Goal: Task Accomplishment & Management: Use online tool/utility

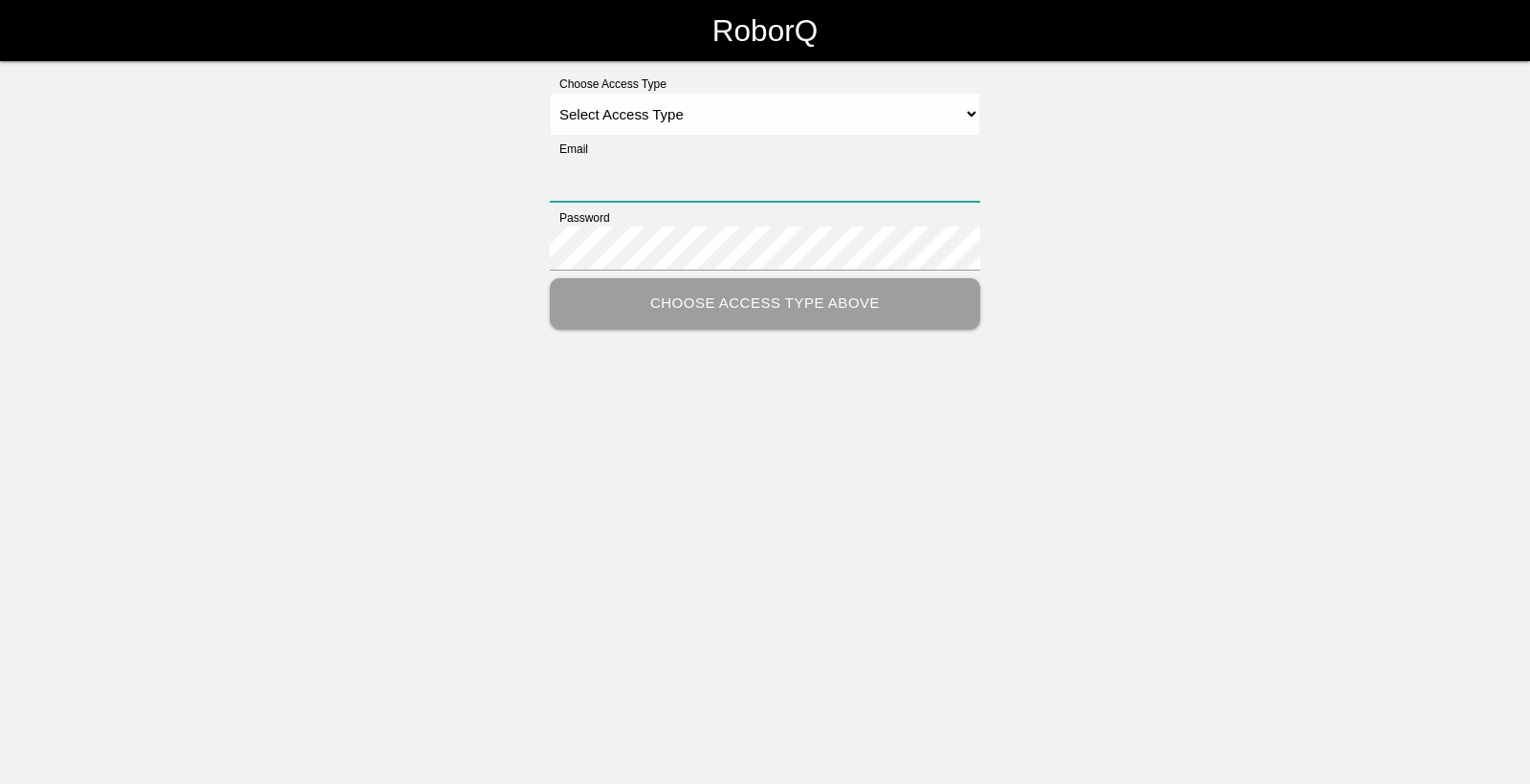
type input "[EMAIL_ADDRESS][DOMAIN_NAME]"
click at [768, 114] on select "Select Access Type Admin Customer Supervisor Worker" at bounding box center [764, 114] width 430 height 43
select select "Worker"
click at [550, 93] on select "Select Access Type Admin Customer Supervisor Worker" at bounding box center [764, 114] width 430 height 43
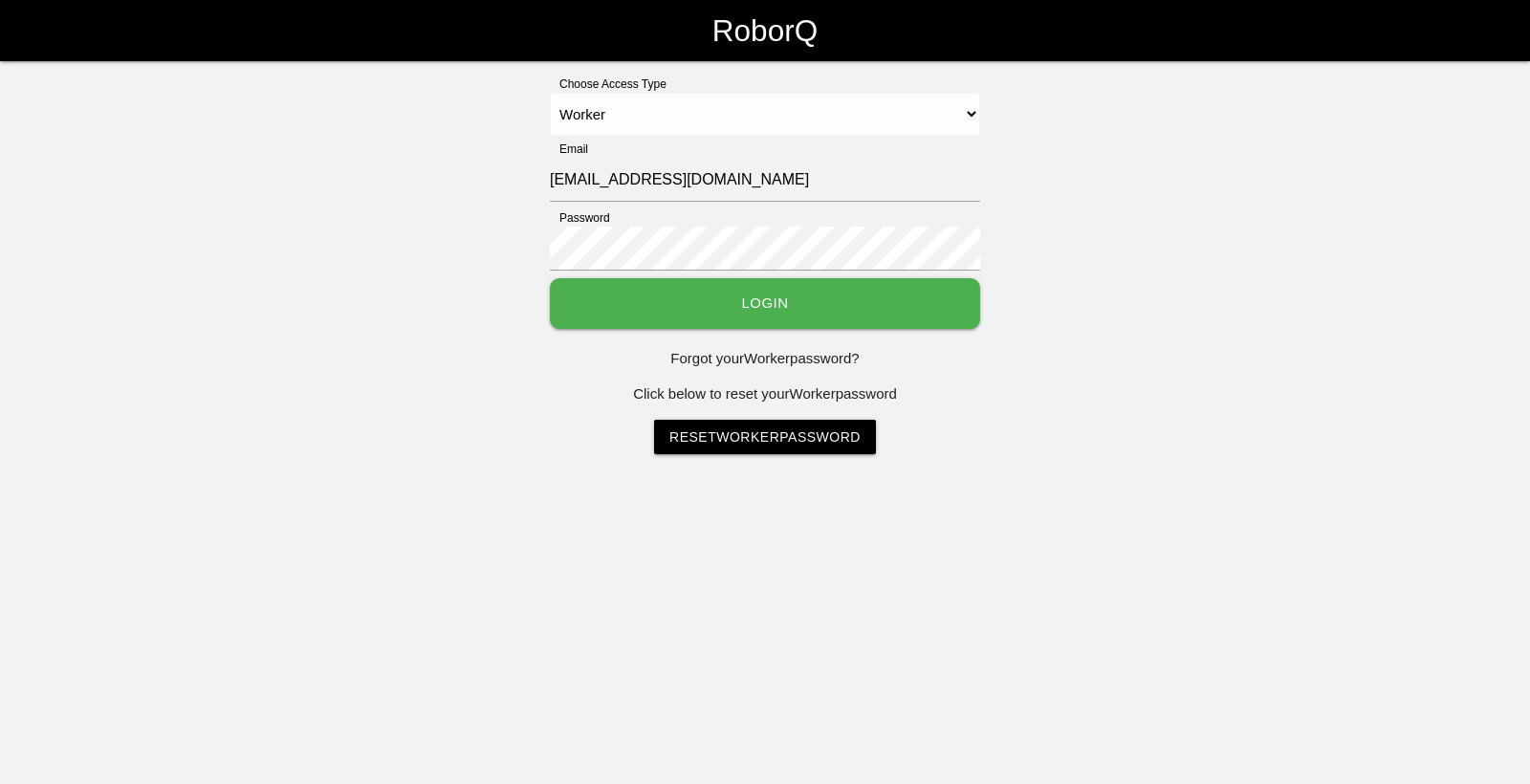
click at [771, 302] on button "Login" at bounding box center [764, 303] width 430 height 51
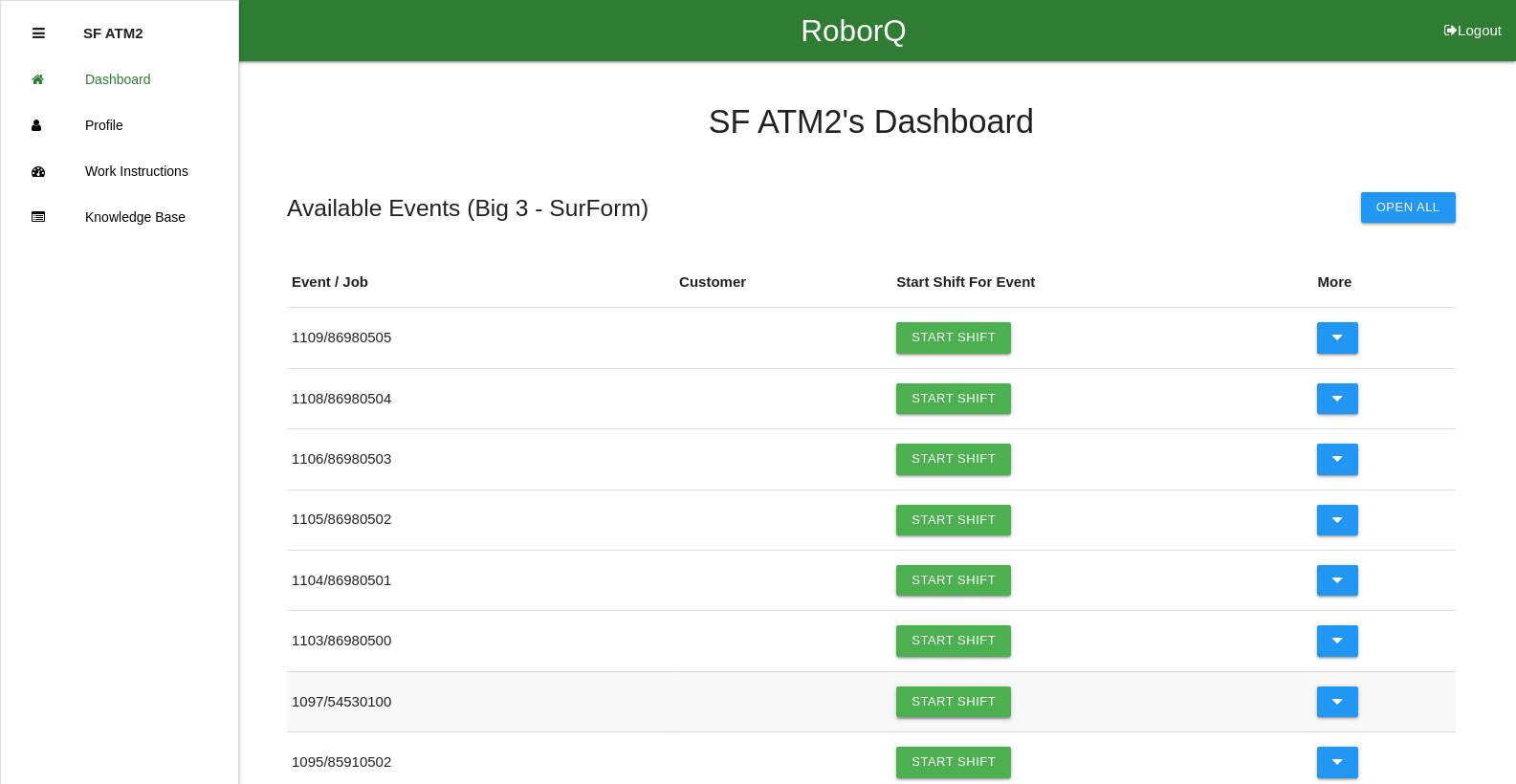
click at [923, 695] on link "Start Shift" at bounding box center [954, 702] width 115 height 31
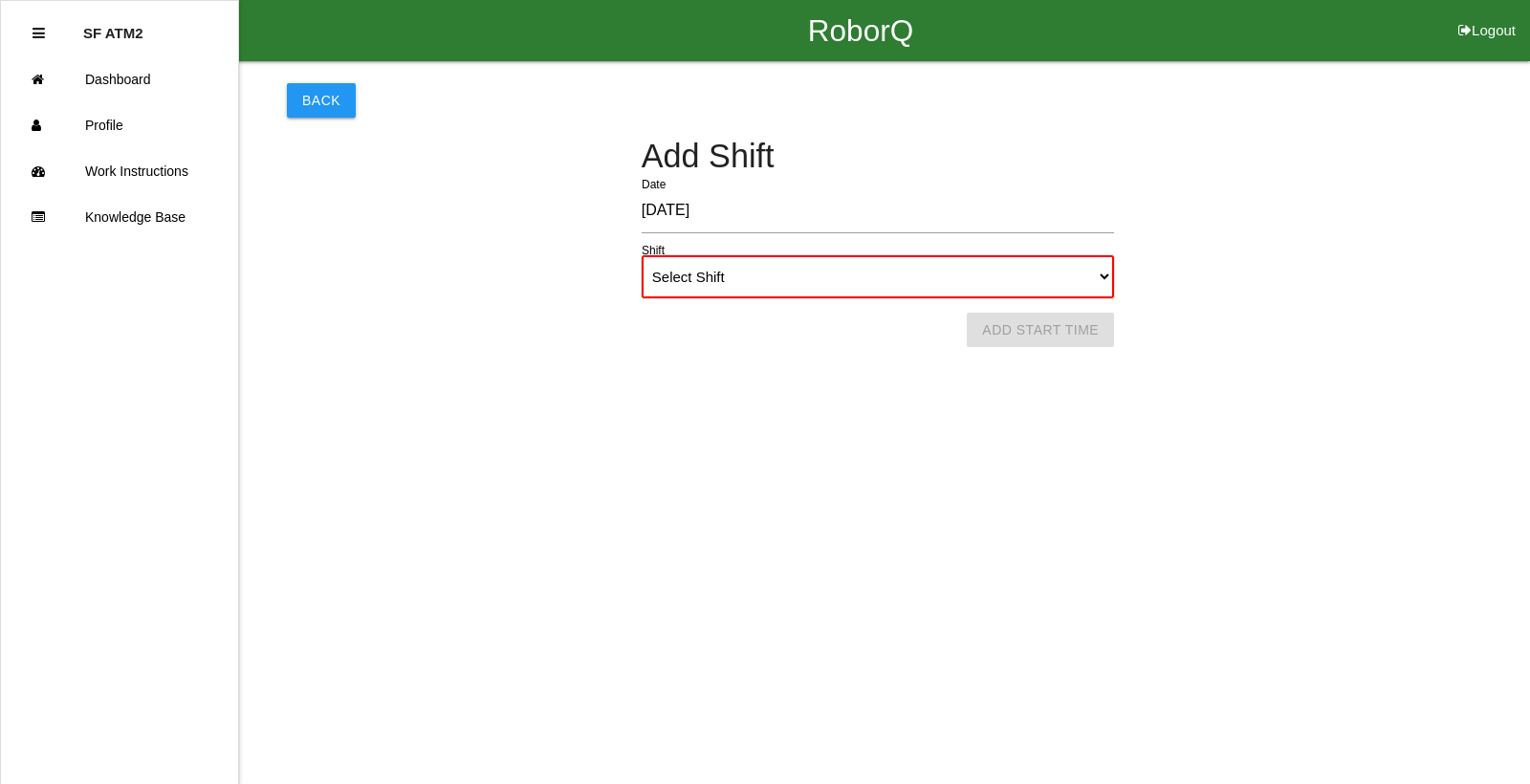
click at [1095, 280] on select "Select Shift 1st Shift 2nd Shift 3rd Shift 4th Shift" at bounding box center [877, 277] width 472 height 43
select select "1"
click at [641, 256] on select "Select Shift 1st Shift 2nd Shift 3rd Shift 4th Shift" at bounding box center [877, 277] width 472 height 43
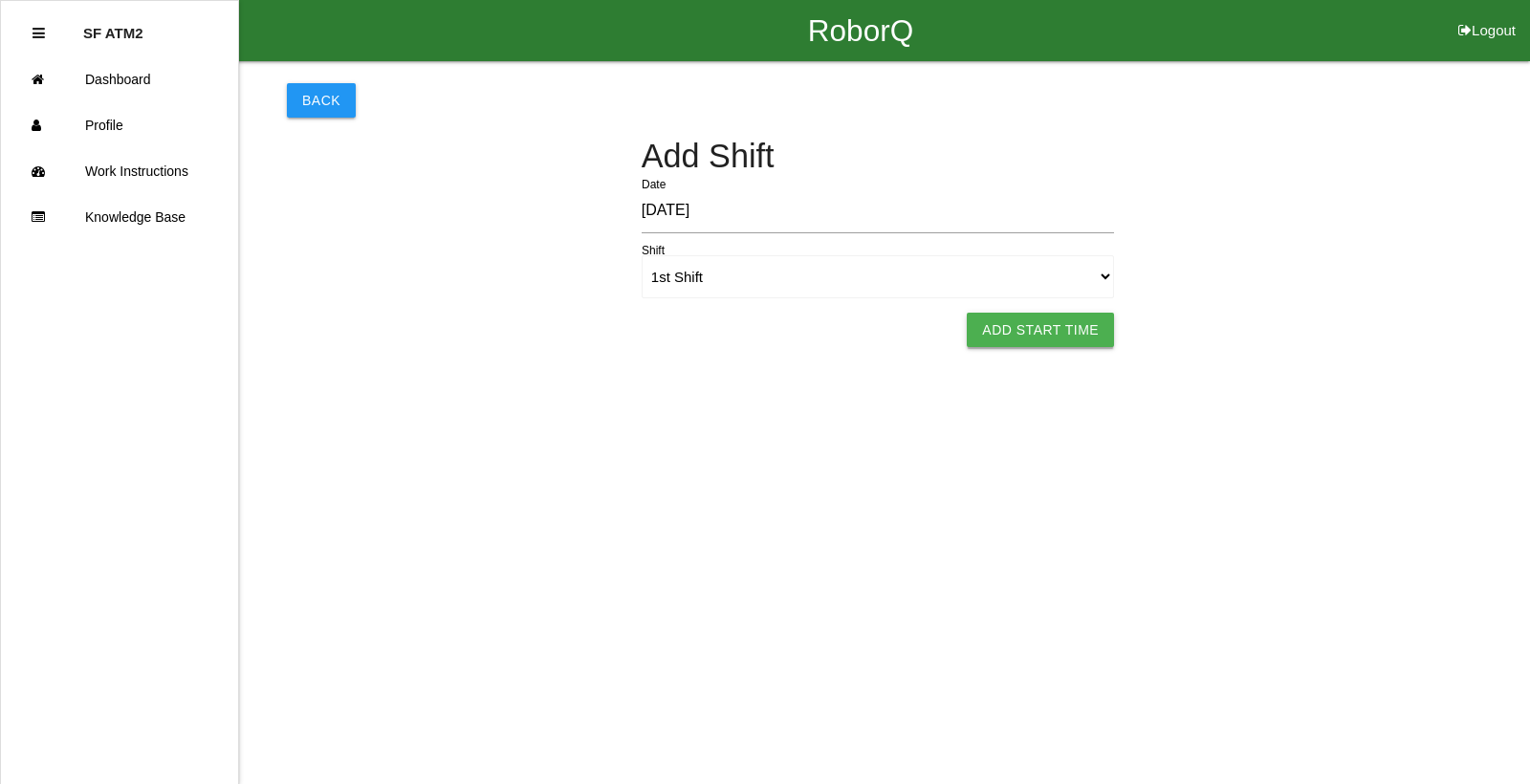
click at [1061, 324] on button "Add Start Time" at bounding box center [1040, 330] width 147 height 34
select select "6"
select select "14"
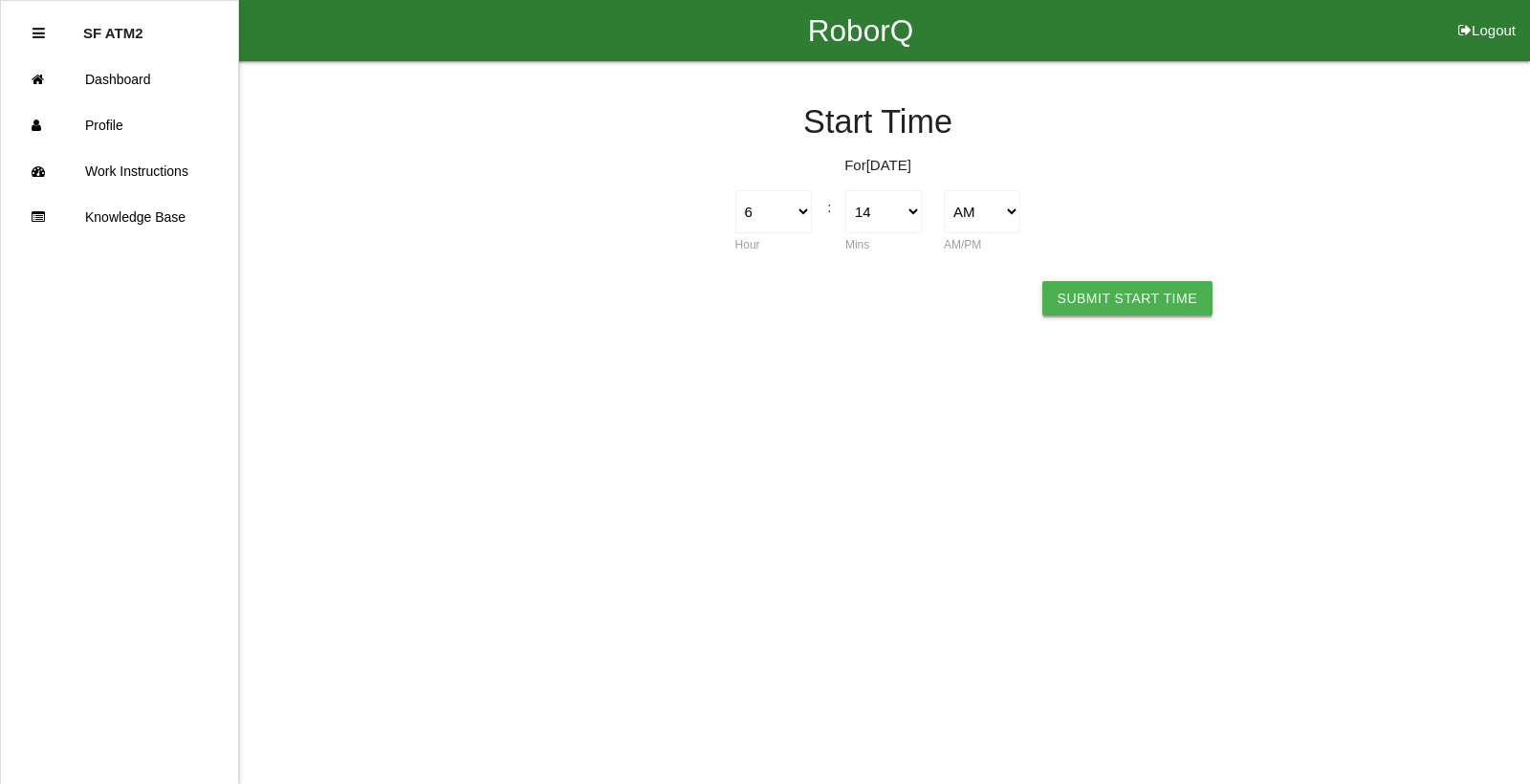
click at [1076, 298] on button "Submit Start Time" at bounding box center [1127, 299] width 170 height 34
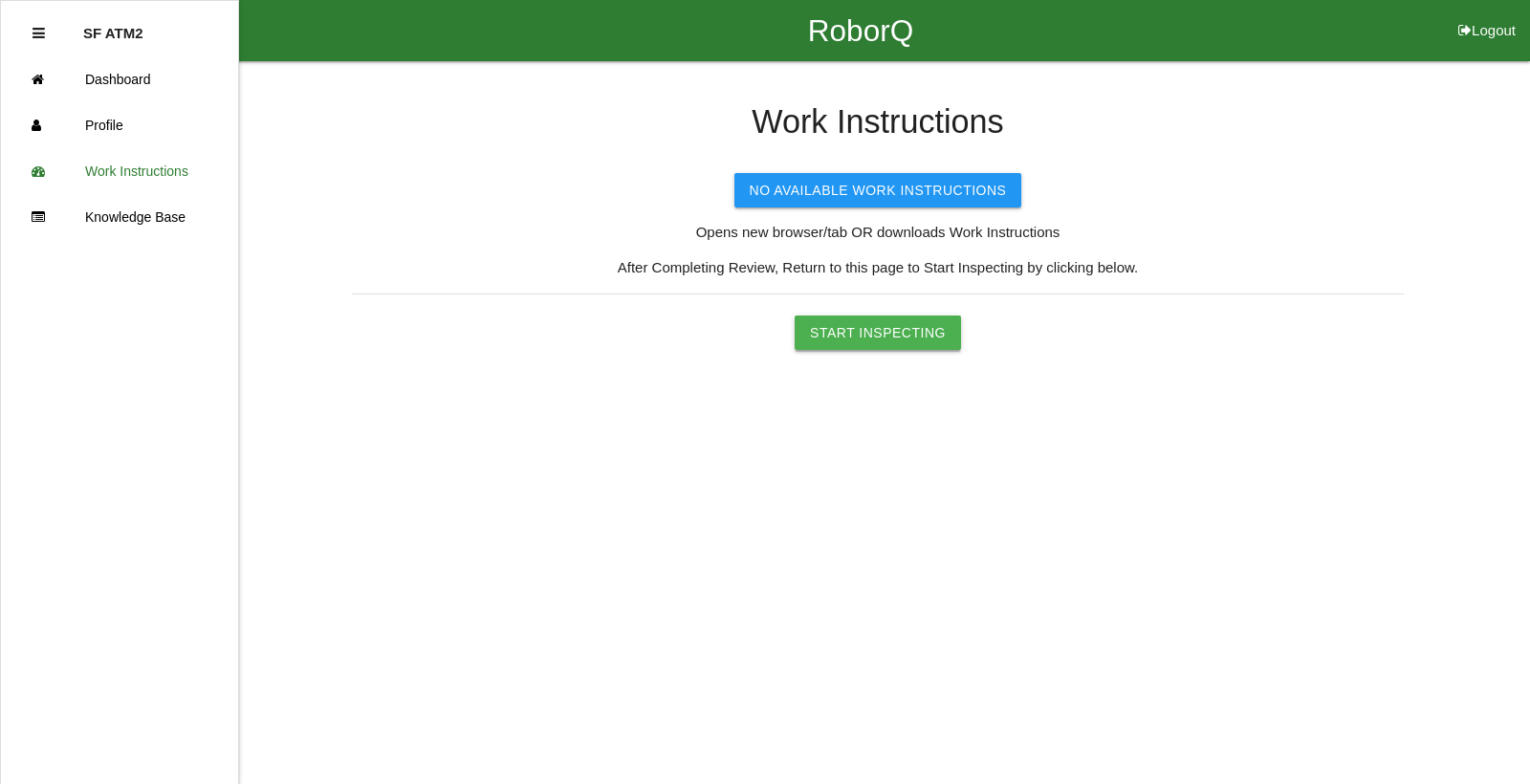
click at [888, 340] on button "Start Inspecting" at bounding box center [878, 333] width 167 height 34
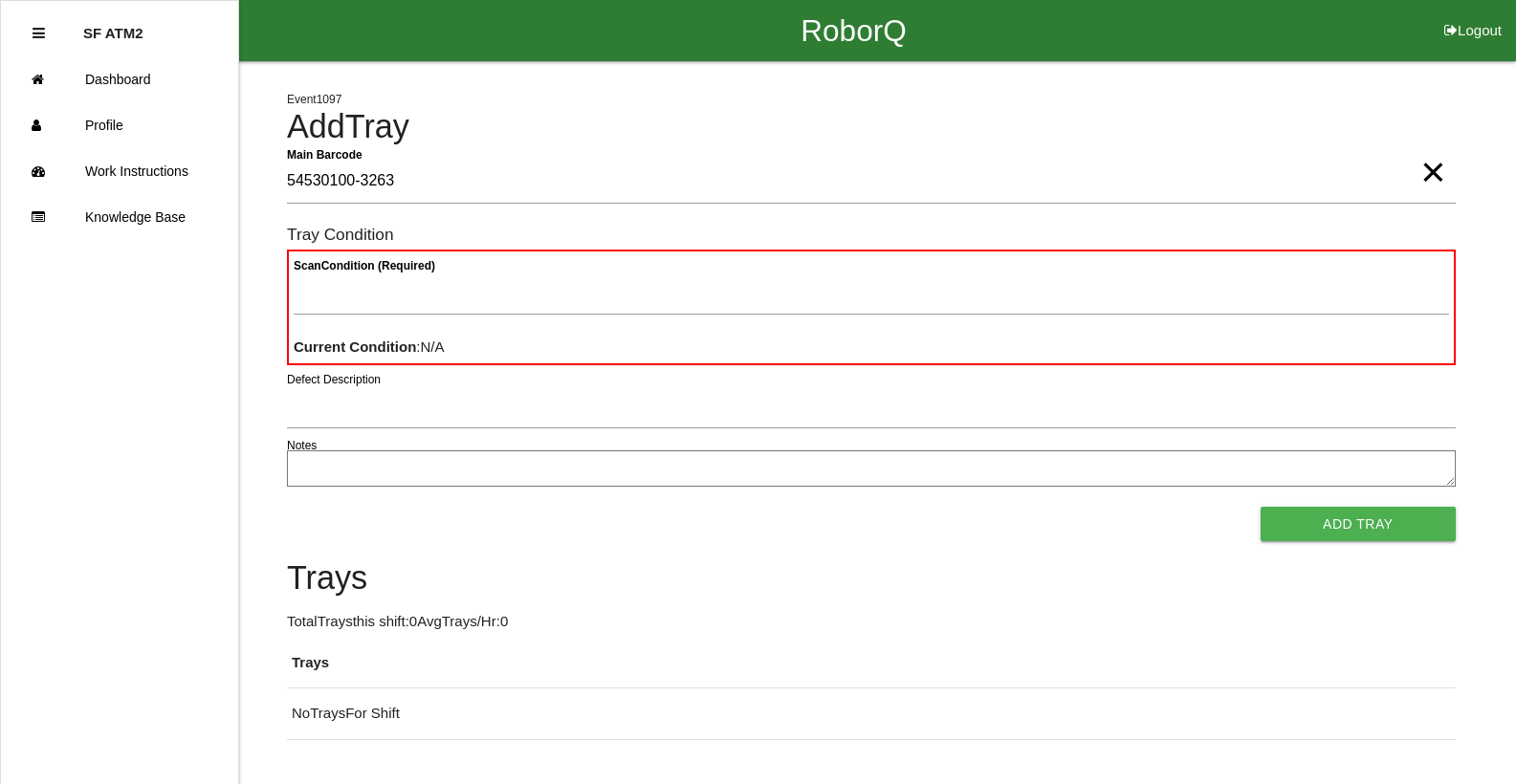
type Barcode "54530100-3263"
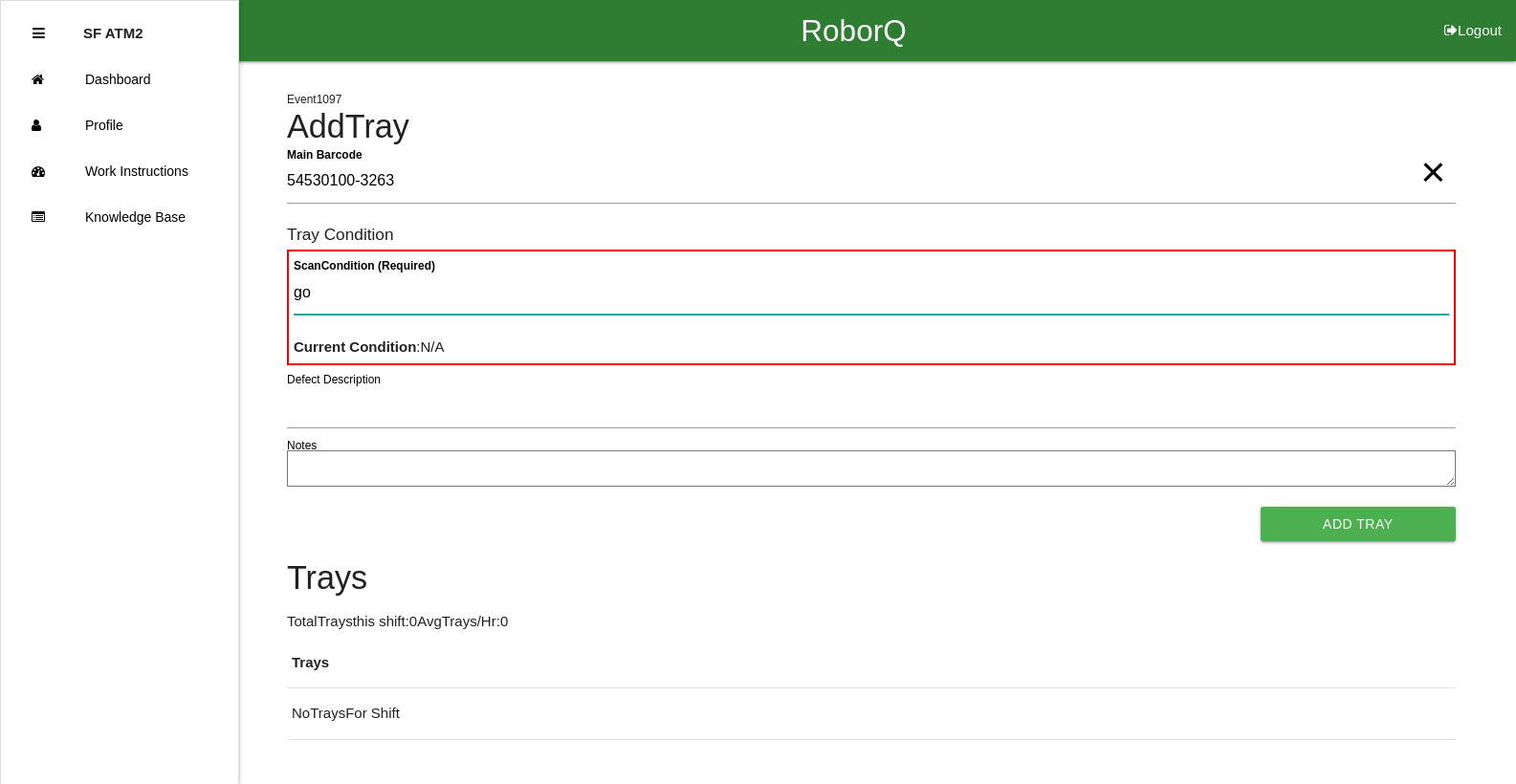
type Condition "goo"
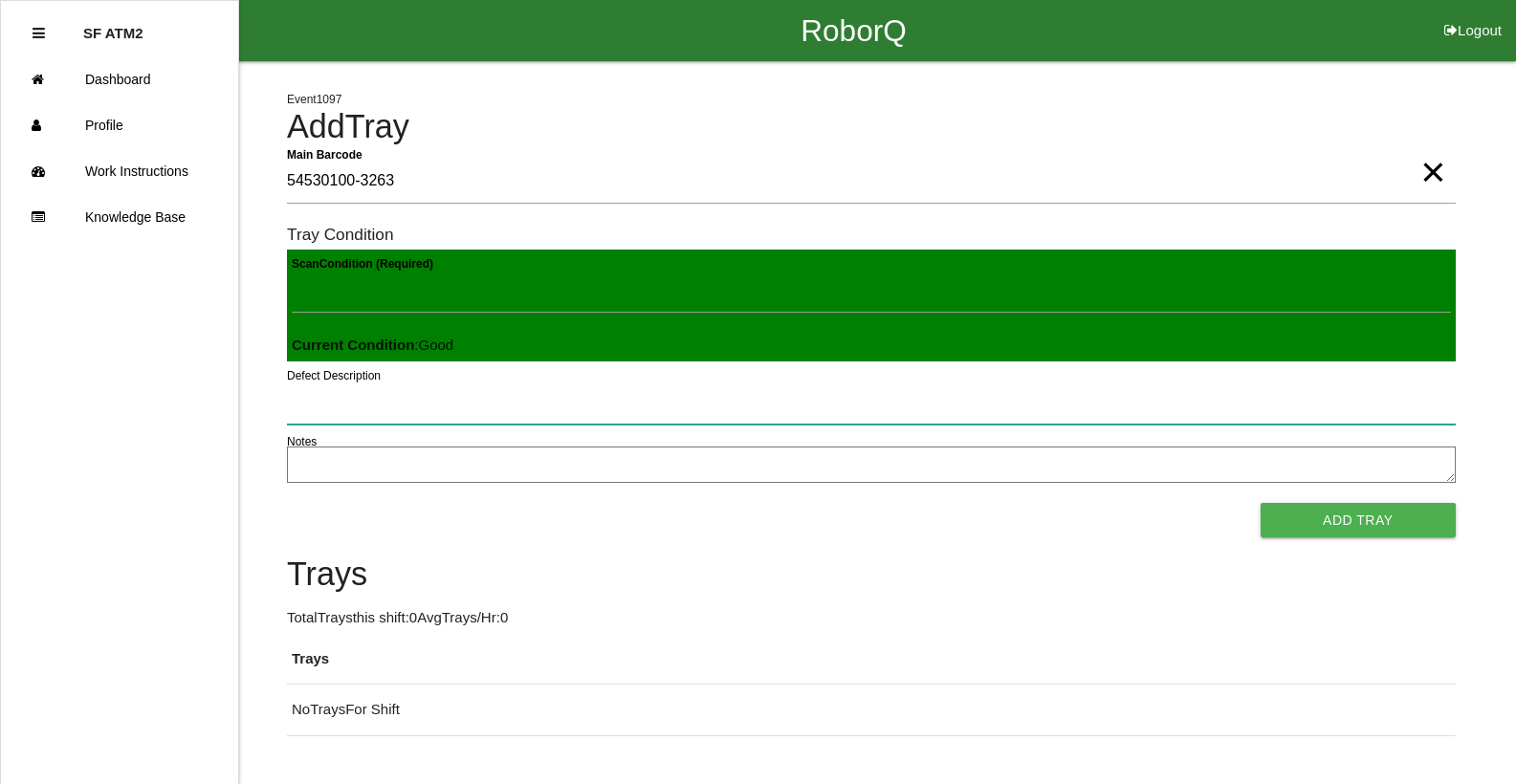
click at [1260, 503] on button "Add Tray" at bounding box center [1358, 520] width 195 height 34
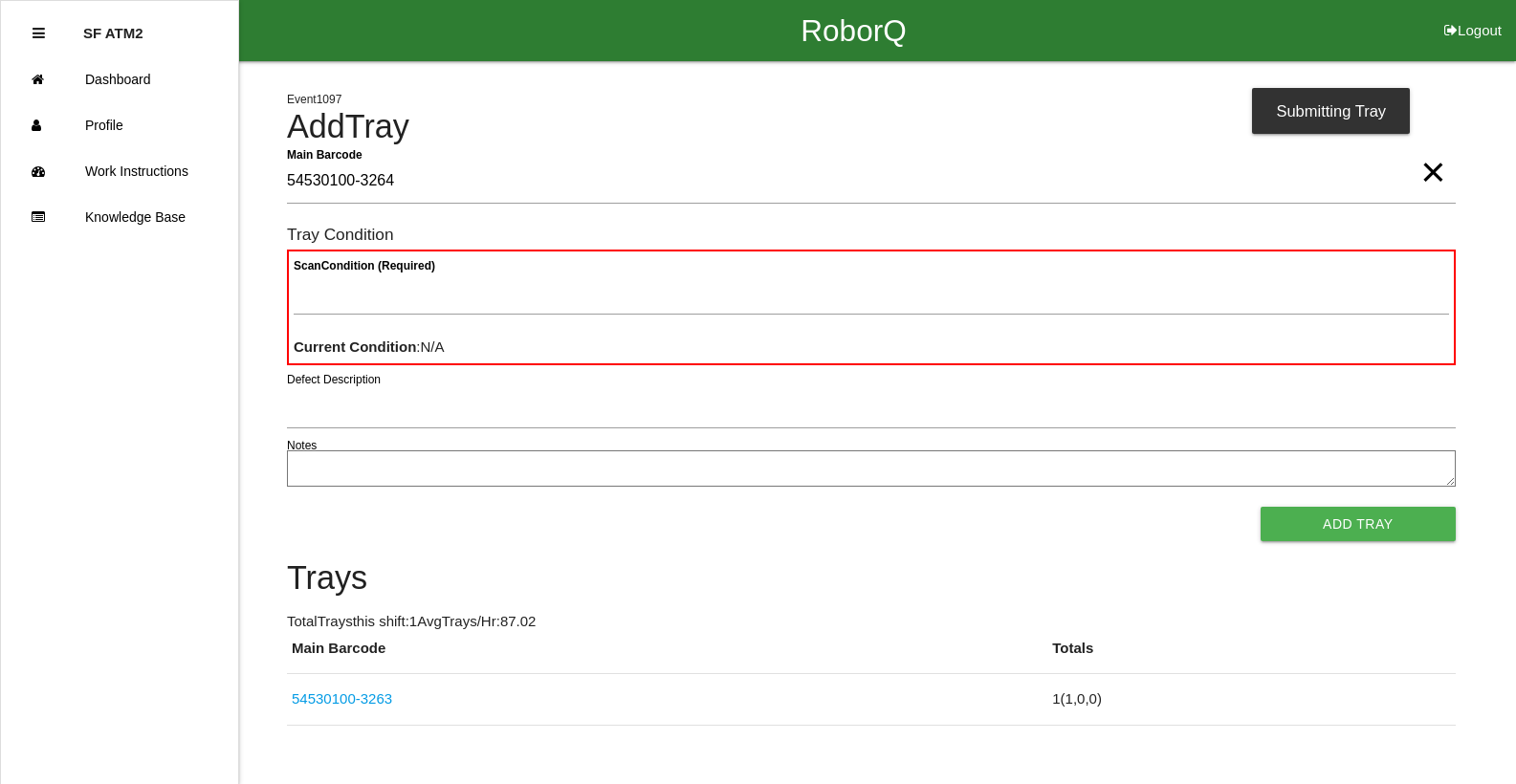
type Barcode "54530100-3264"
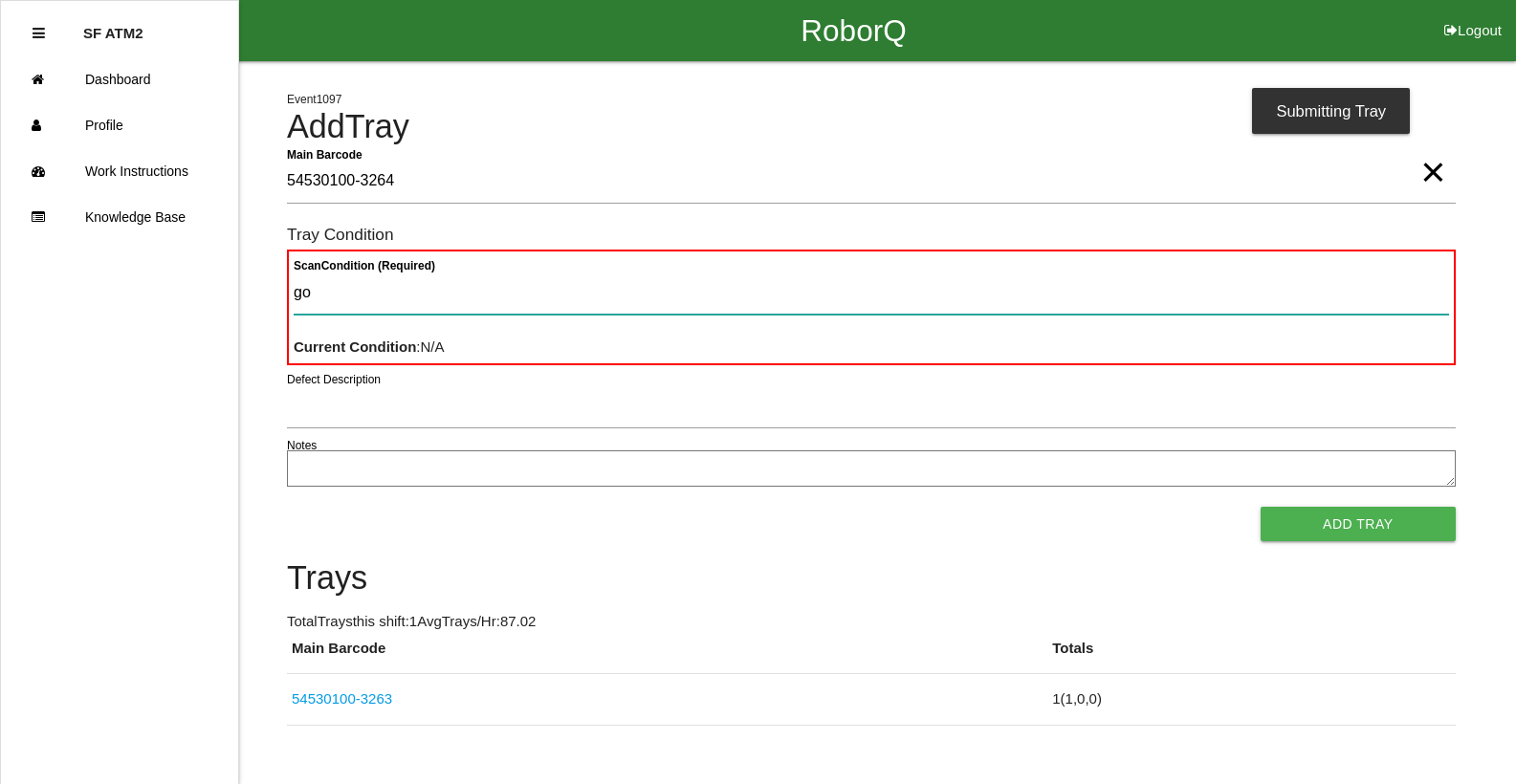
type Condition "goo"
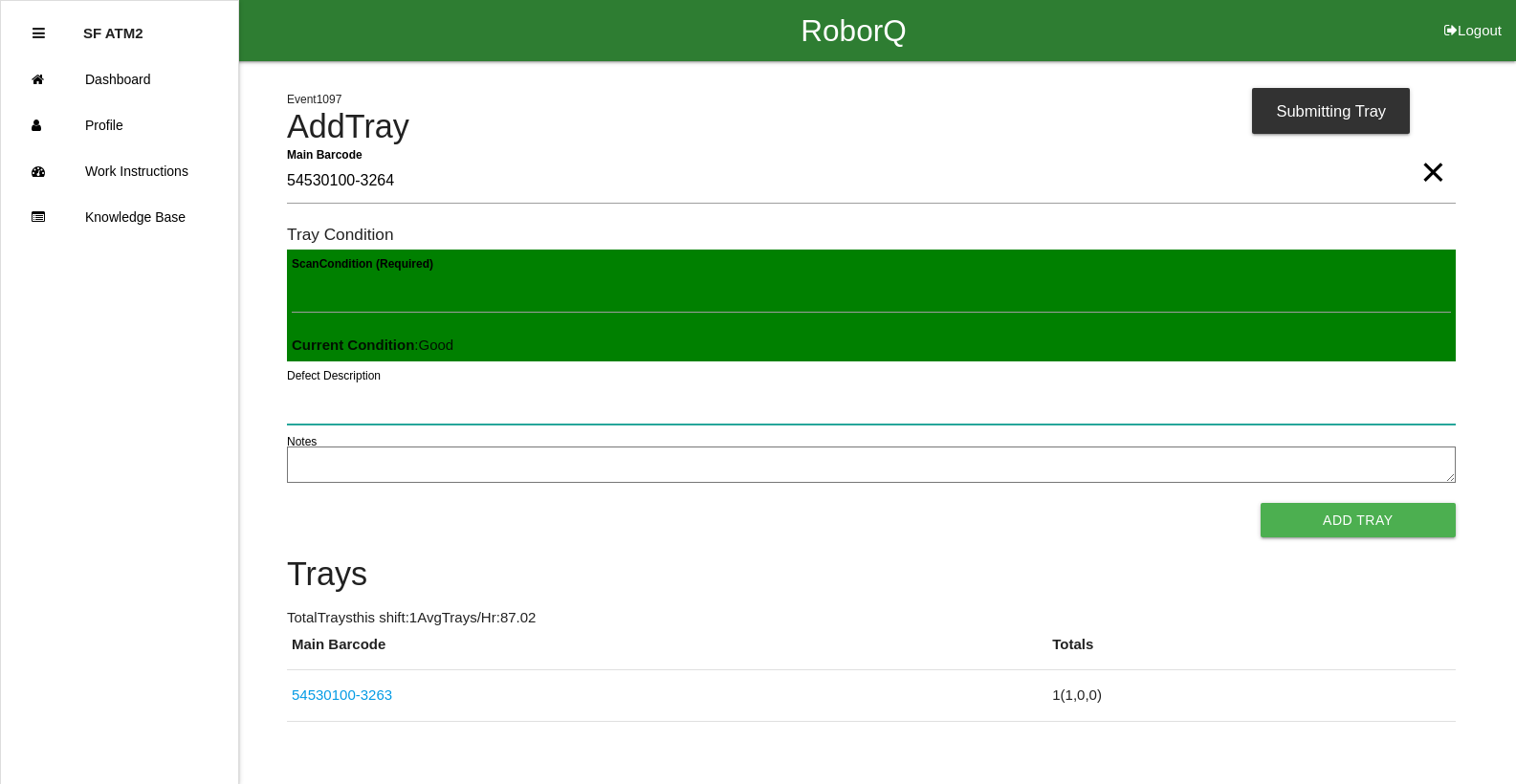
click at [1260, 503] on button "Add Tray" at bounding box center [1358, 520] width 195 height 34
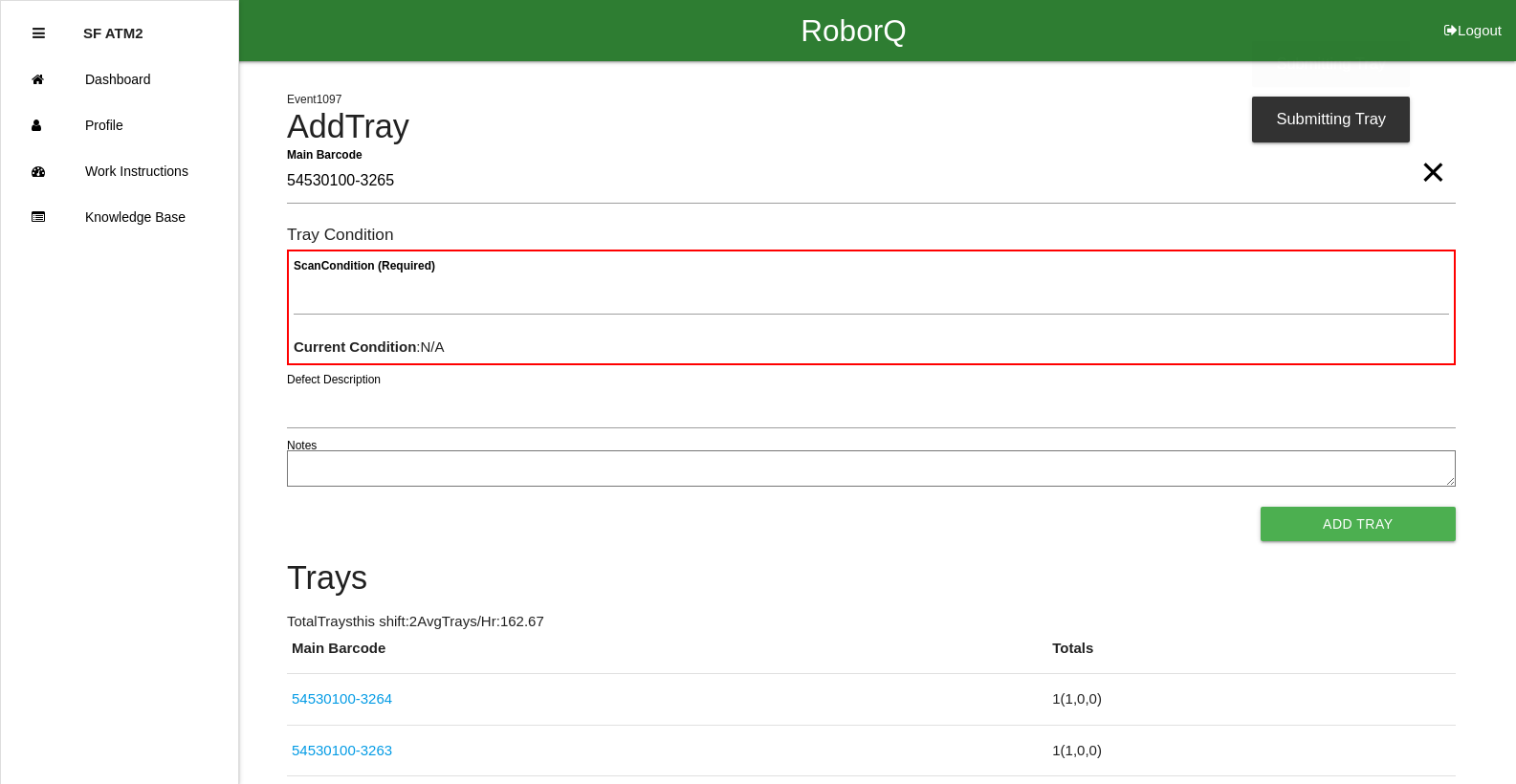
type Barcode "54530100-3265"
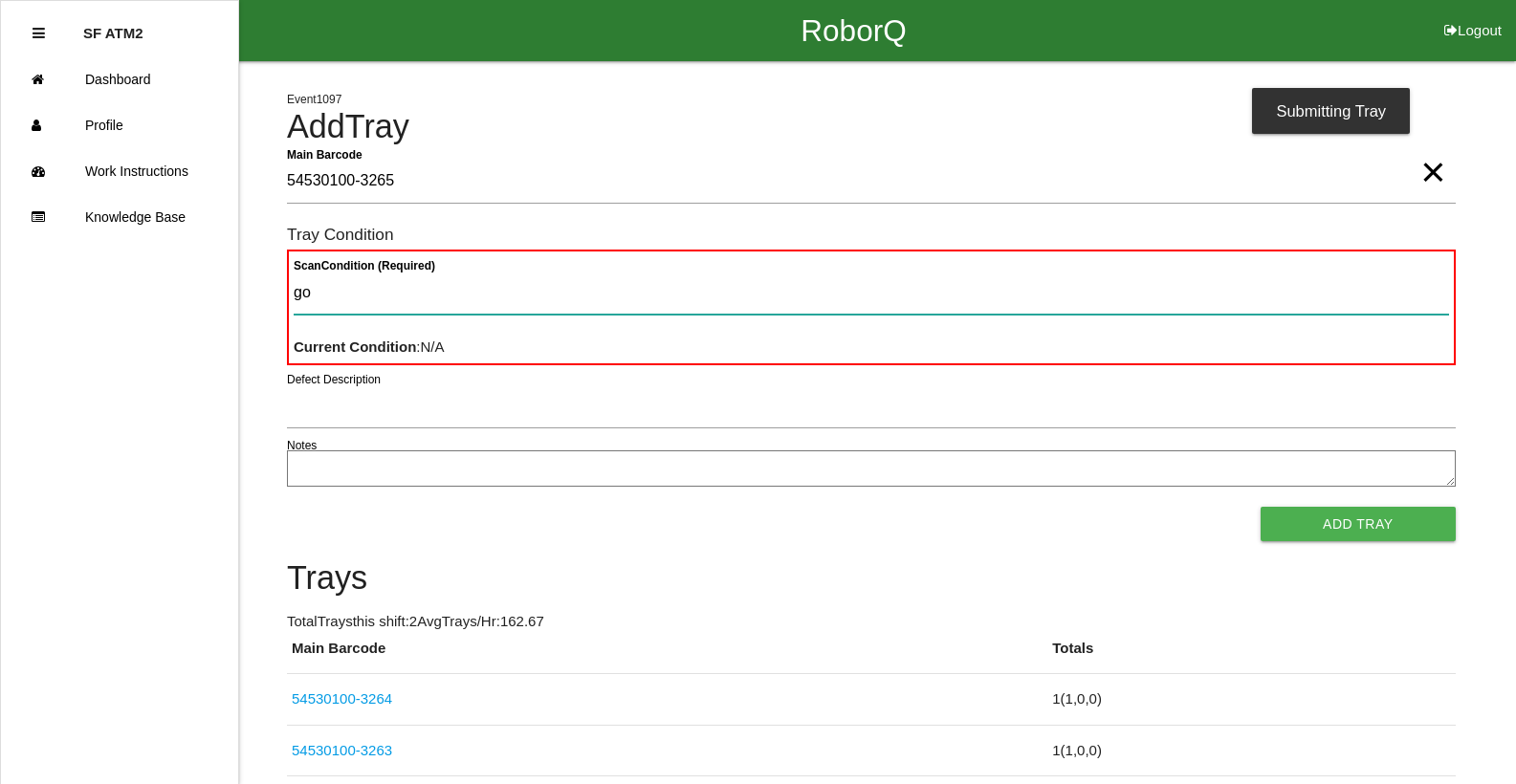
type Condition "goo"
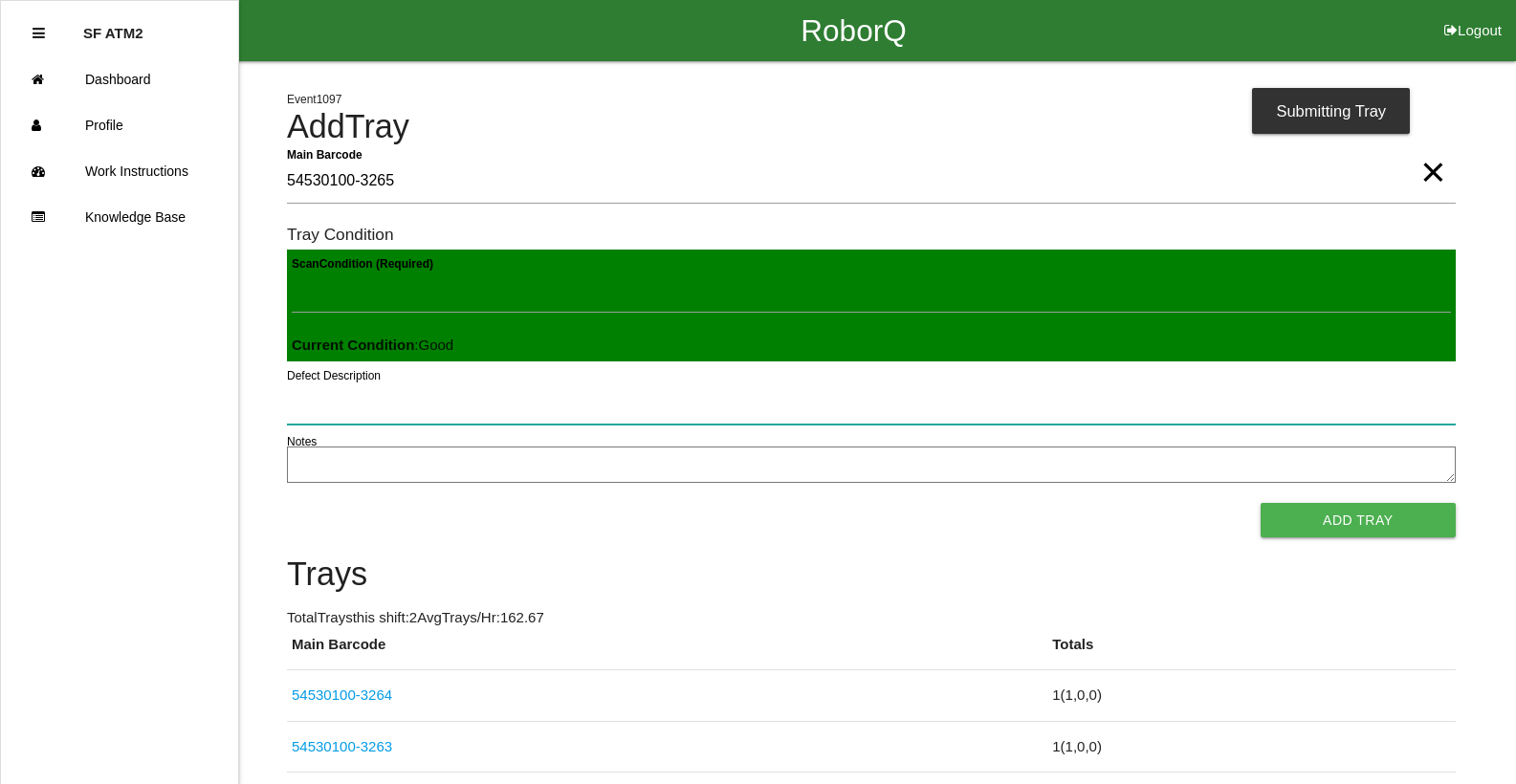
click at [1260, 503] on button "Add Tray" at bounding box center [1358, 520] width 195 height 34
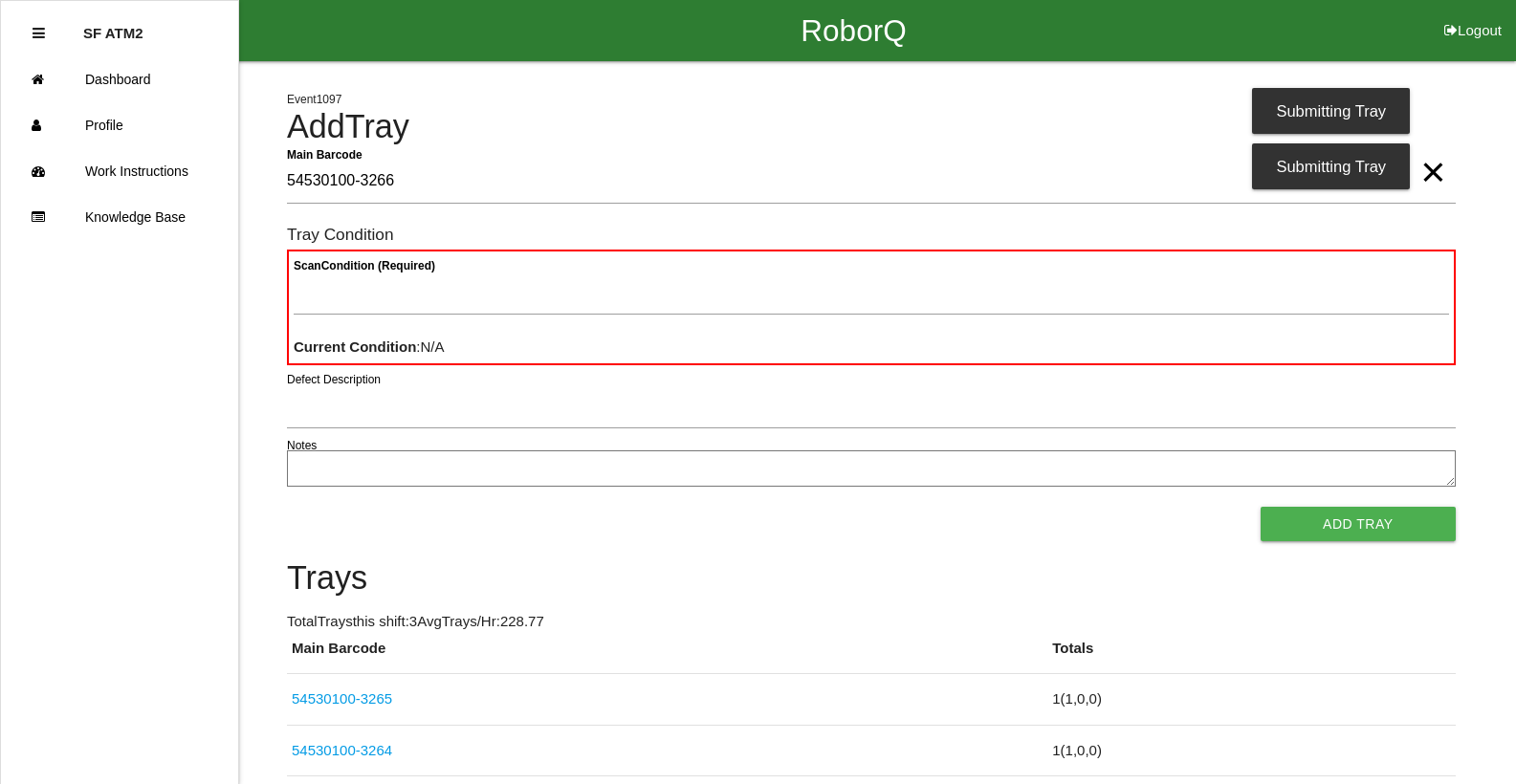
type Barcode "54530100-3266"
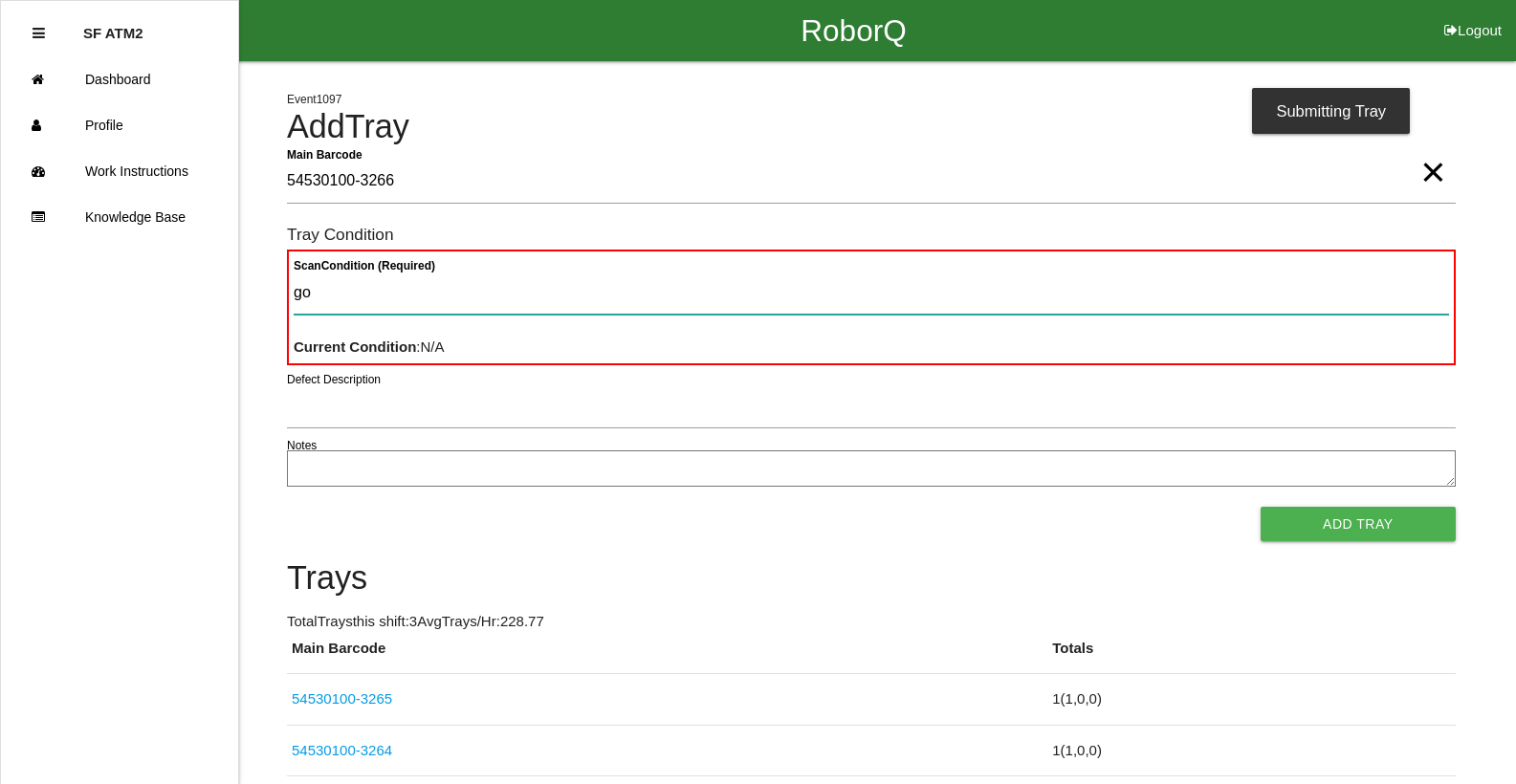
type Condition "goo"
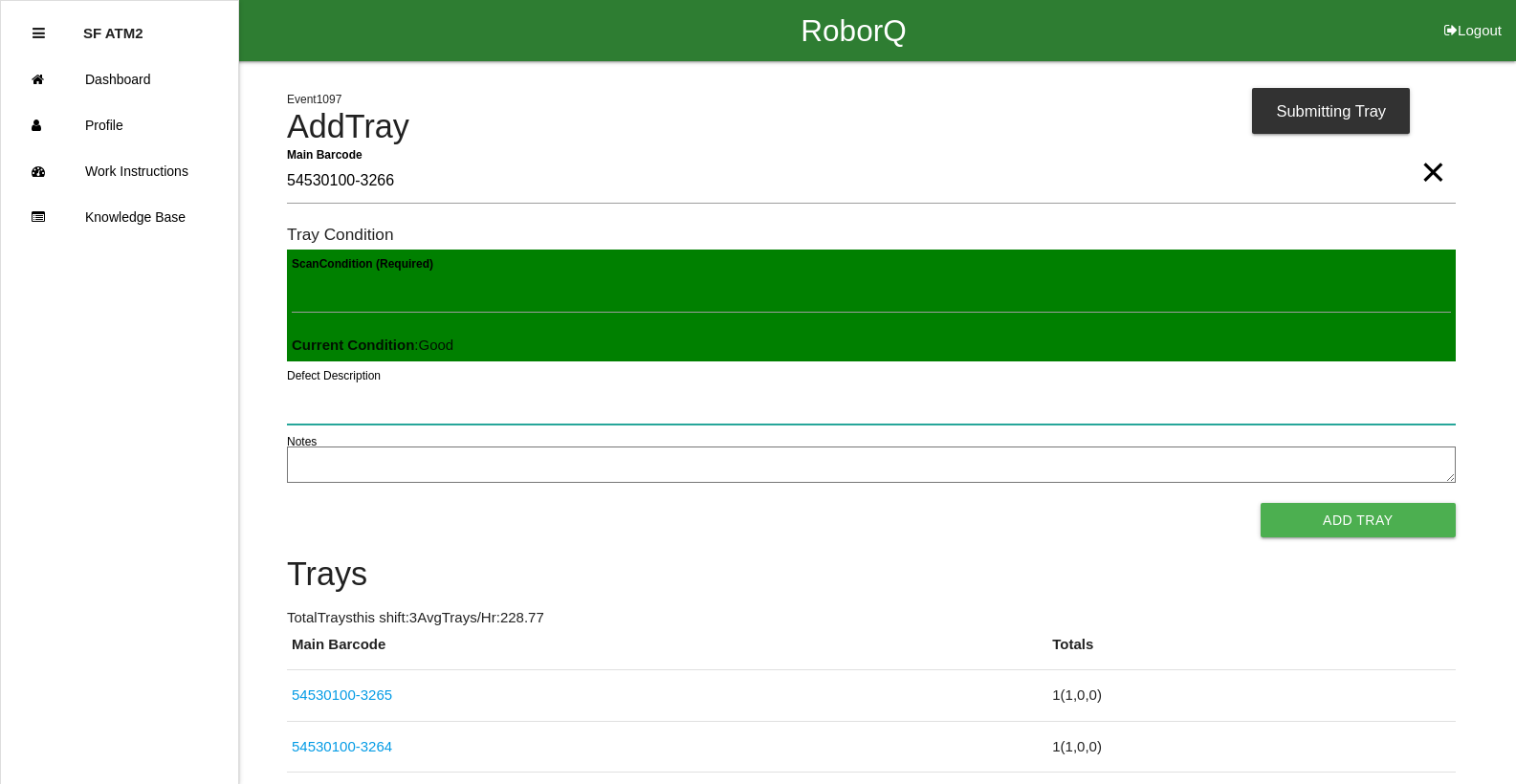
click button "Add Tray" at bounding box center [1358, 520] width 195 height 34
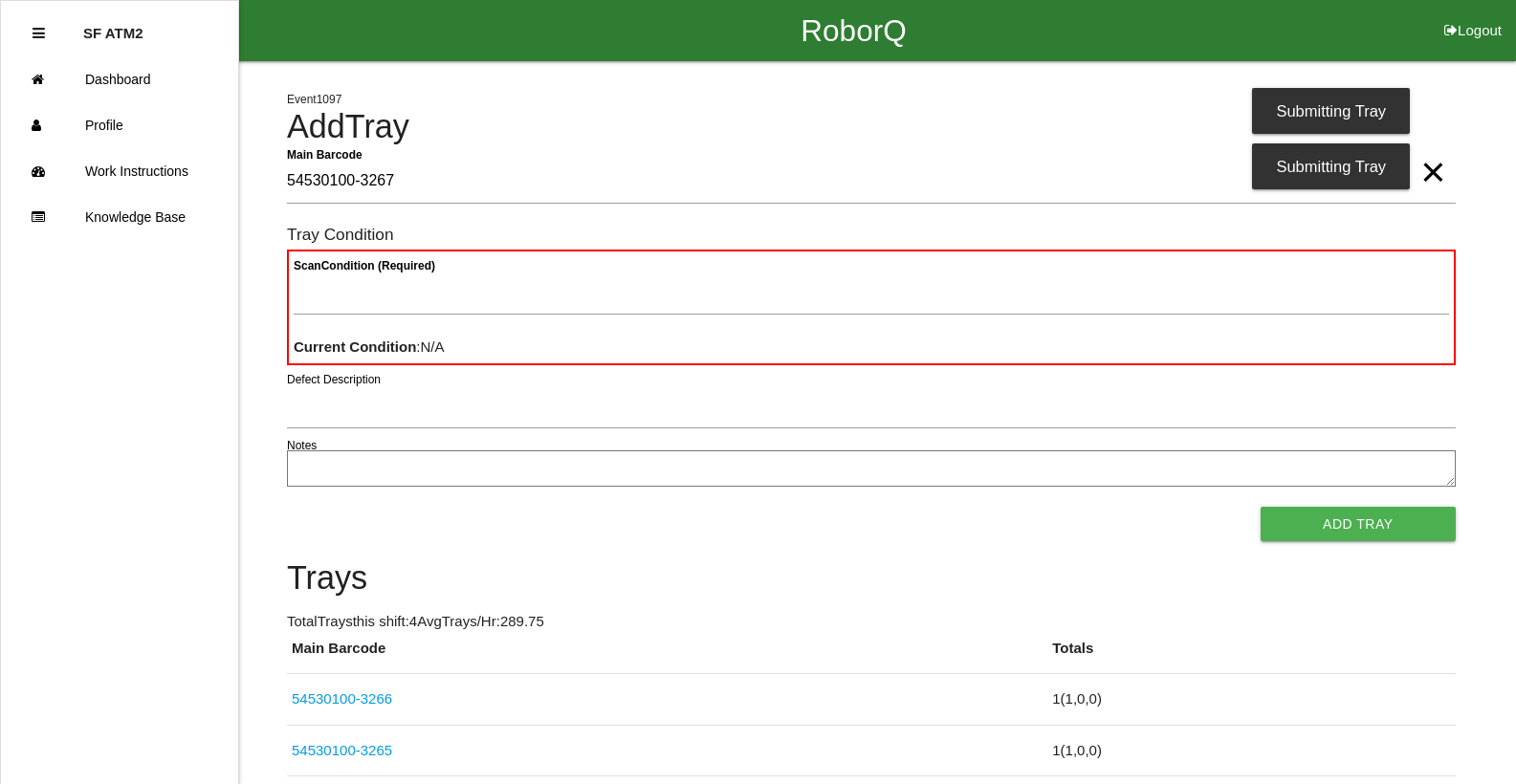
type Barcode "54530100-3267"
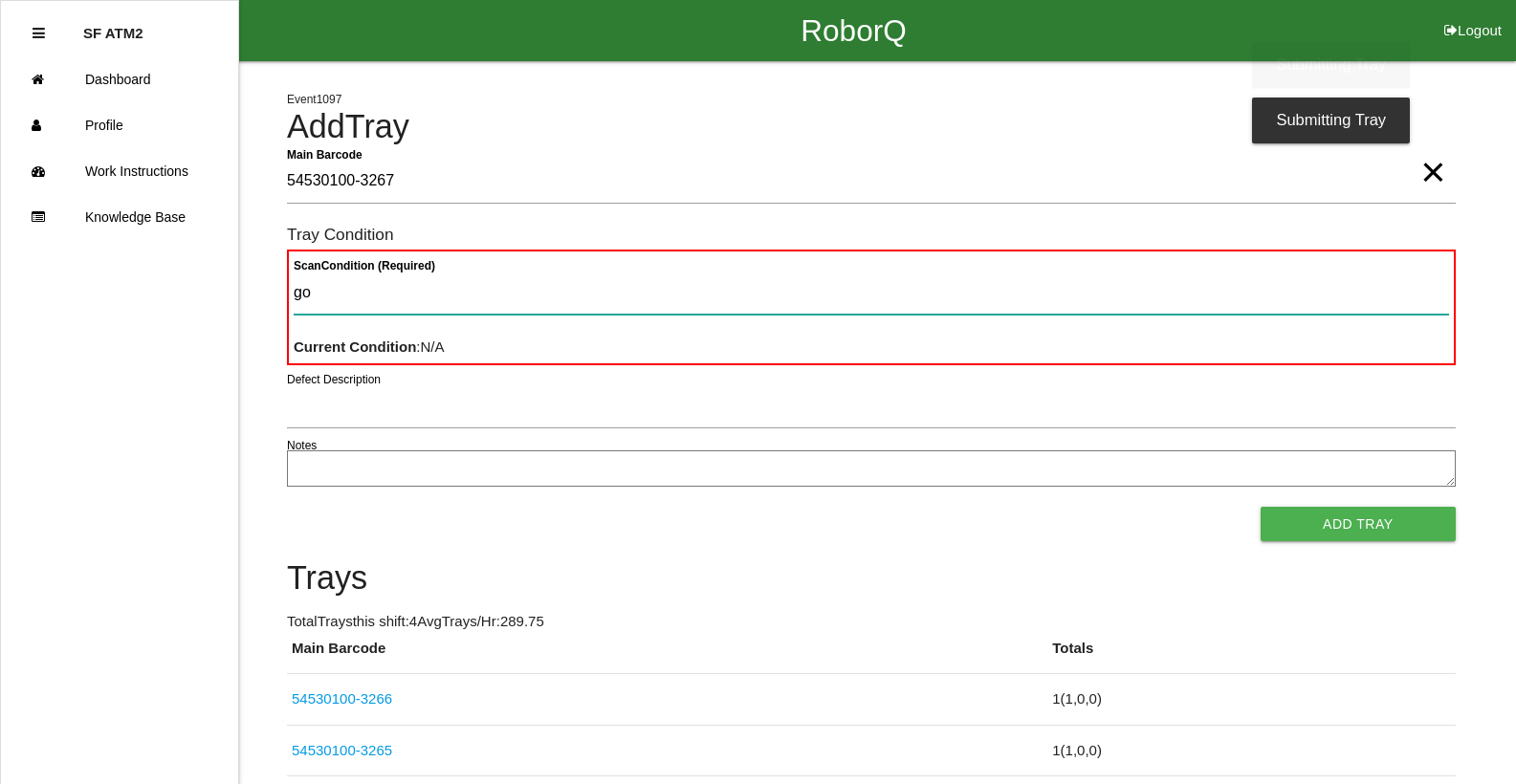
type Condition "goo"
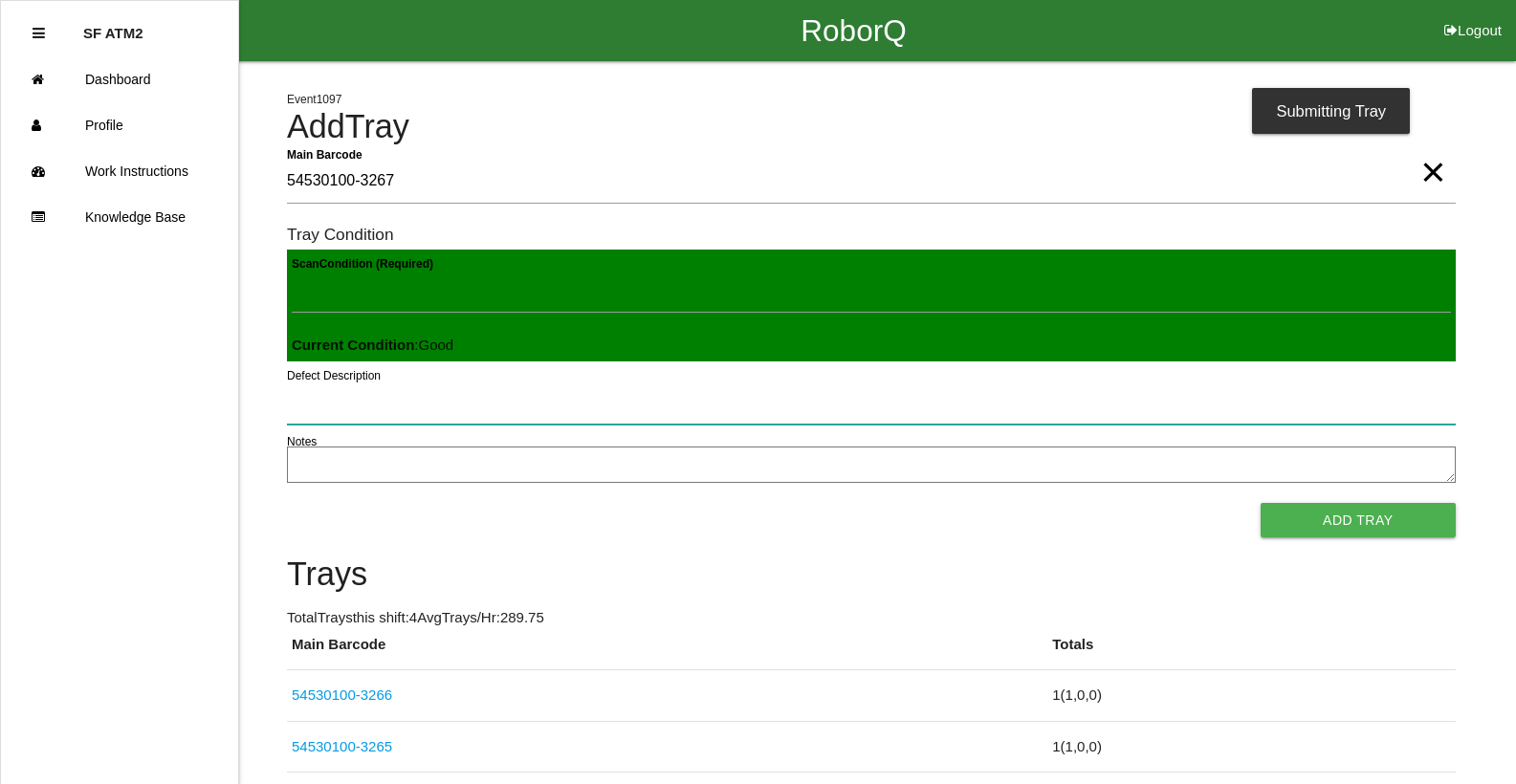
click at [1260, 503] on button "Add Tray" at bounding box center [1358, 520] width 195 height 34
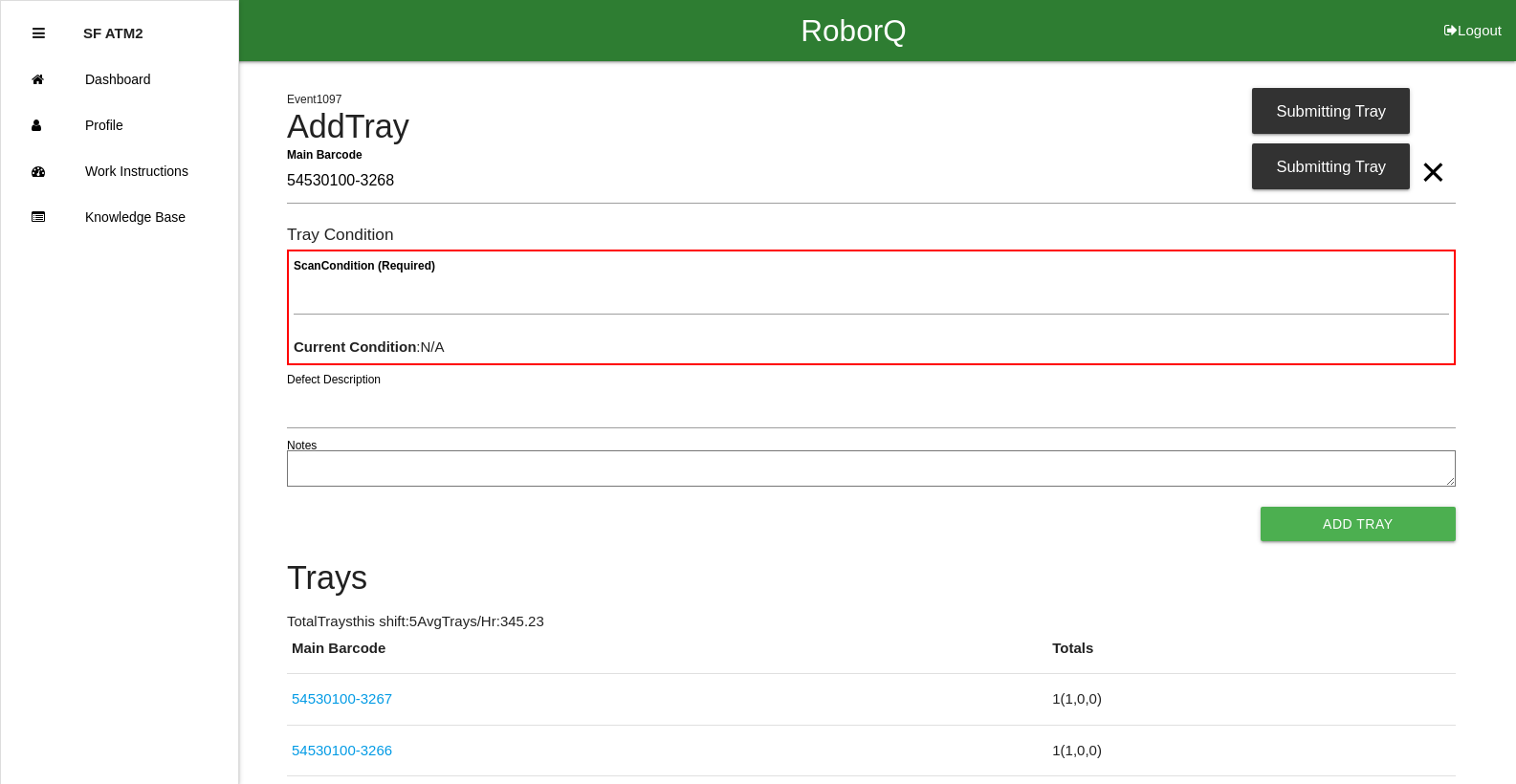
type Barcode "54530100-3268"
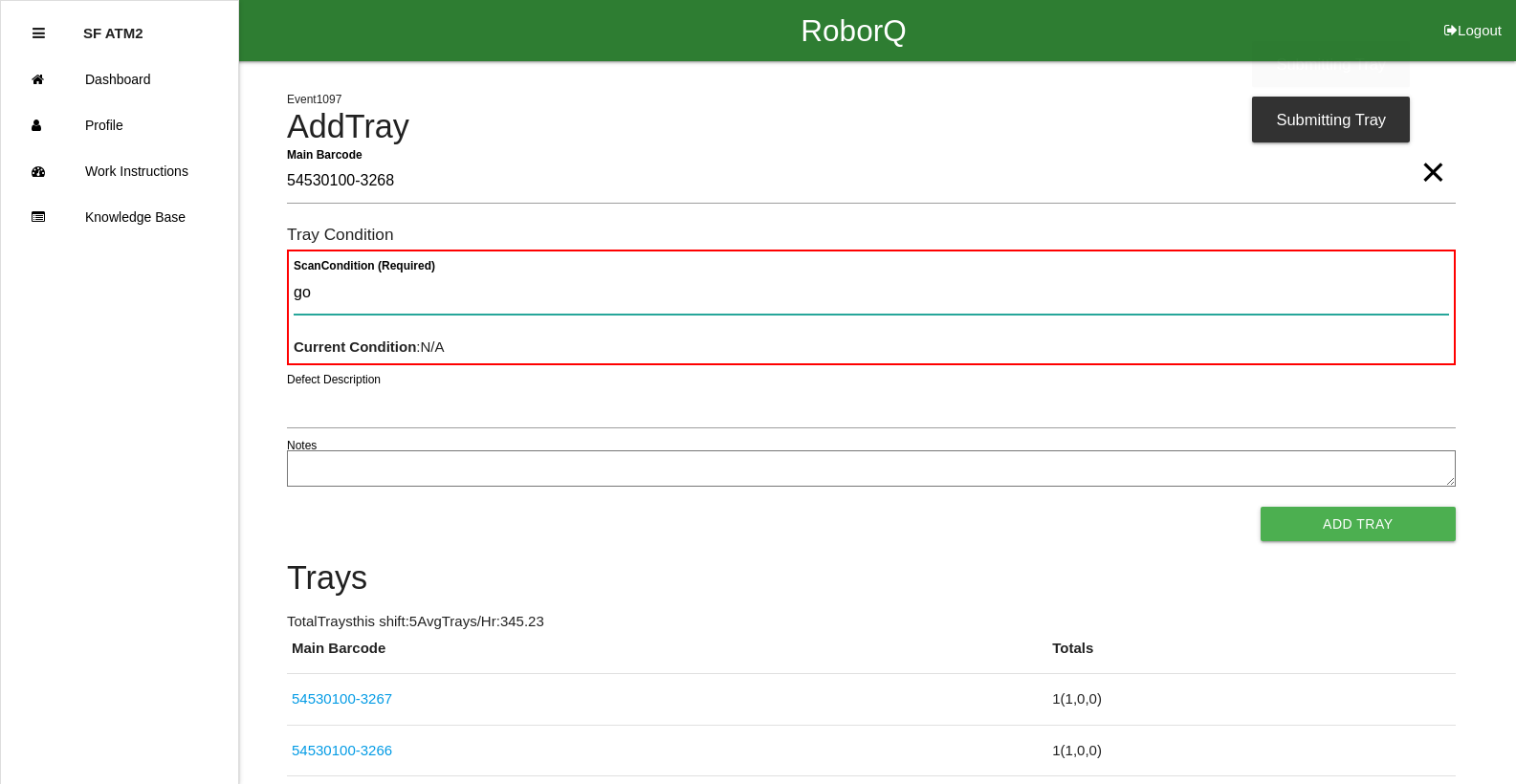
type Condition "goo"
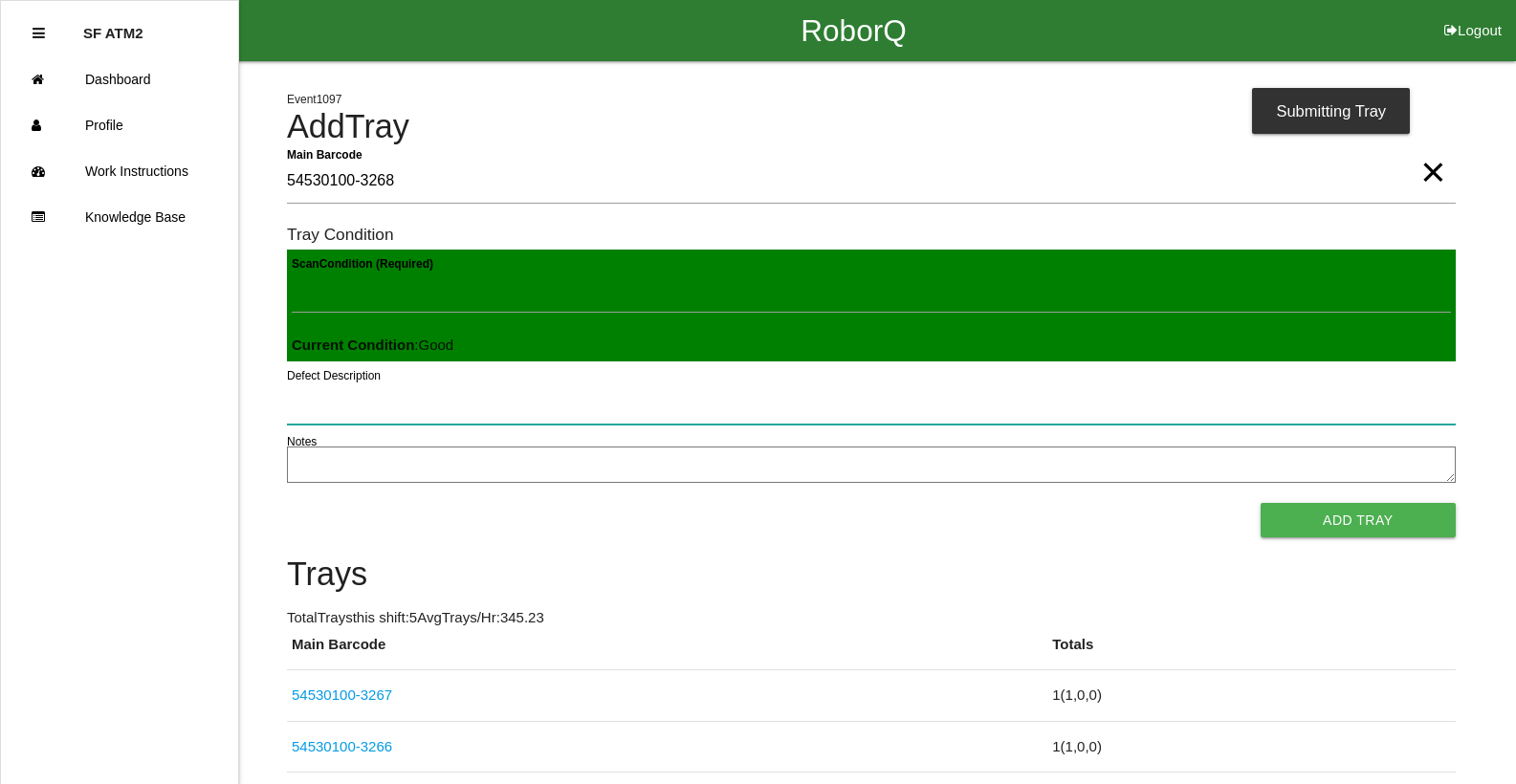
click at [1260, 503] on button "Add Tray" at bounding box center [1358, 520] width 195 height 34
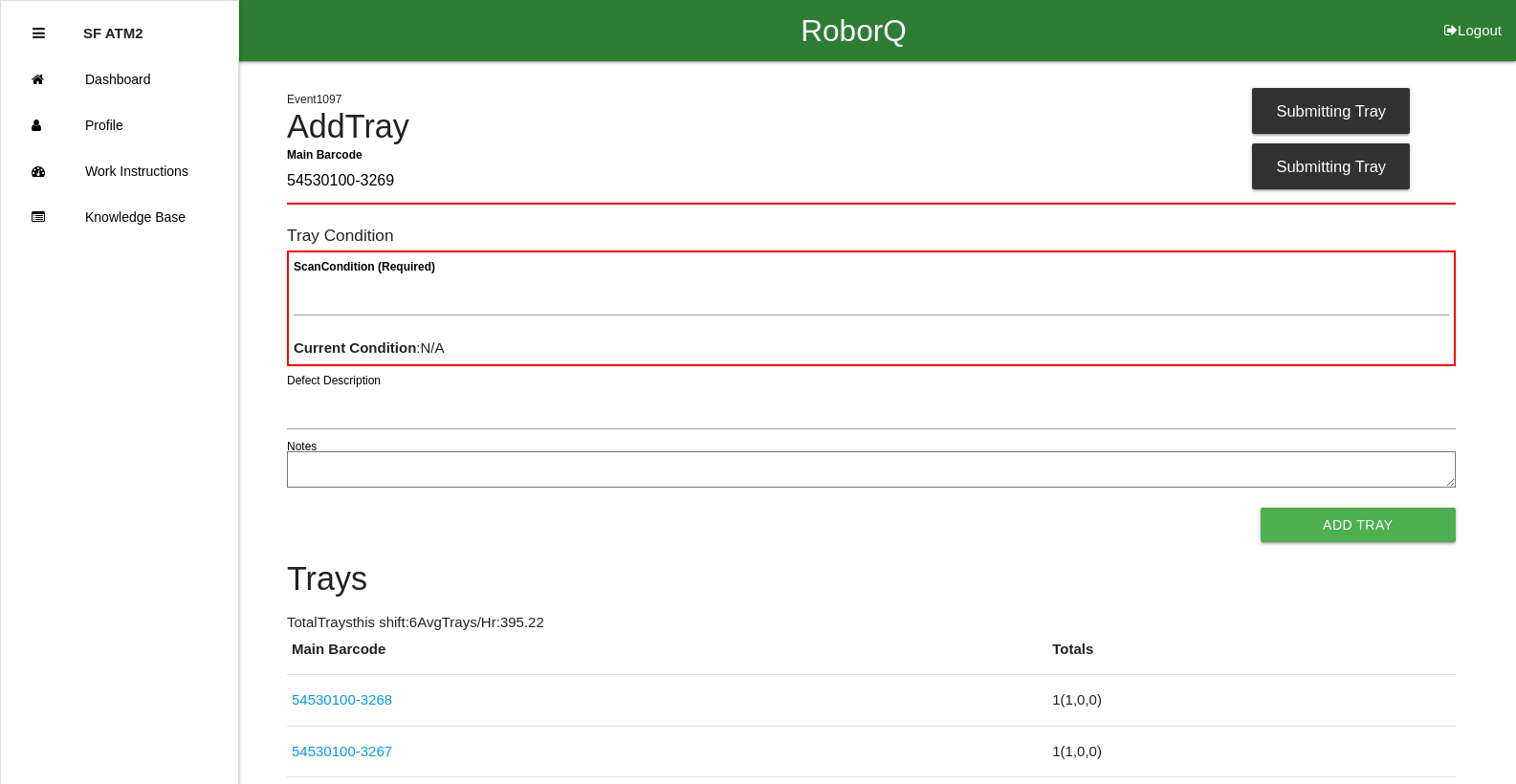
type Barcode "54530100-3269"
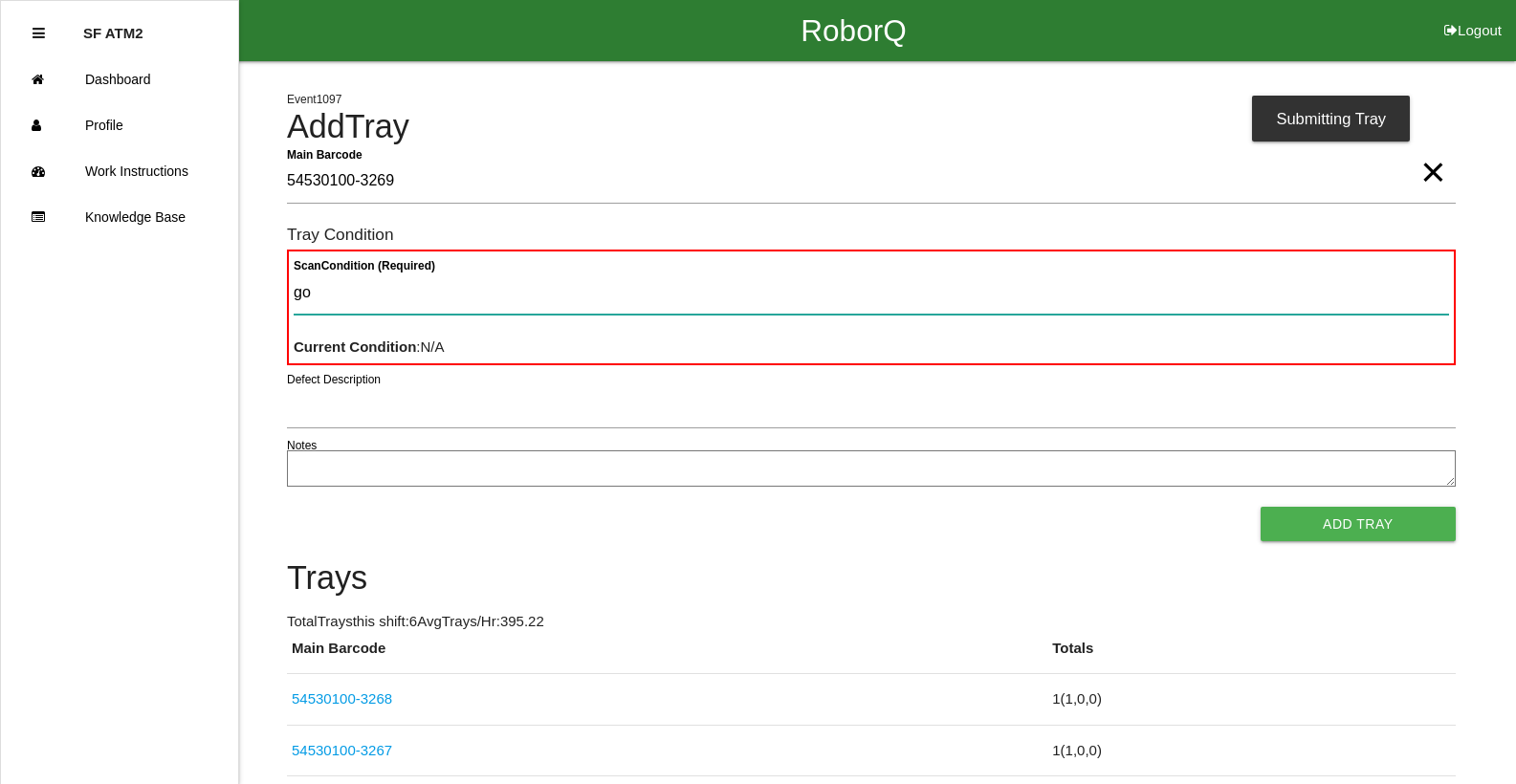
type Condition "goo"
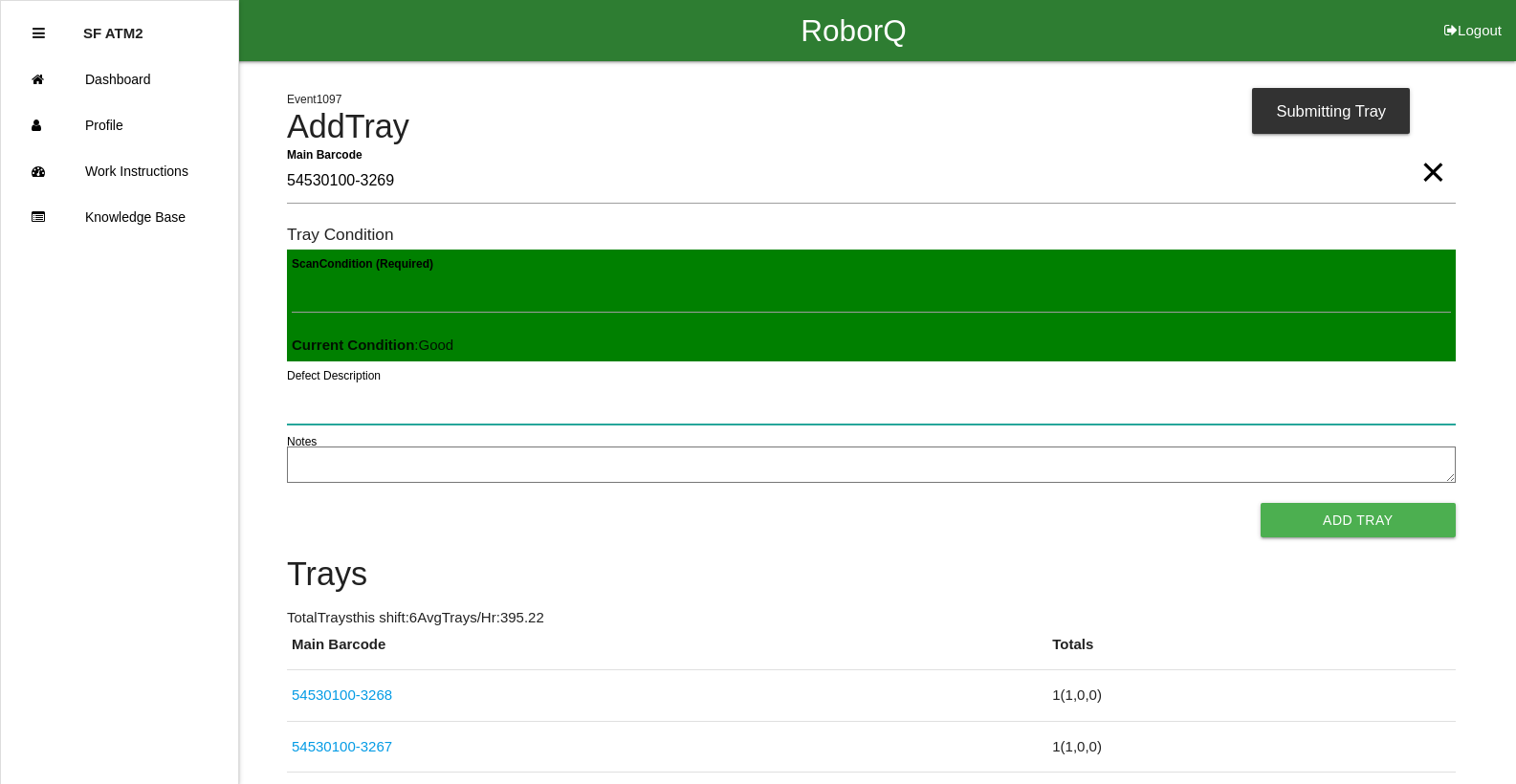
click at [1260, 503] on button "Add Tray" at bounding box center [1358, 520] width 195 height 34
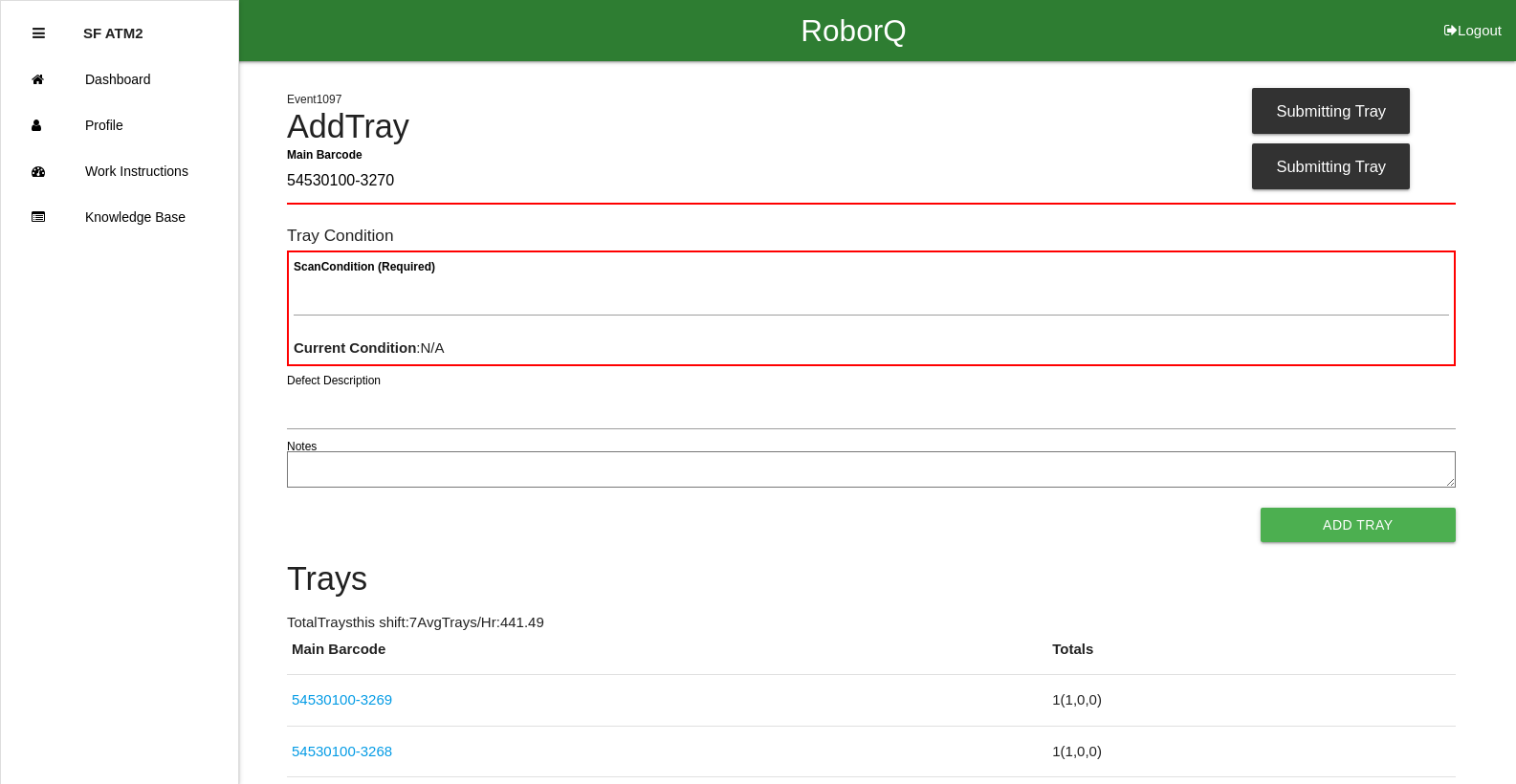
type Barcode "54530100-3270"
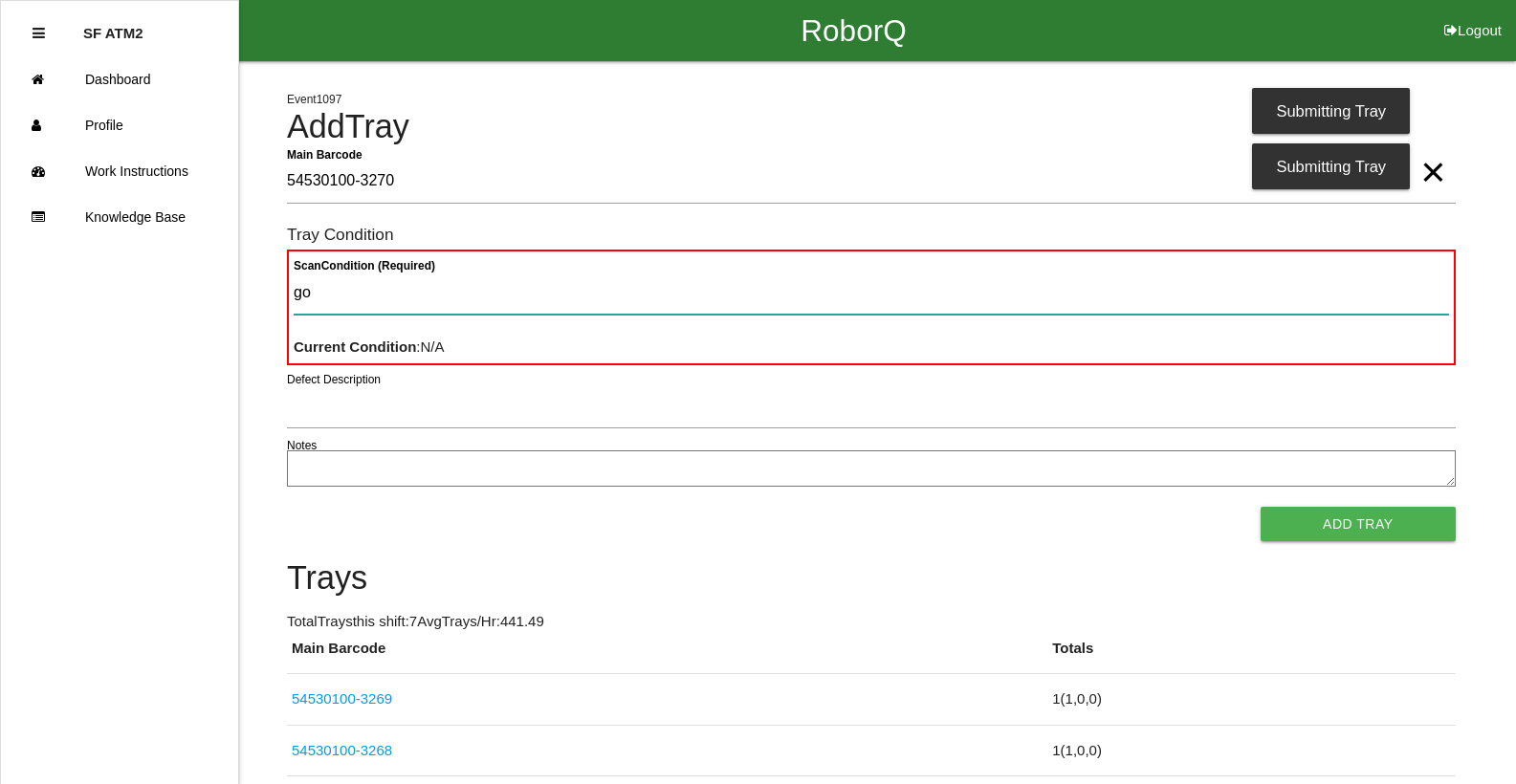
type Condition "goo"
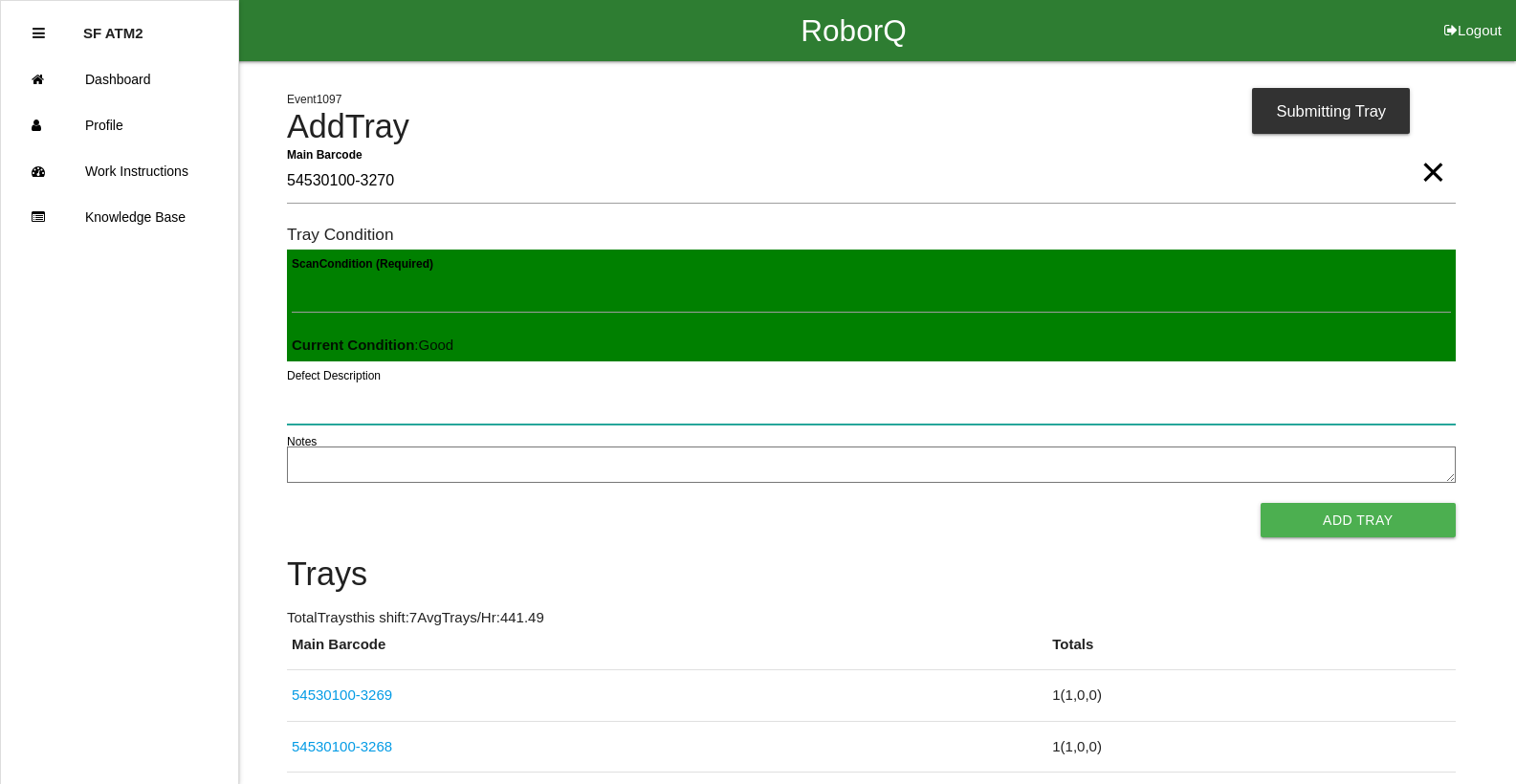
click at [1260, 503] on button "Add Tray" at bounding box center [1358, 520] width 195 height 34
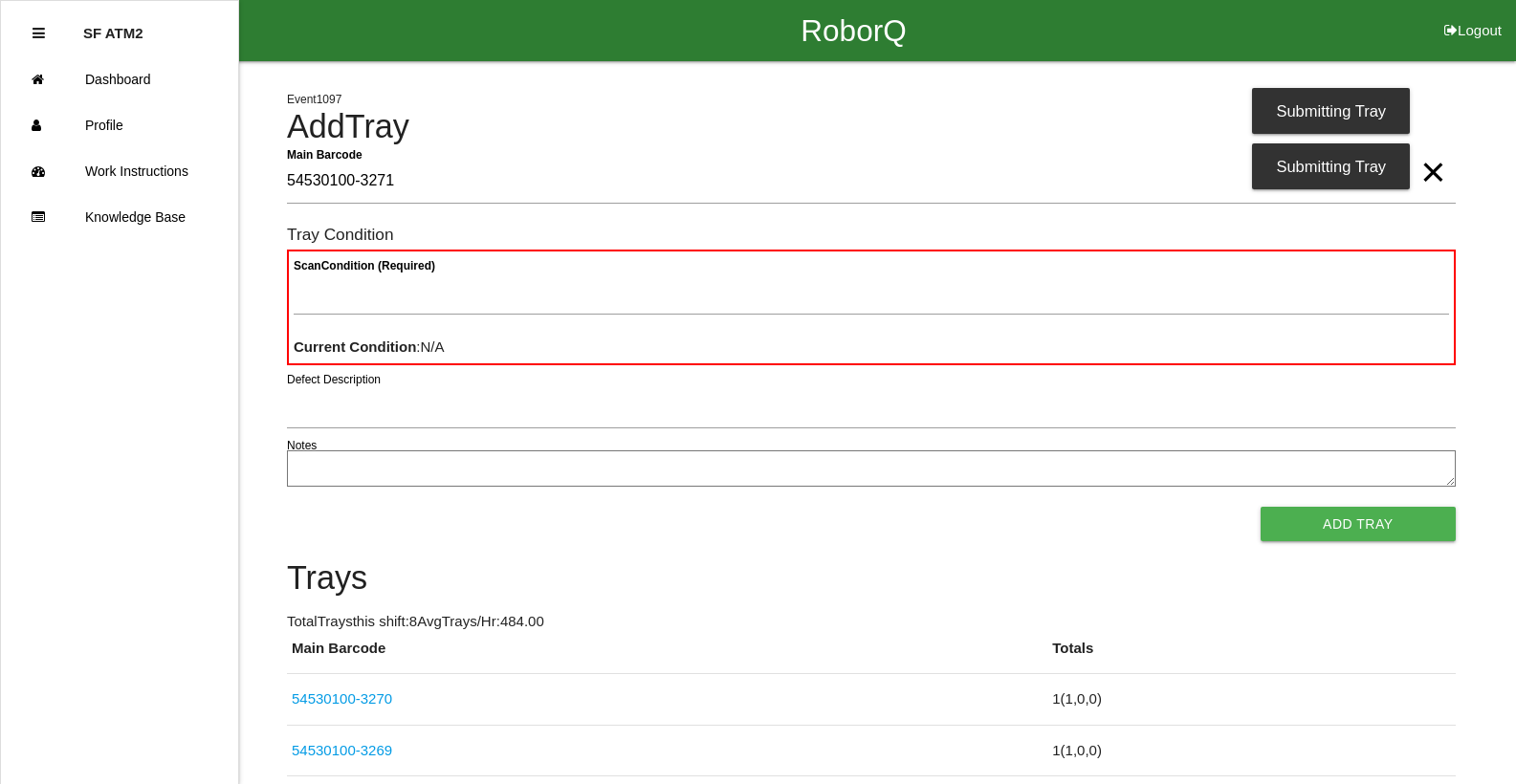
type Barcode "54530100-3271"
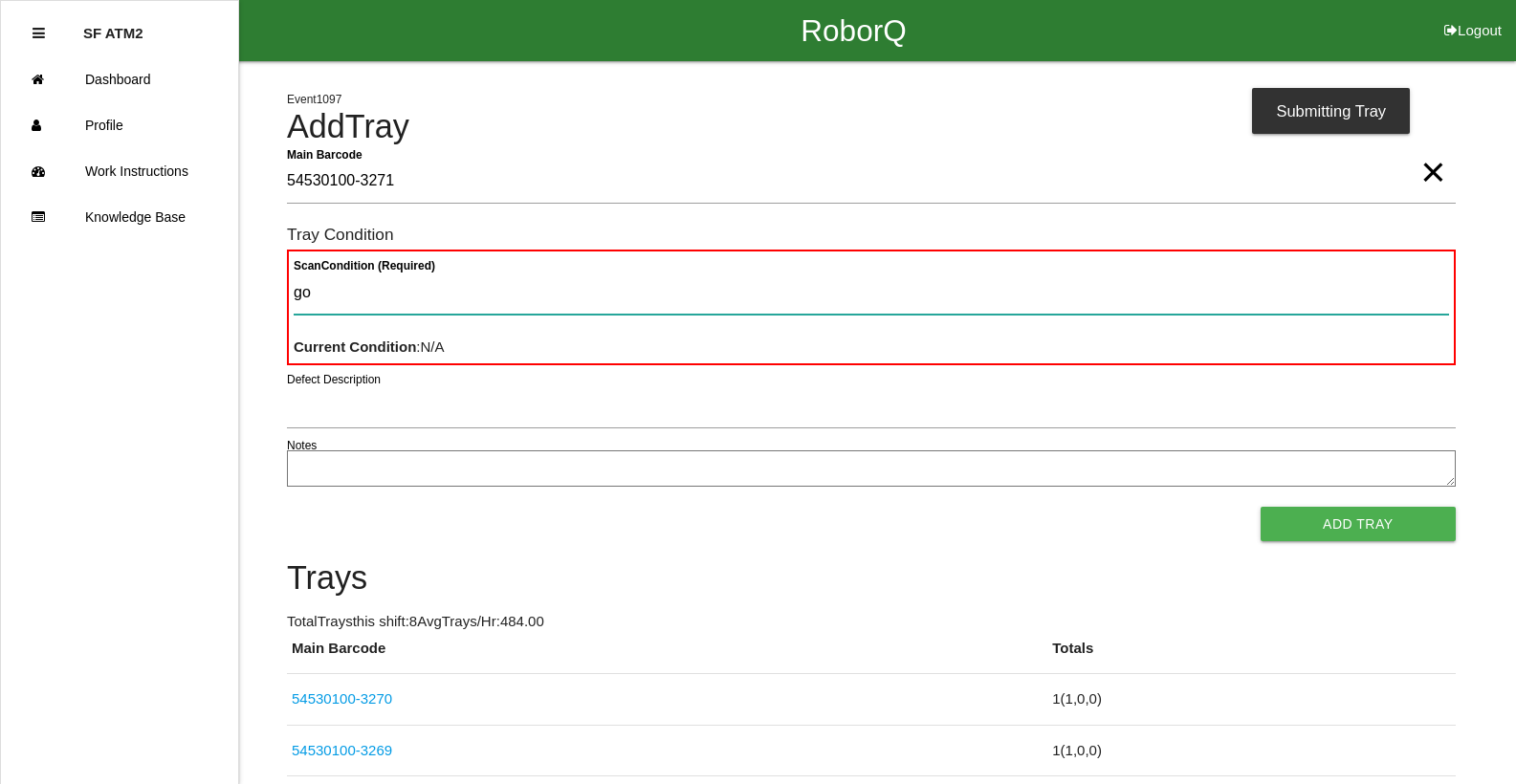
type Condition "goo"
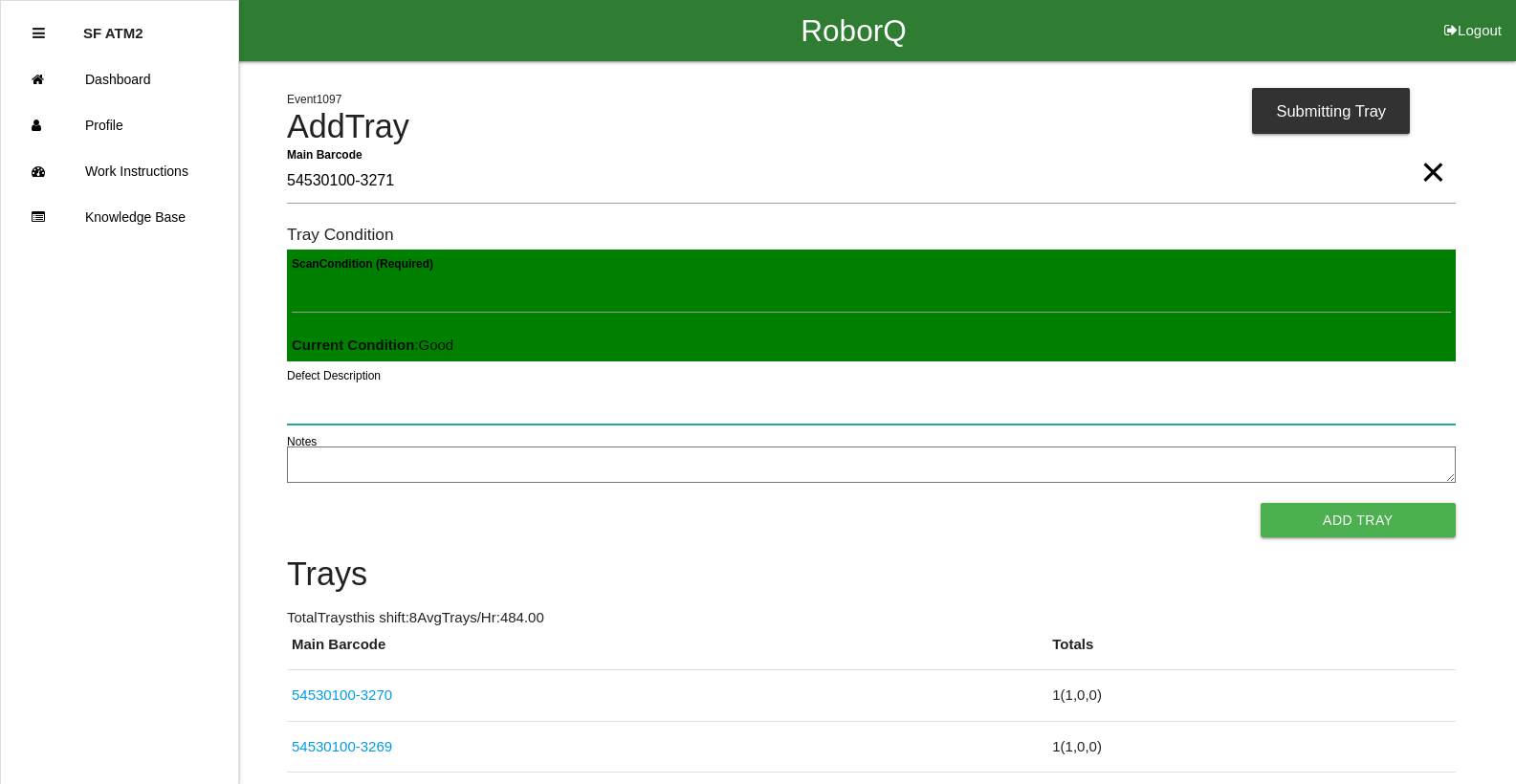
click at [1260, 503] on button "Add Tray" at bounding box center [1358, 520] width 195 height 34
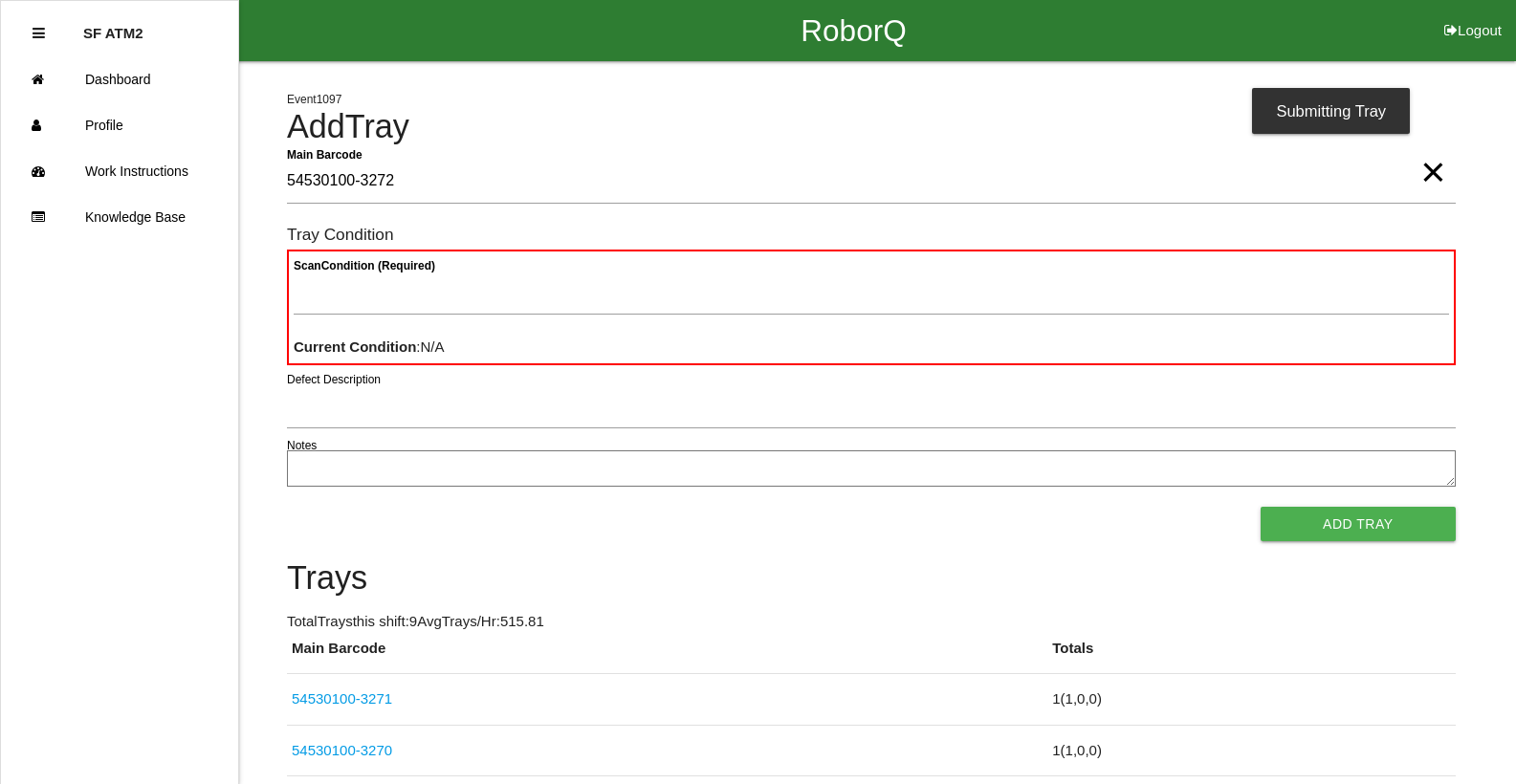
type Barcode "54530100-3272"
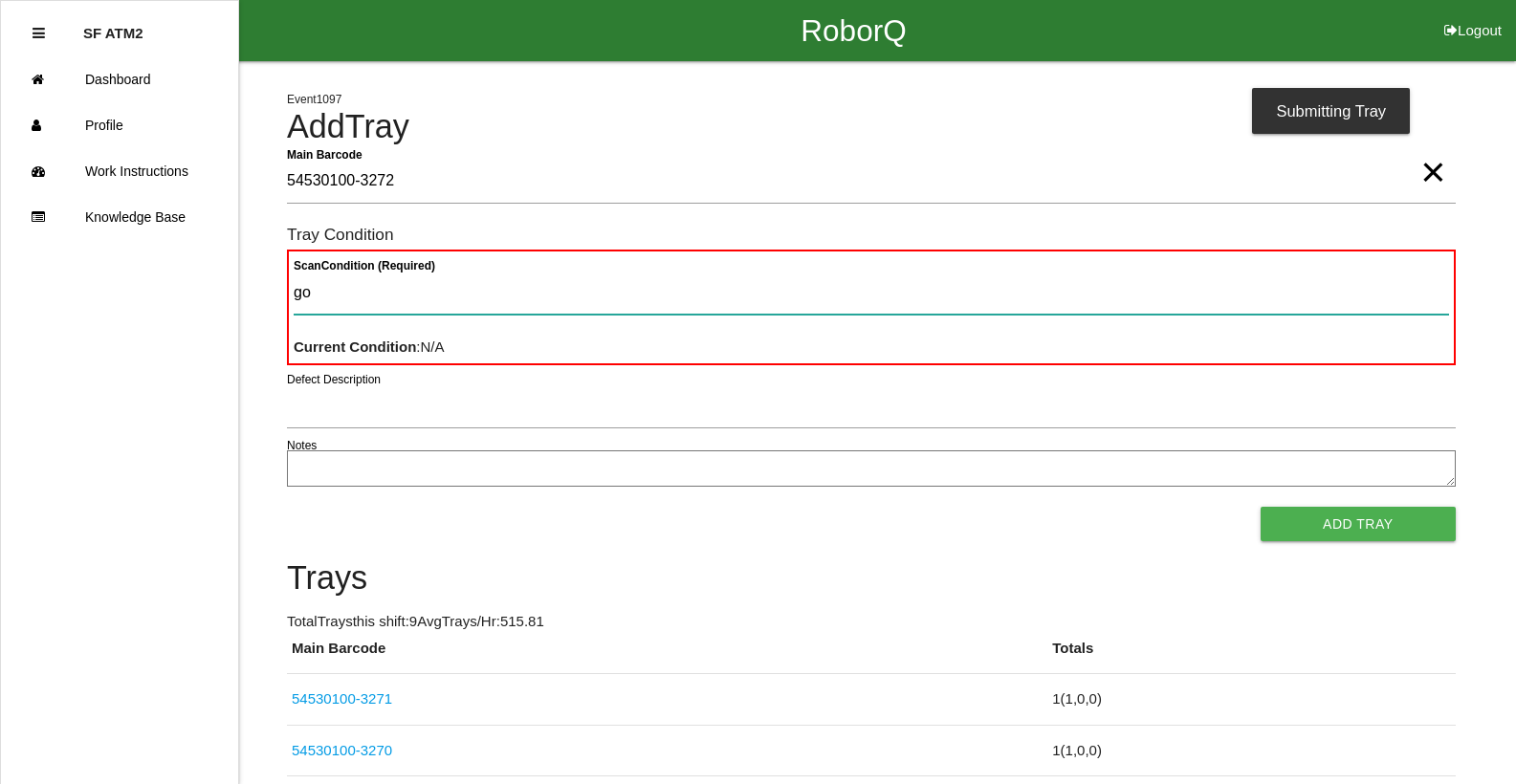
type Condition "goo"
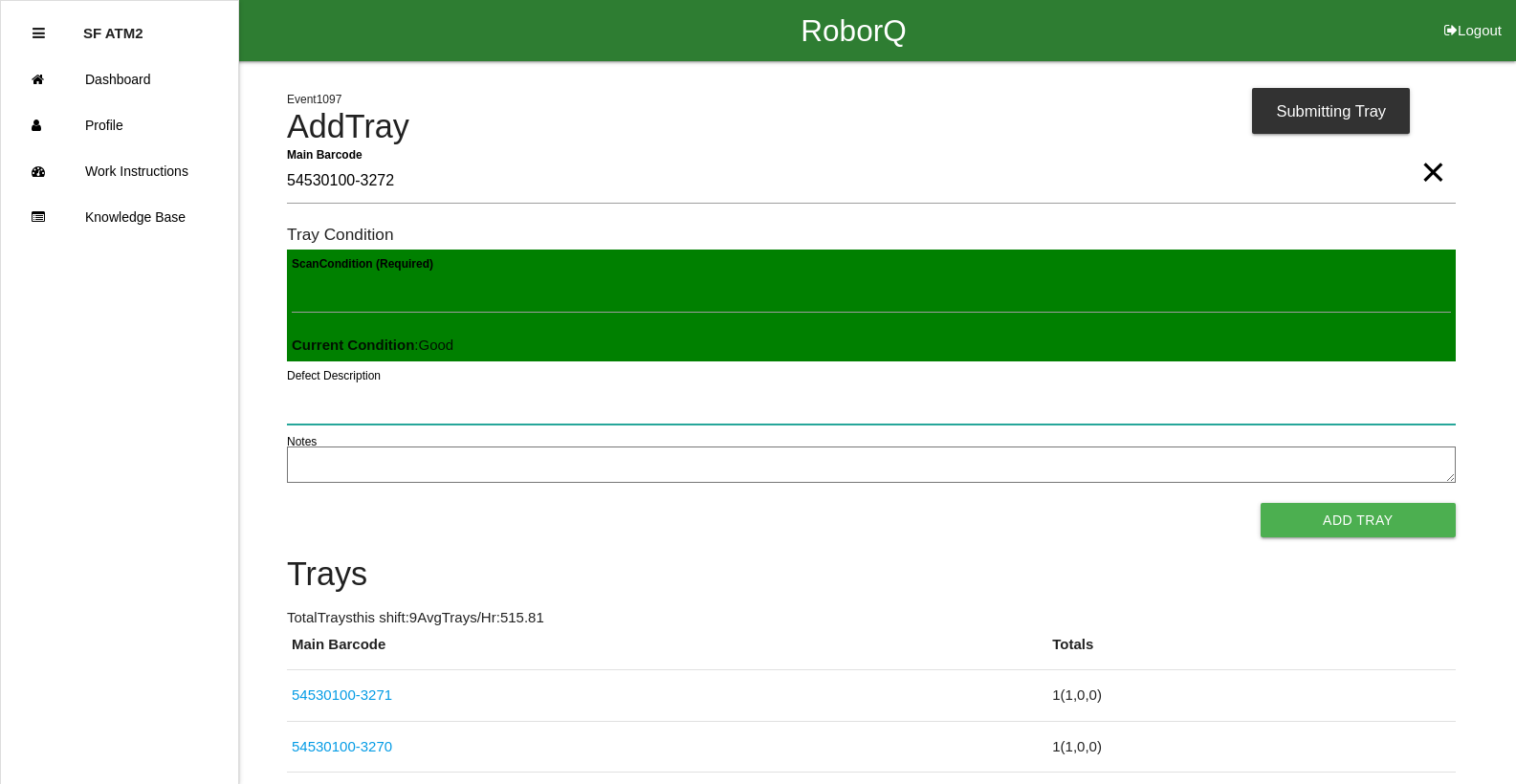
click at [1260, 503] on button "Add Tray" at bounding box center [1358, 520] width 195 height 34
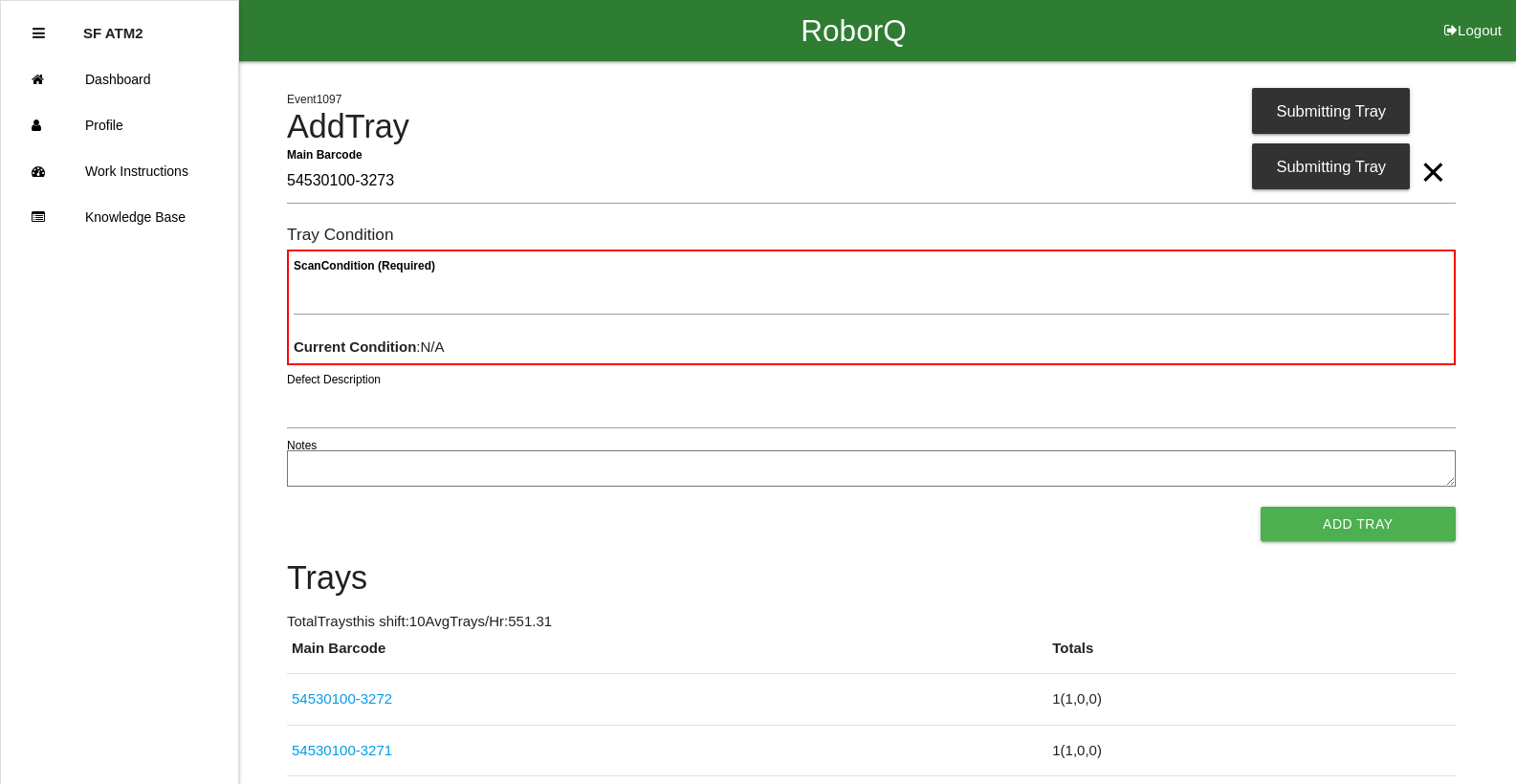
type Barcode "54530100-3273"
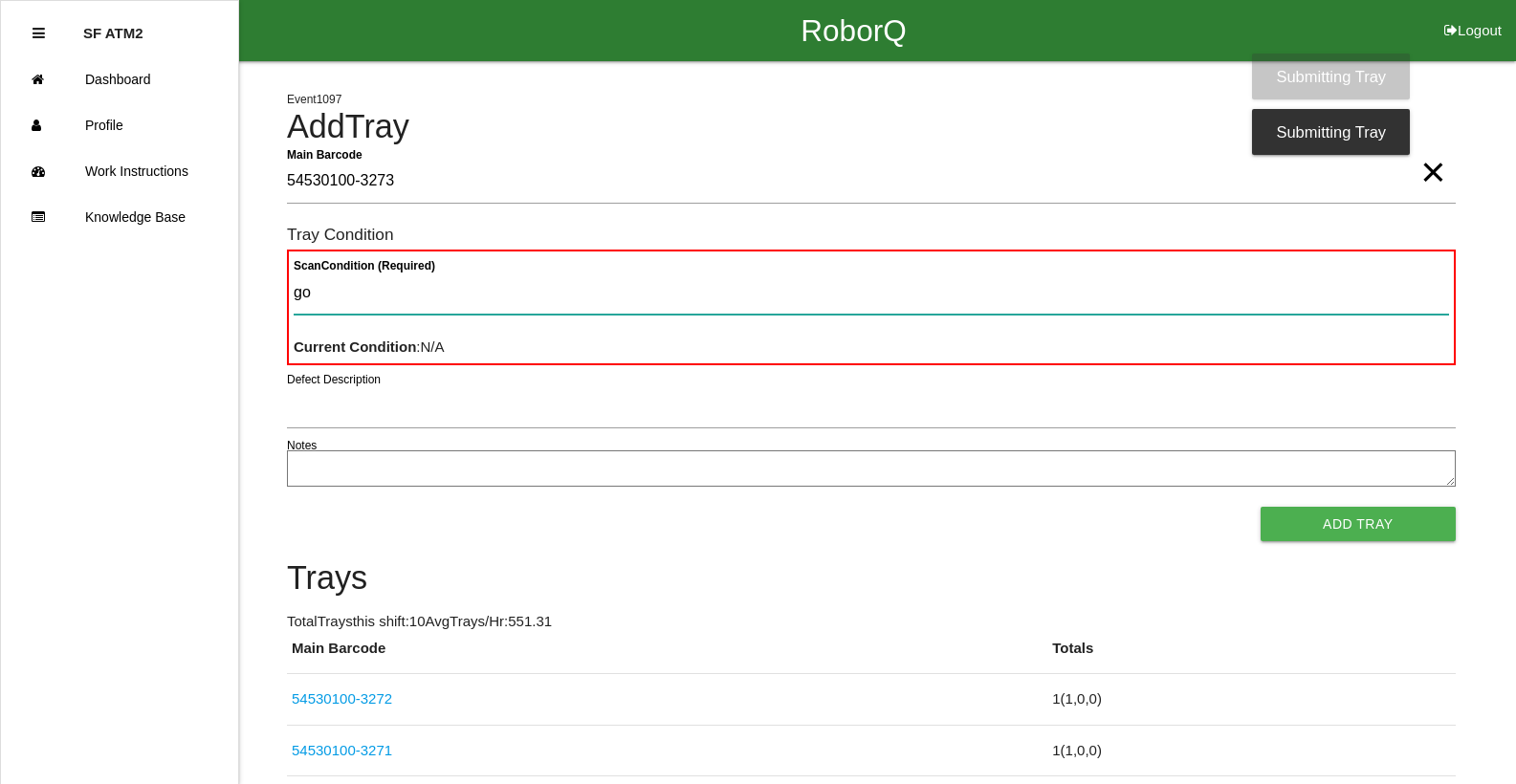
type Condition "goo"
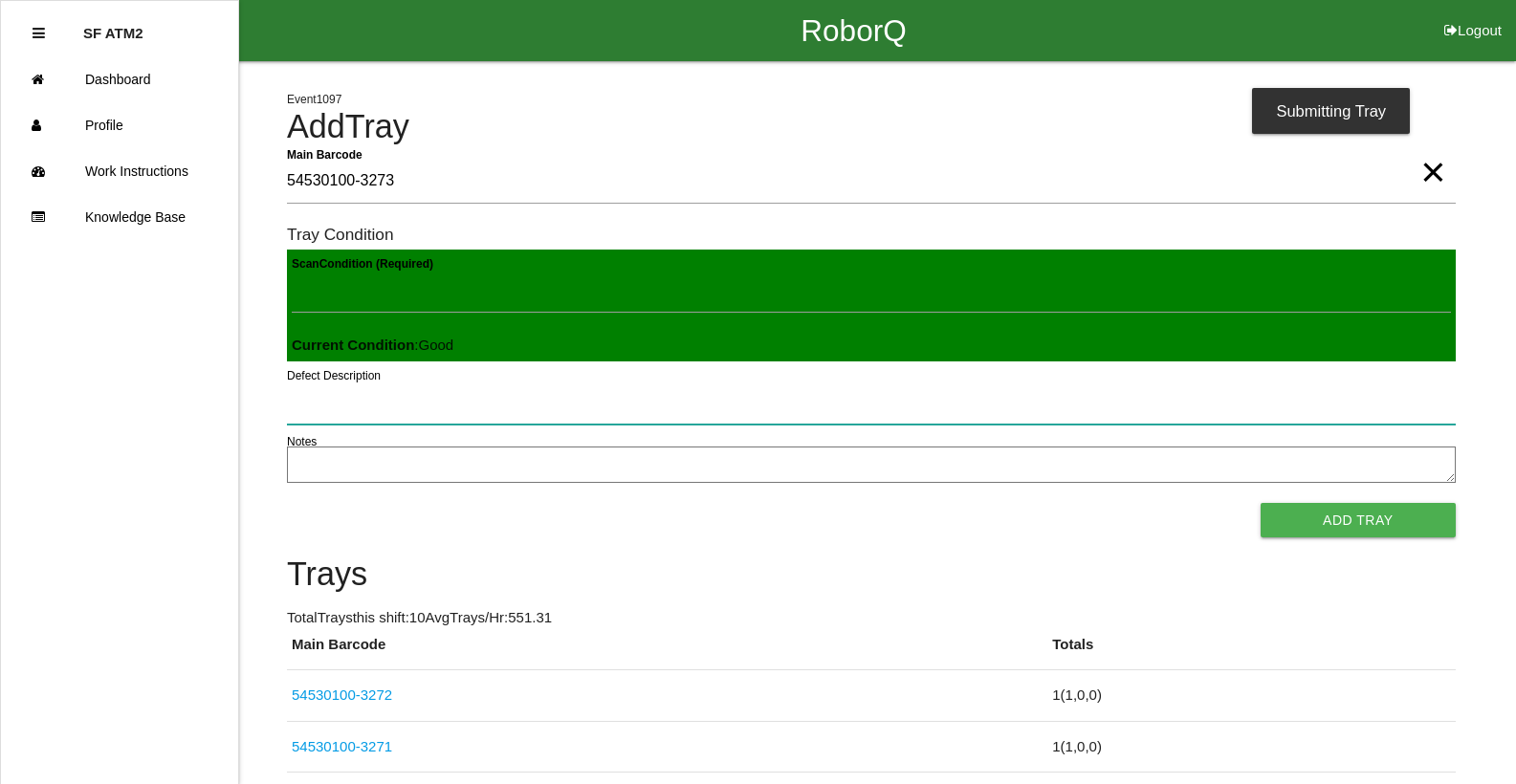
click at [1260, 503] on button "Add Tray" at bounding box center [1358, 520] width 195 height 34
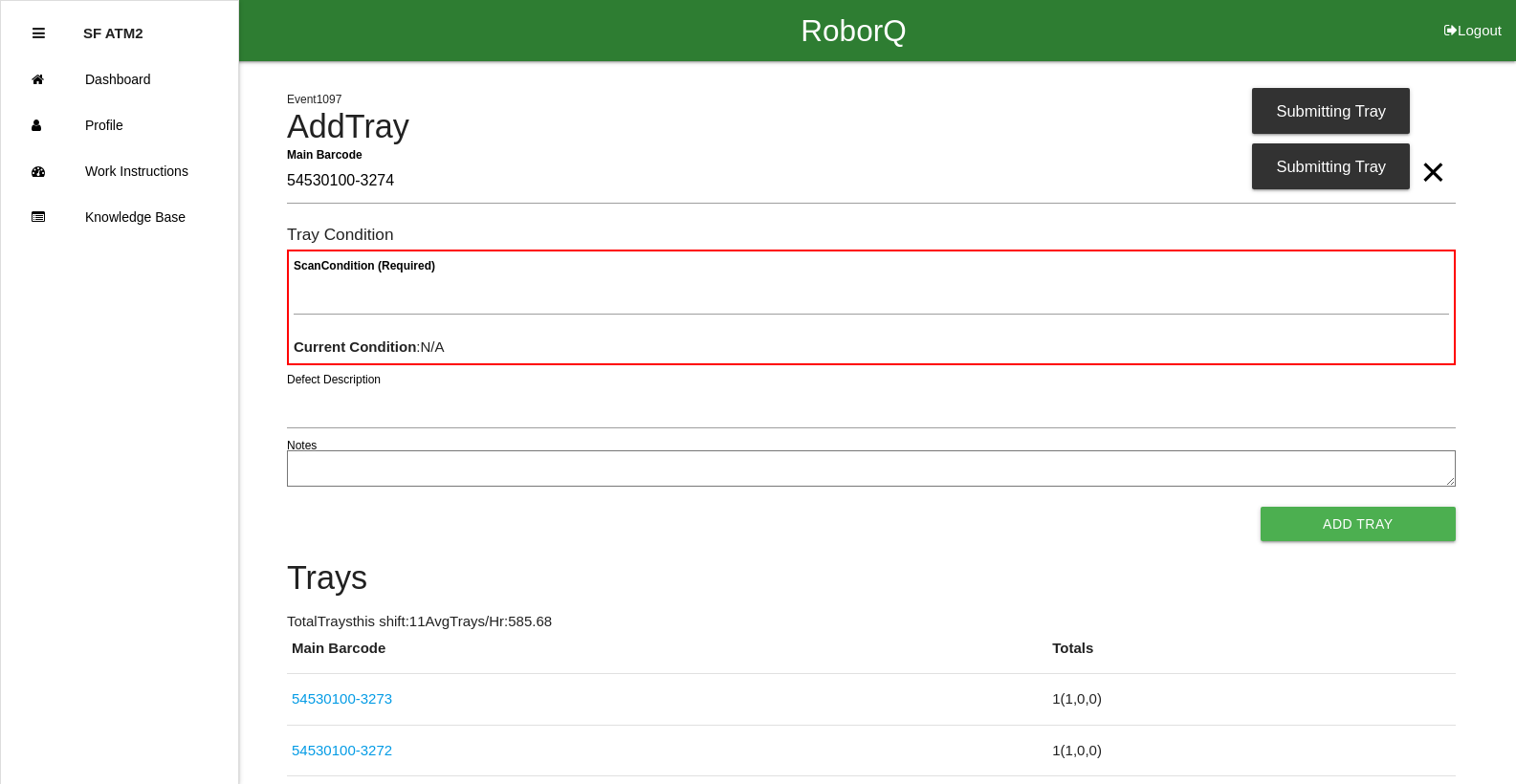
type Barcode "54530100-3274"
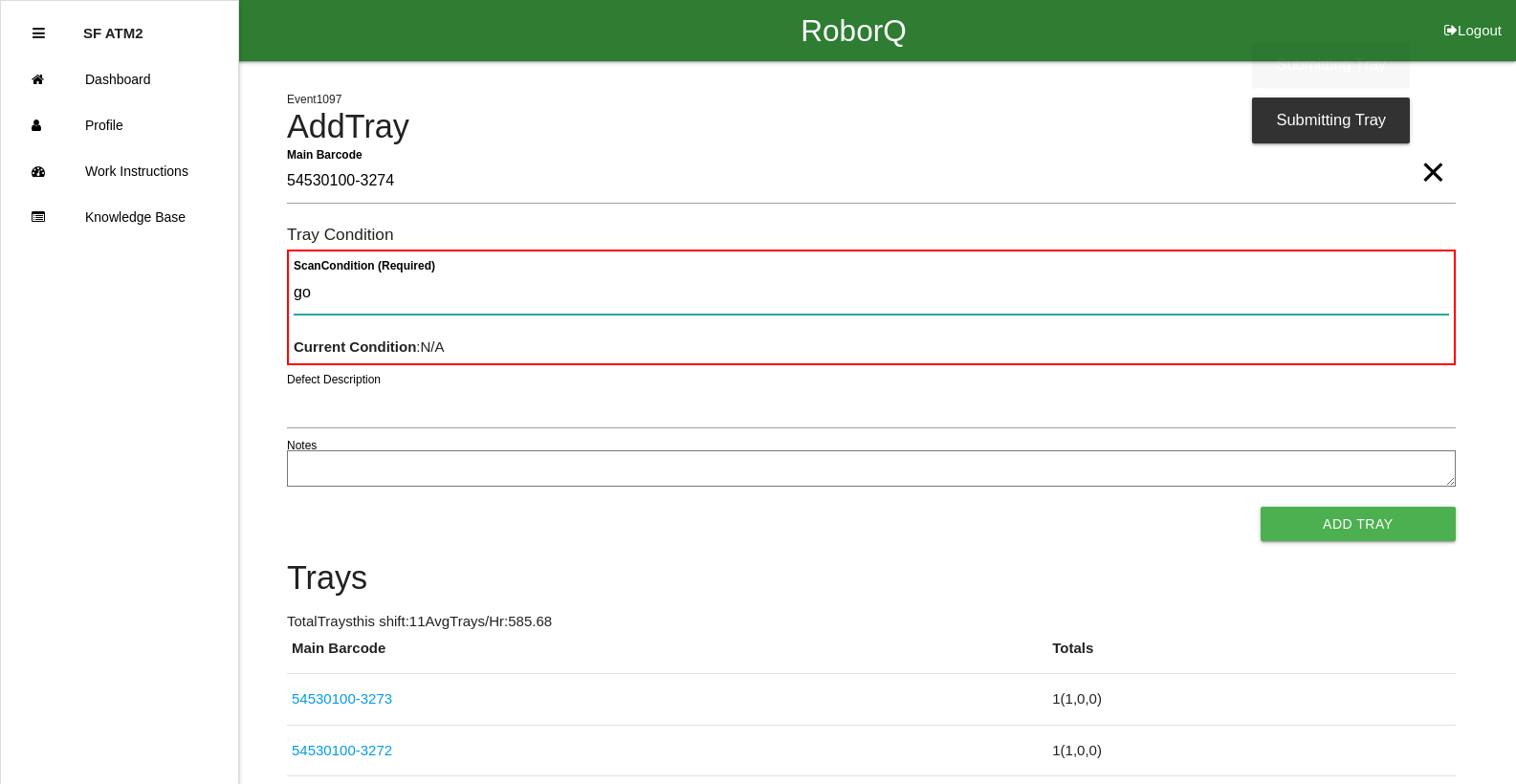
type Condition "goo"
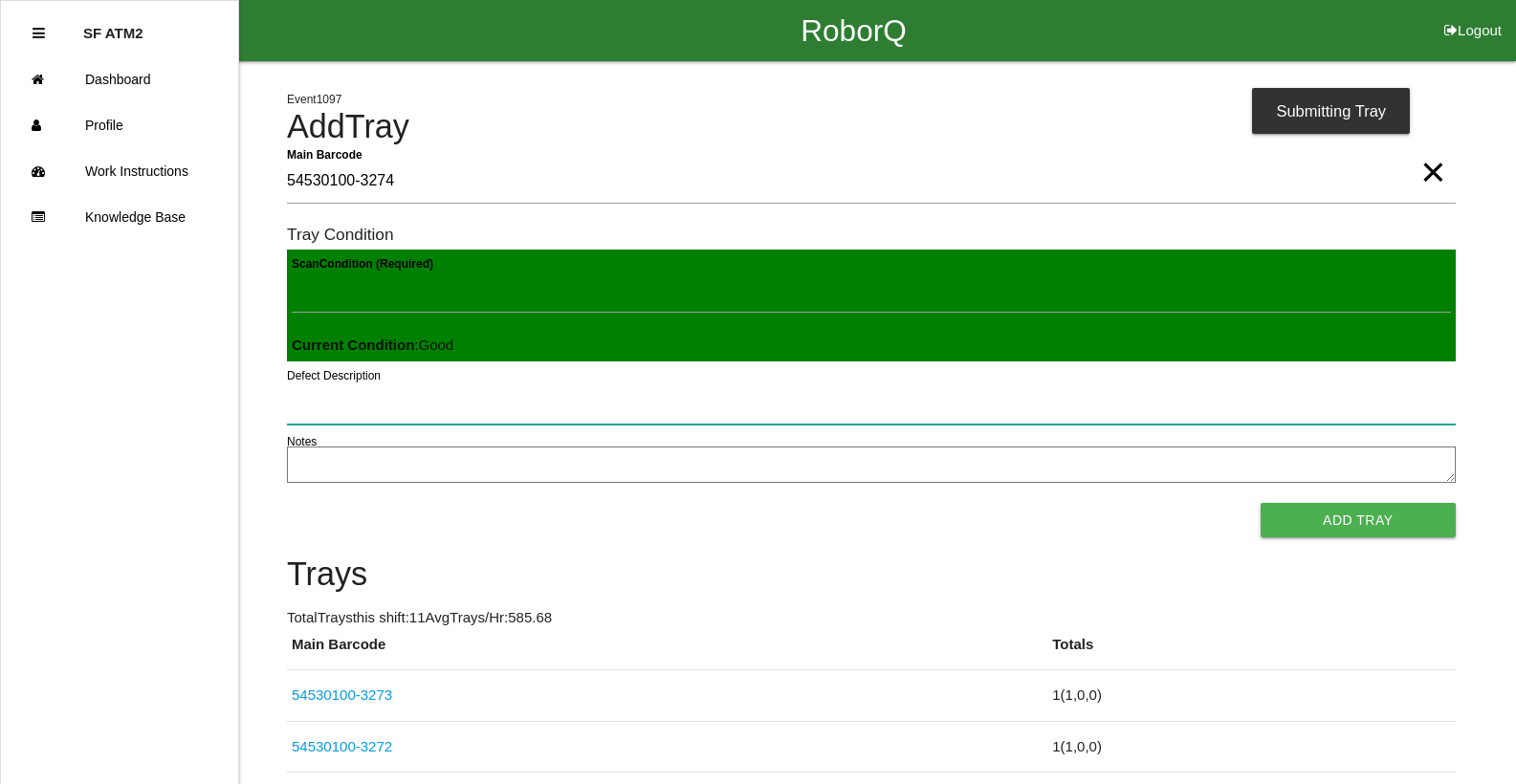
click at [1260, 503] on button "Add Tray" at bounding box center [1358, 520] width 195 height 34
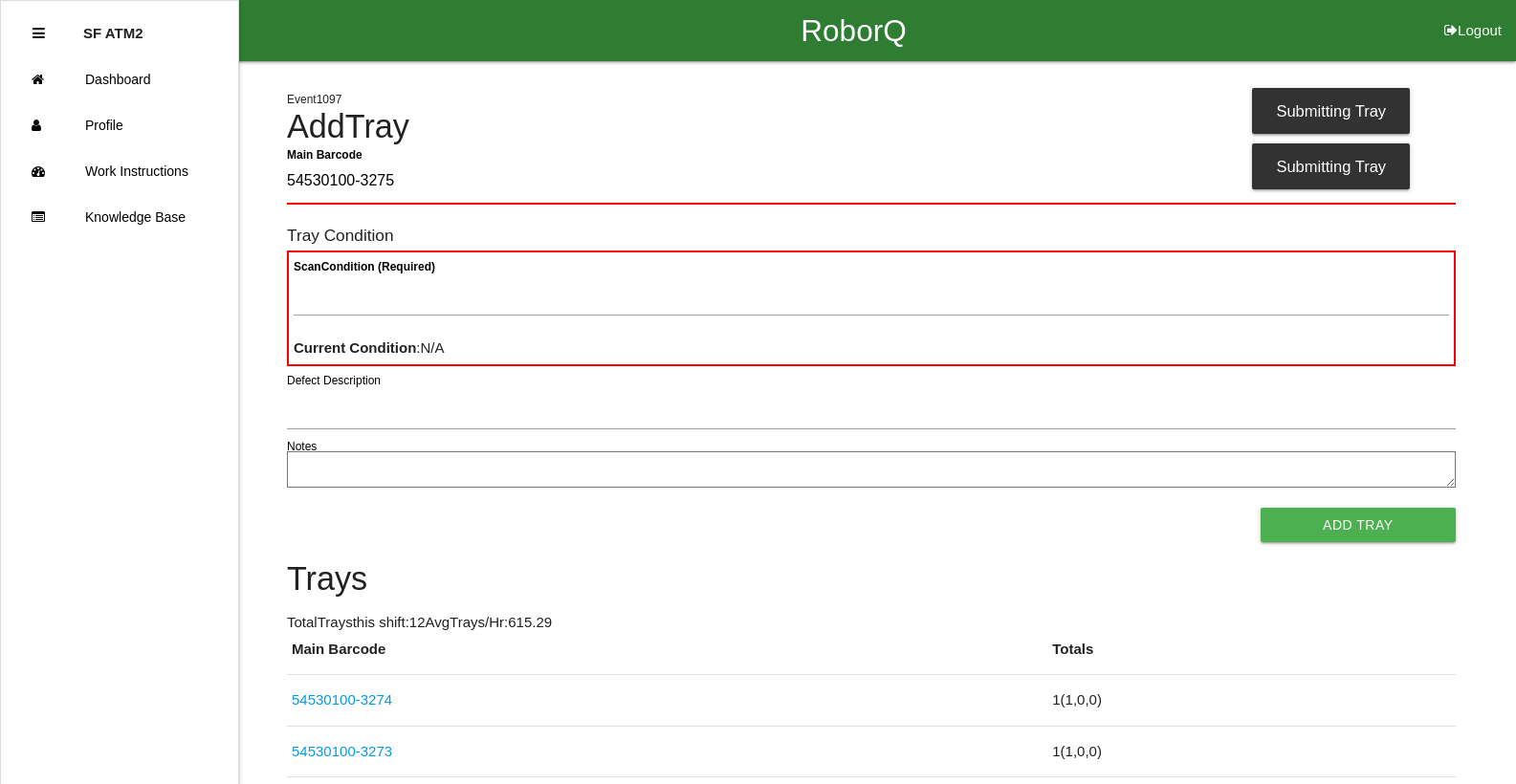
type Barcode "54530100-3275"
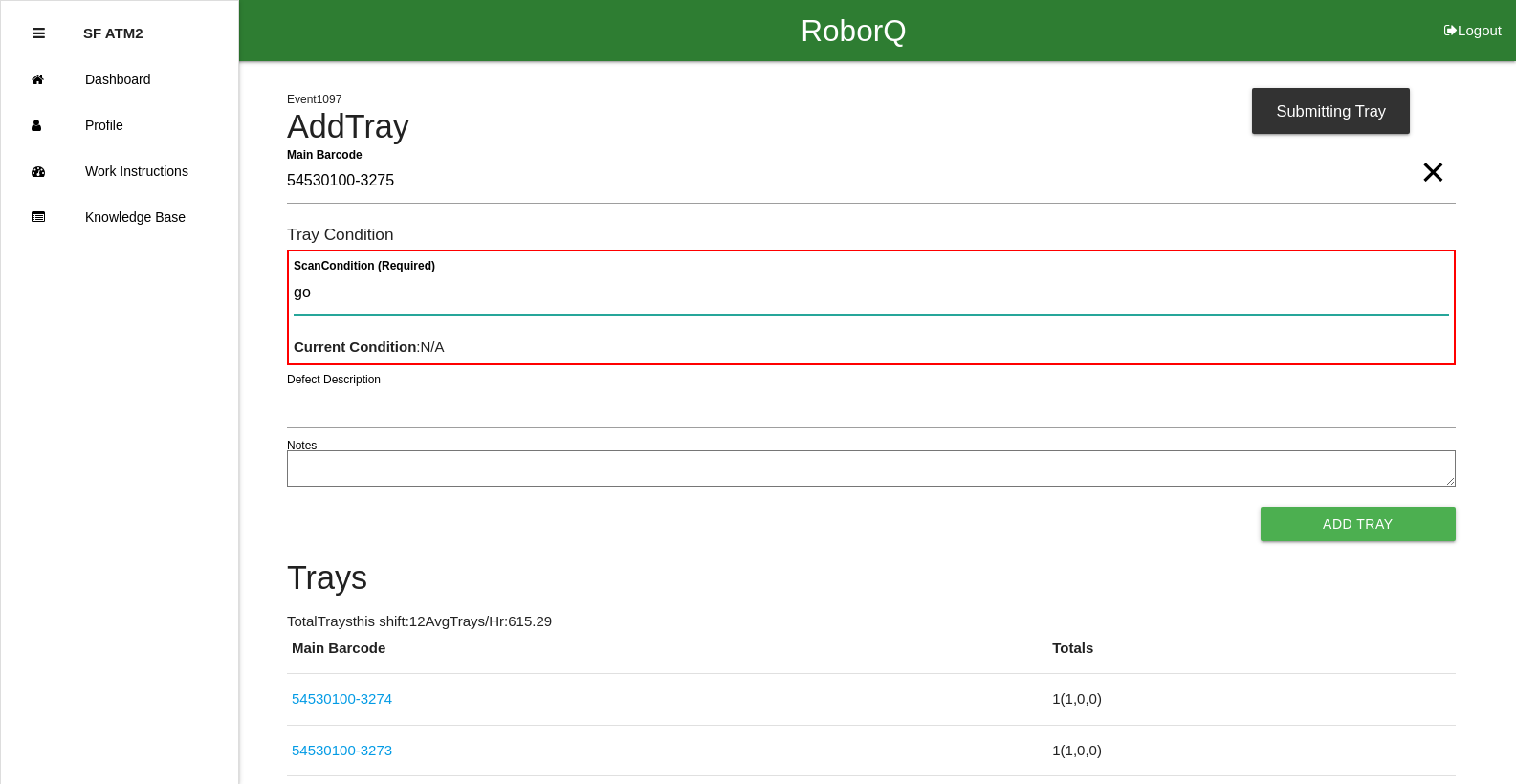
type Condition "goo"
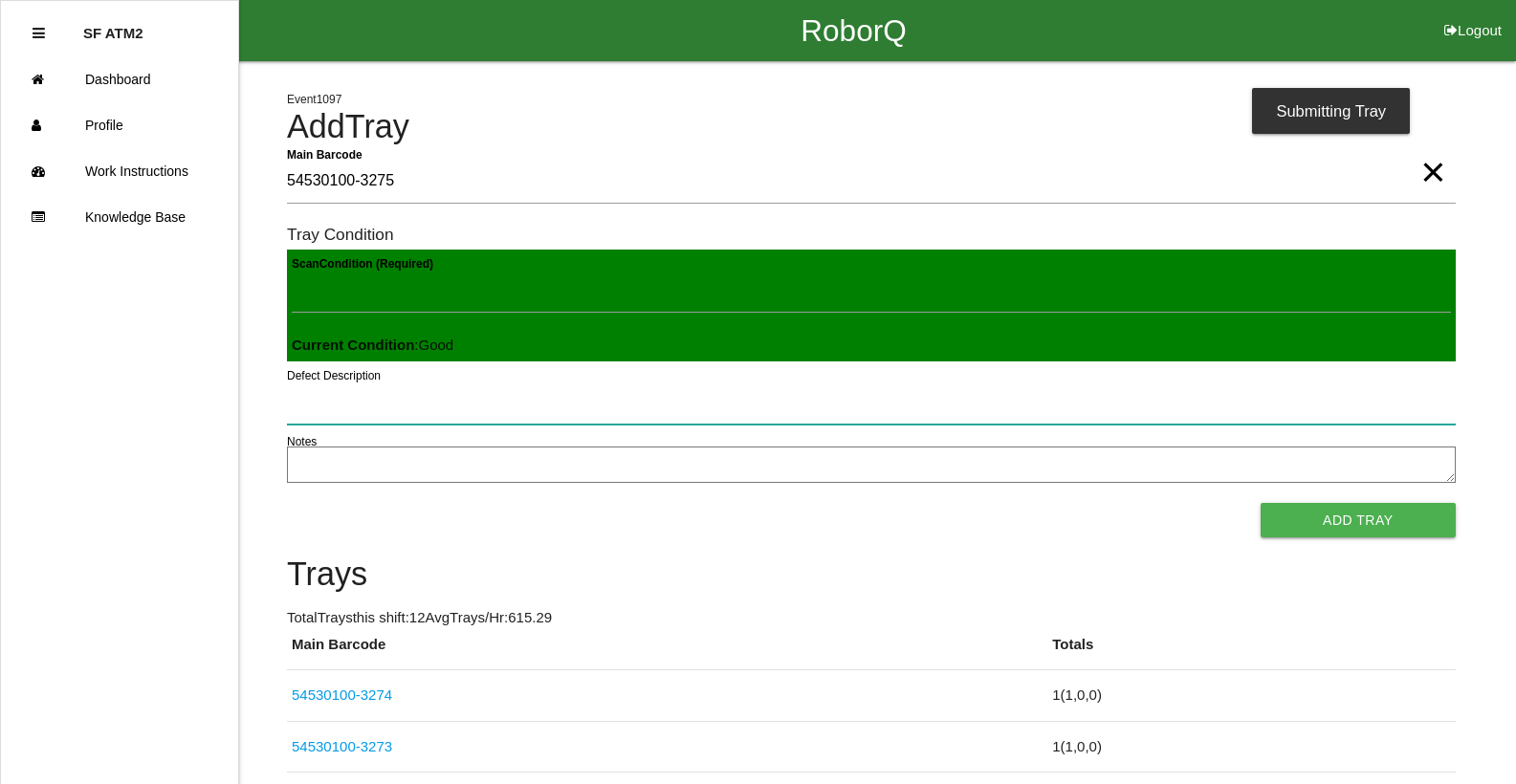
click at [1260, 503] on button "Add Tray" at bounding box center [1358, 520] width 195 height 34
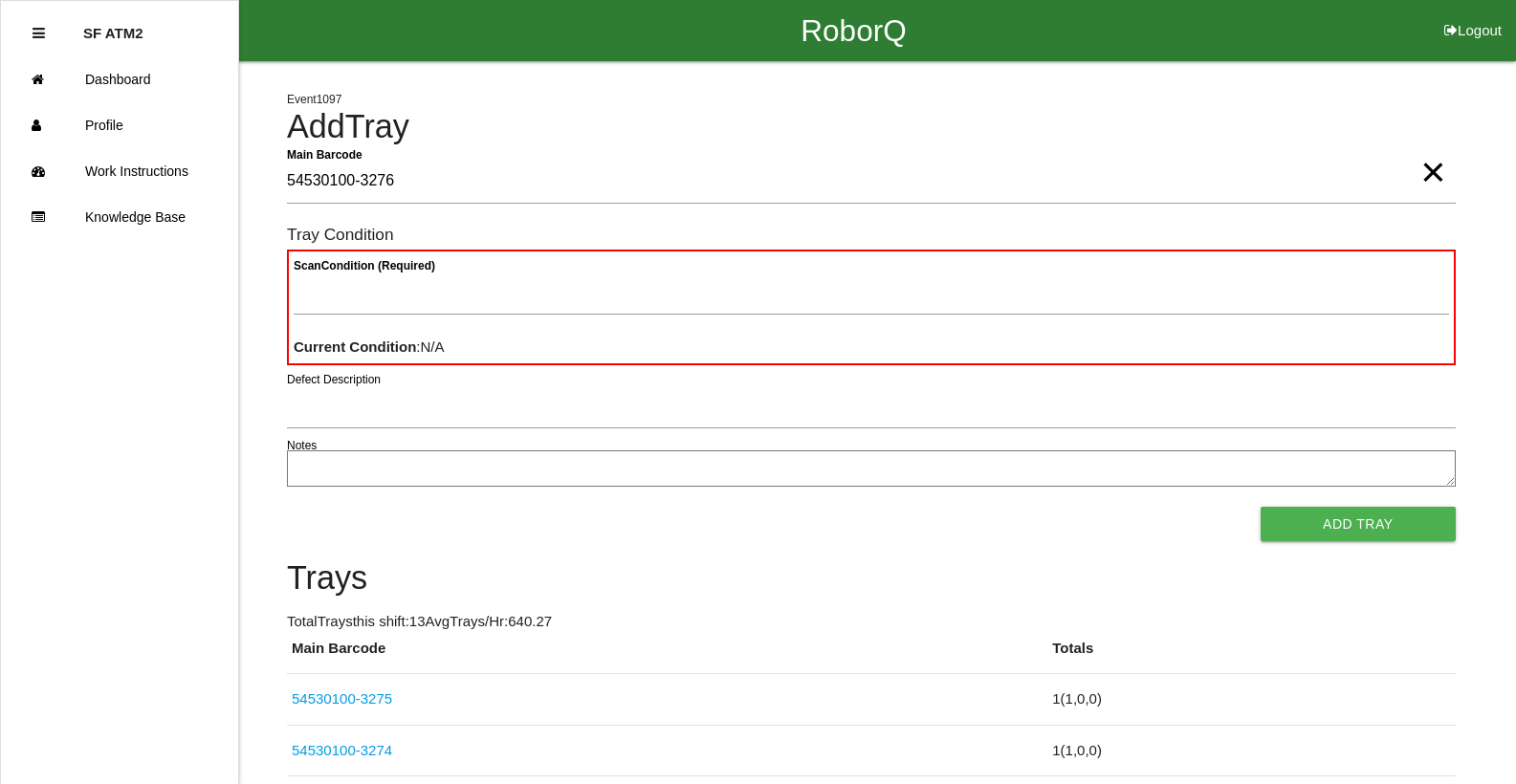
type Barcode "54530100-3276"
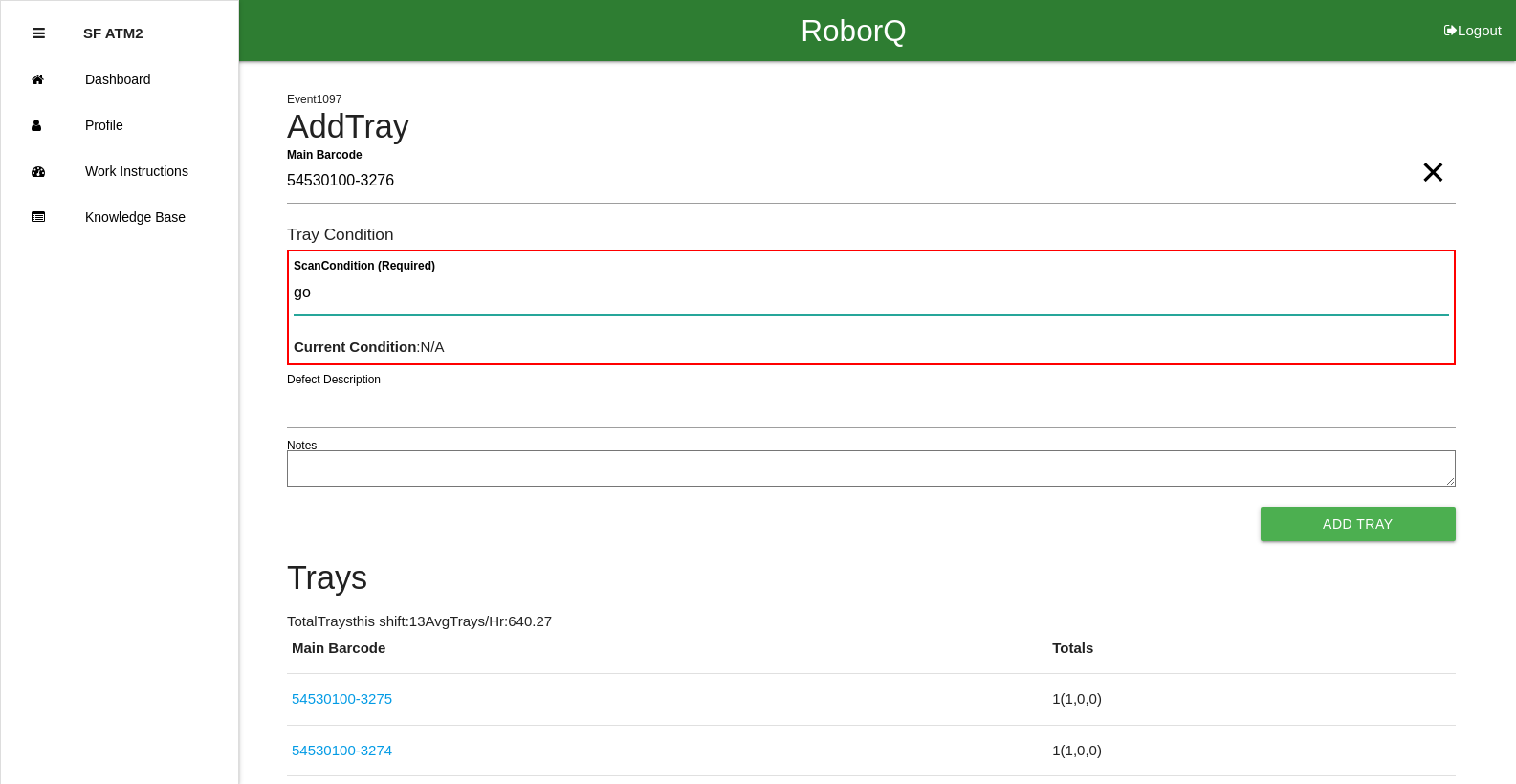
type Condition "goo"
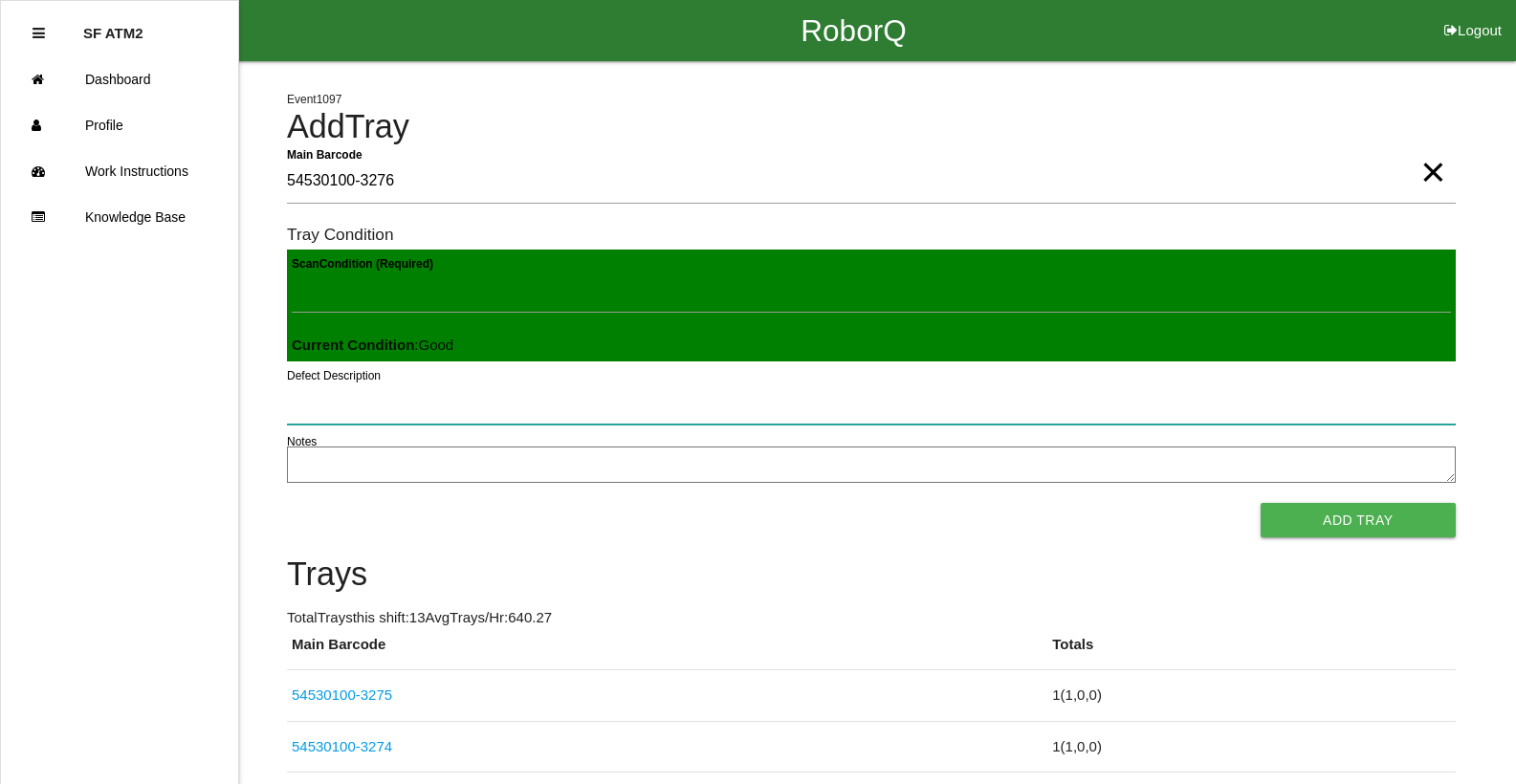
click at [1260, 503] on button "Add Tray" at bounding box center [1358, 520] width 195 height 34
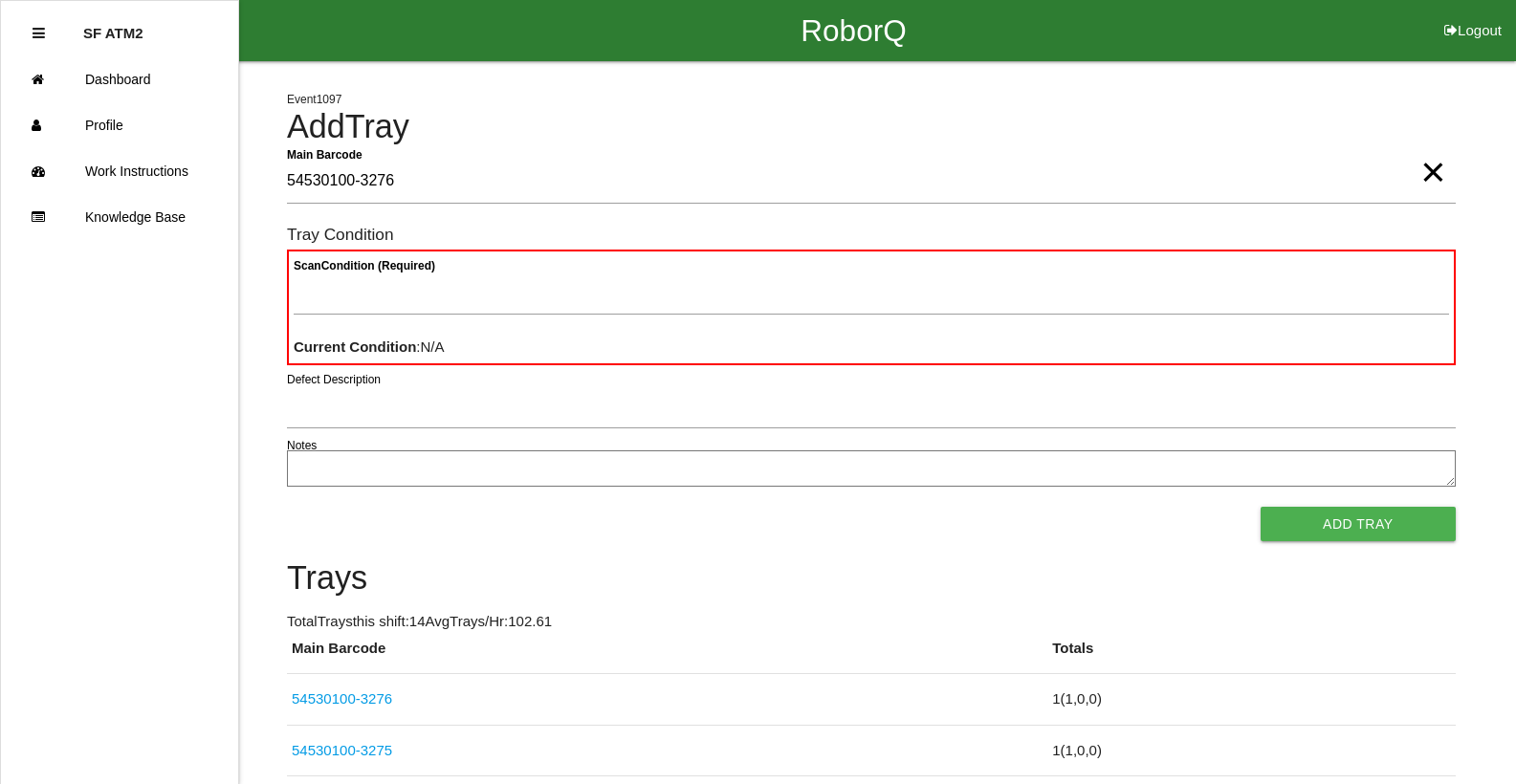
type Barcode "54530100-3276"
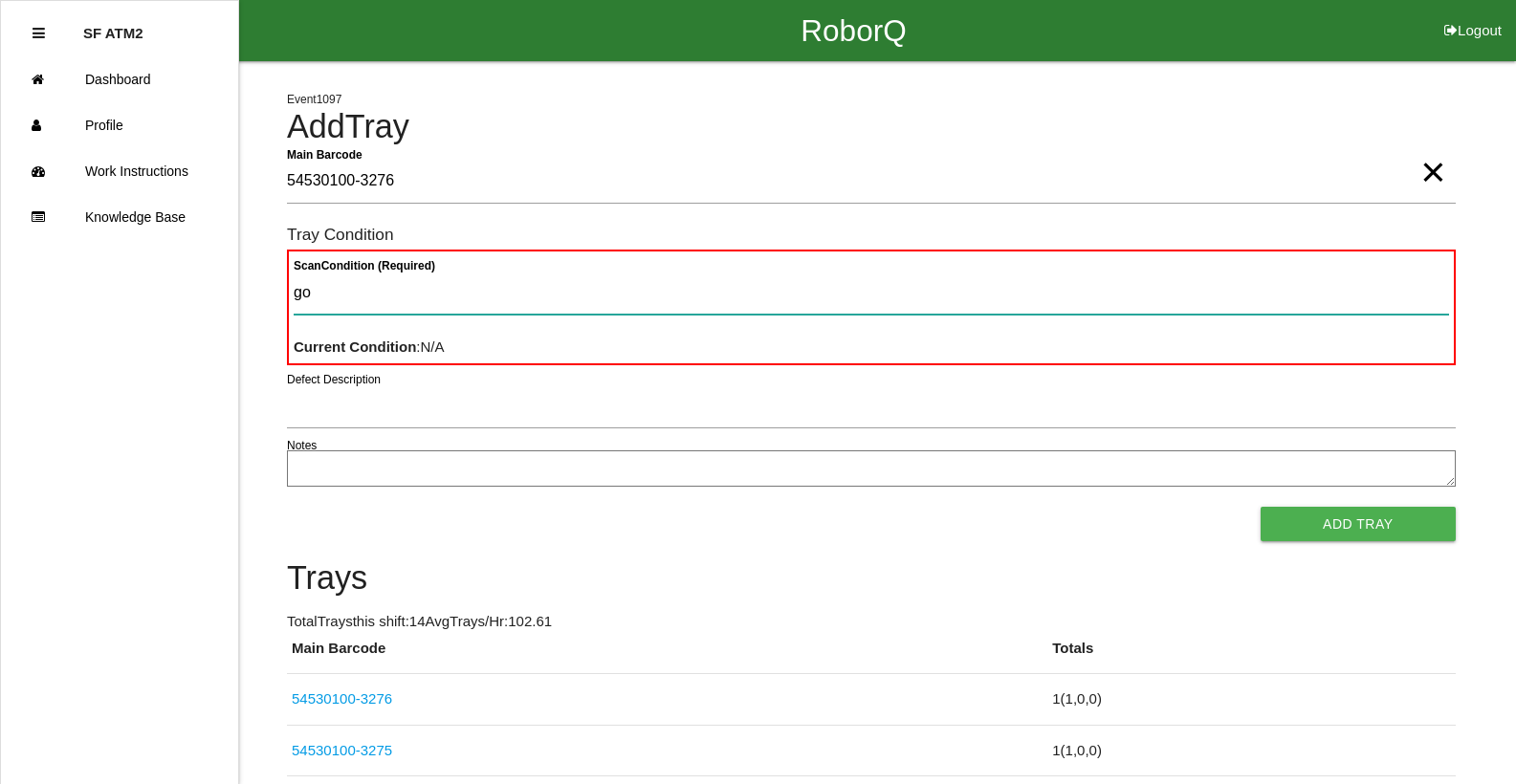
type Condition "goo"
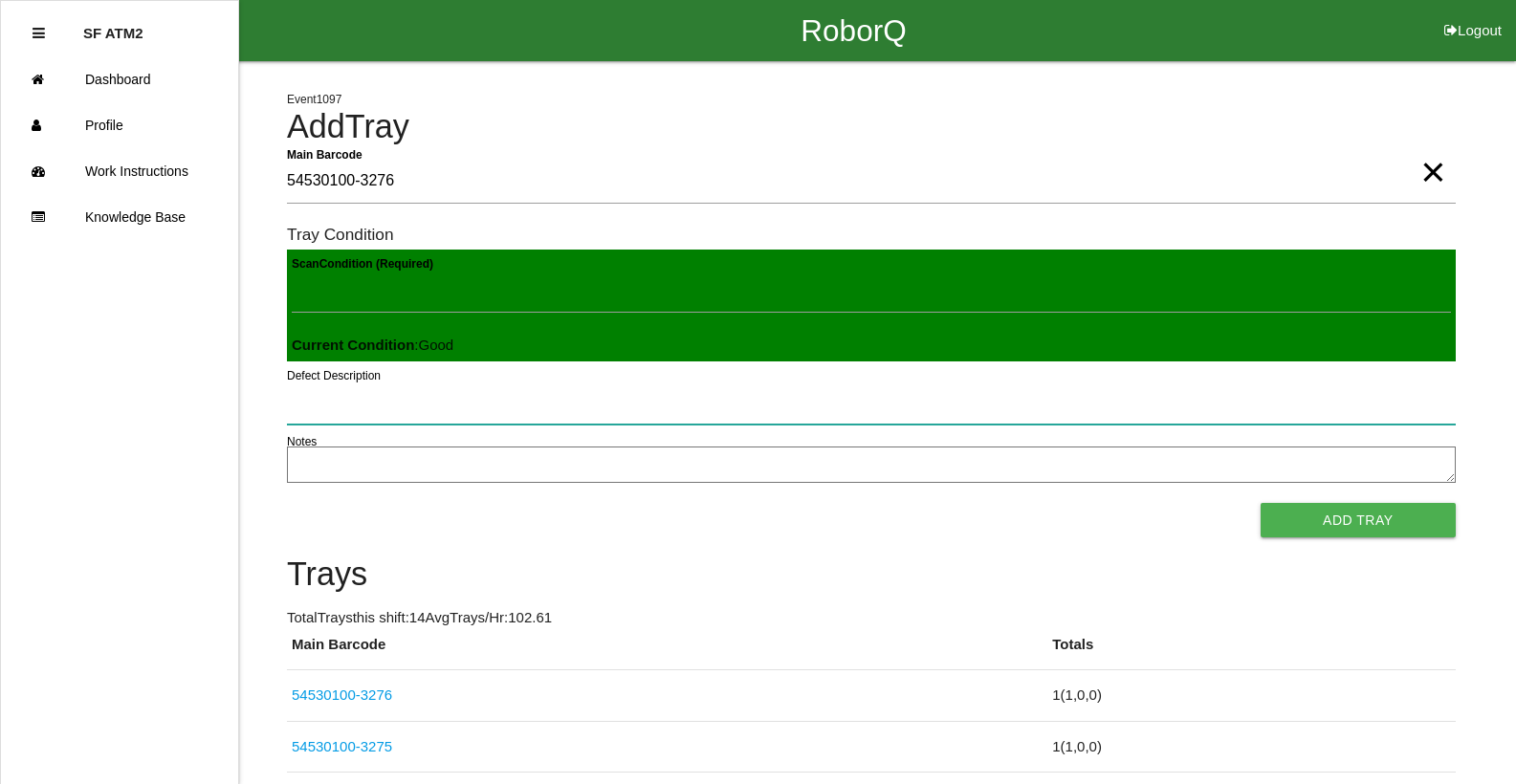
click at [1260, 503] on button "Add Tray" at bounding box center [1358, 520] width 195 height 34
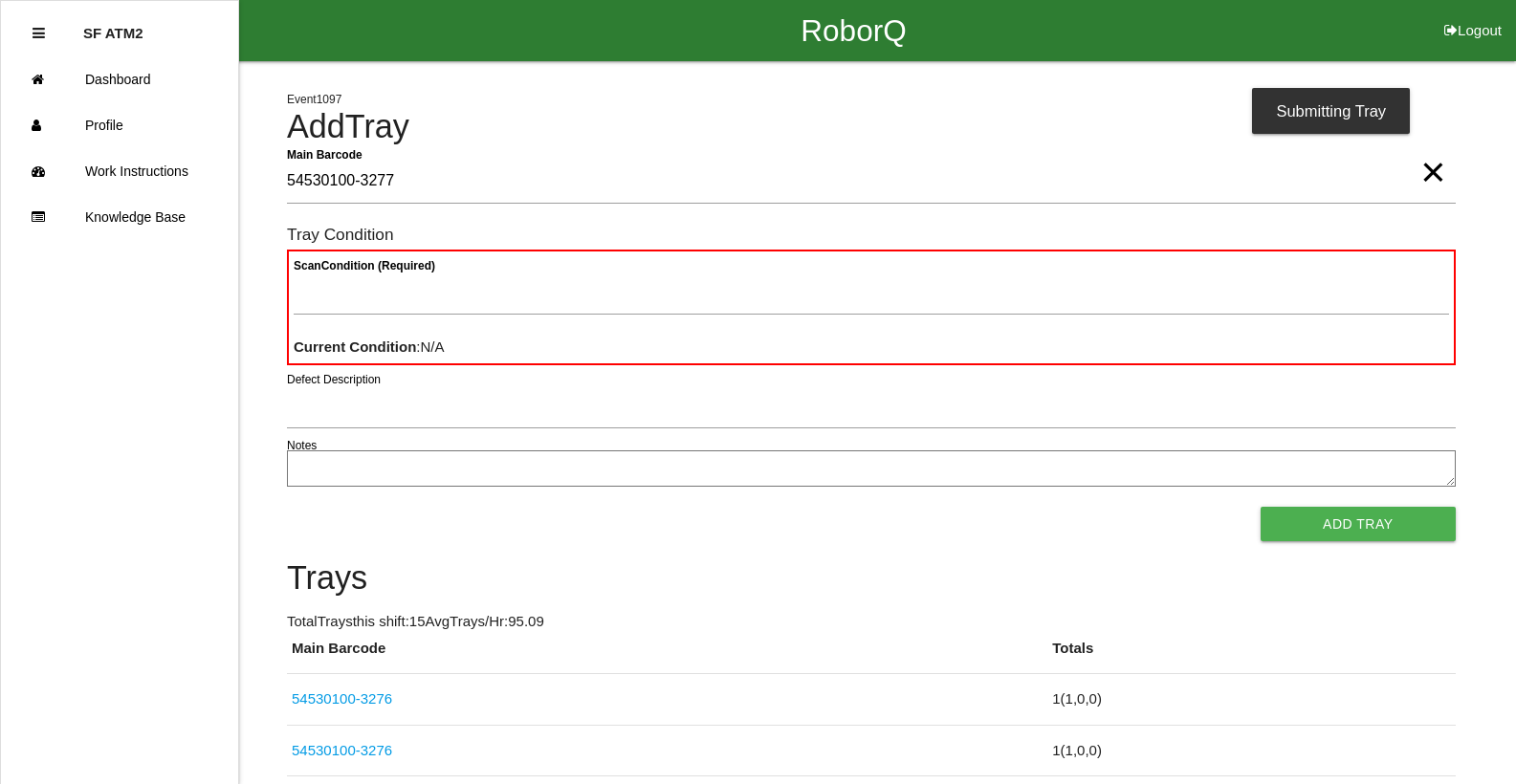
type Barcode "54530100-3277"
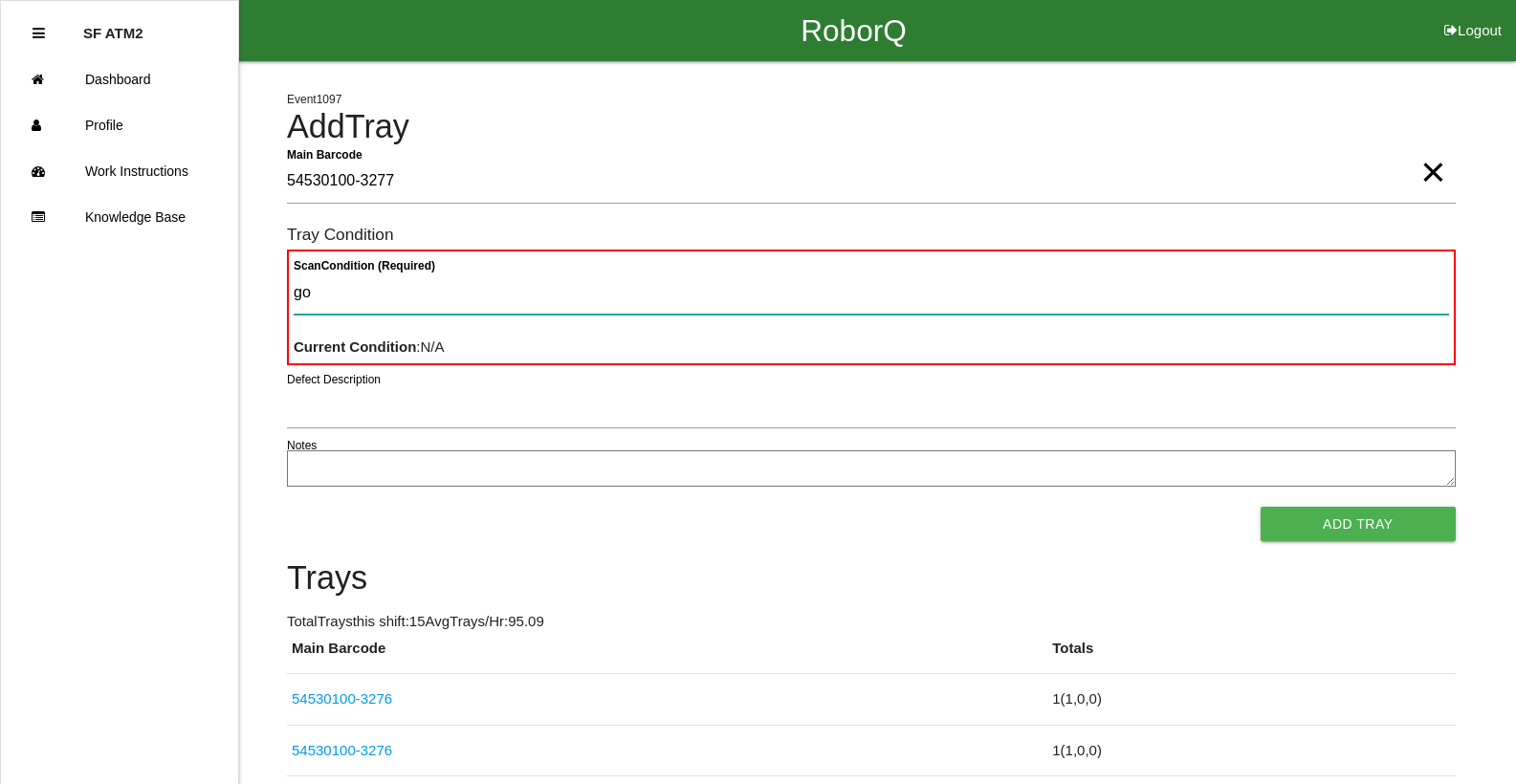
type Condition "goo"
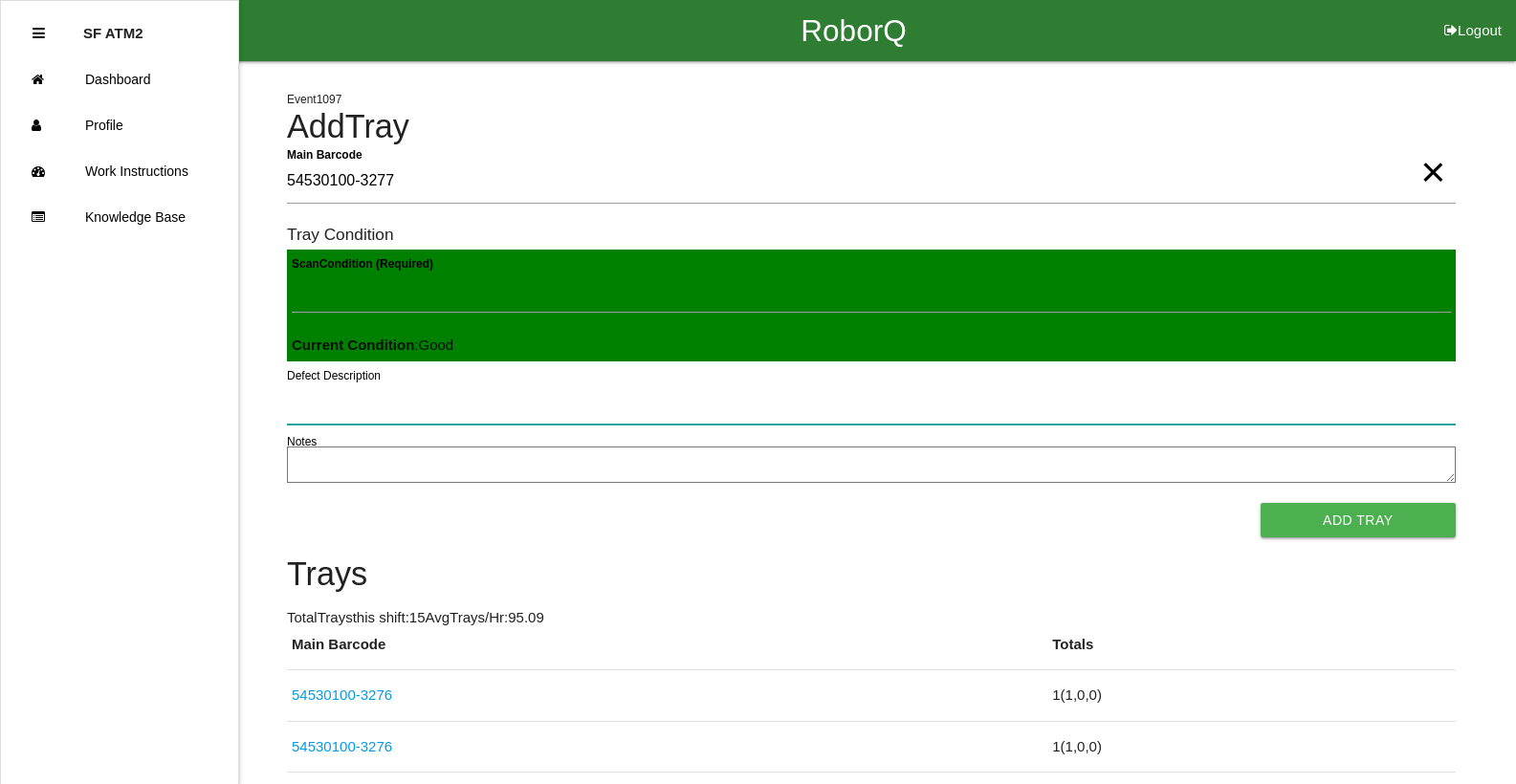
click at [1260, 503] on button "Add Tray" at bounding box center [1358, 520] width 195 height 34
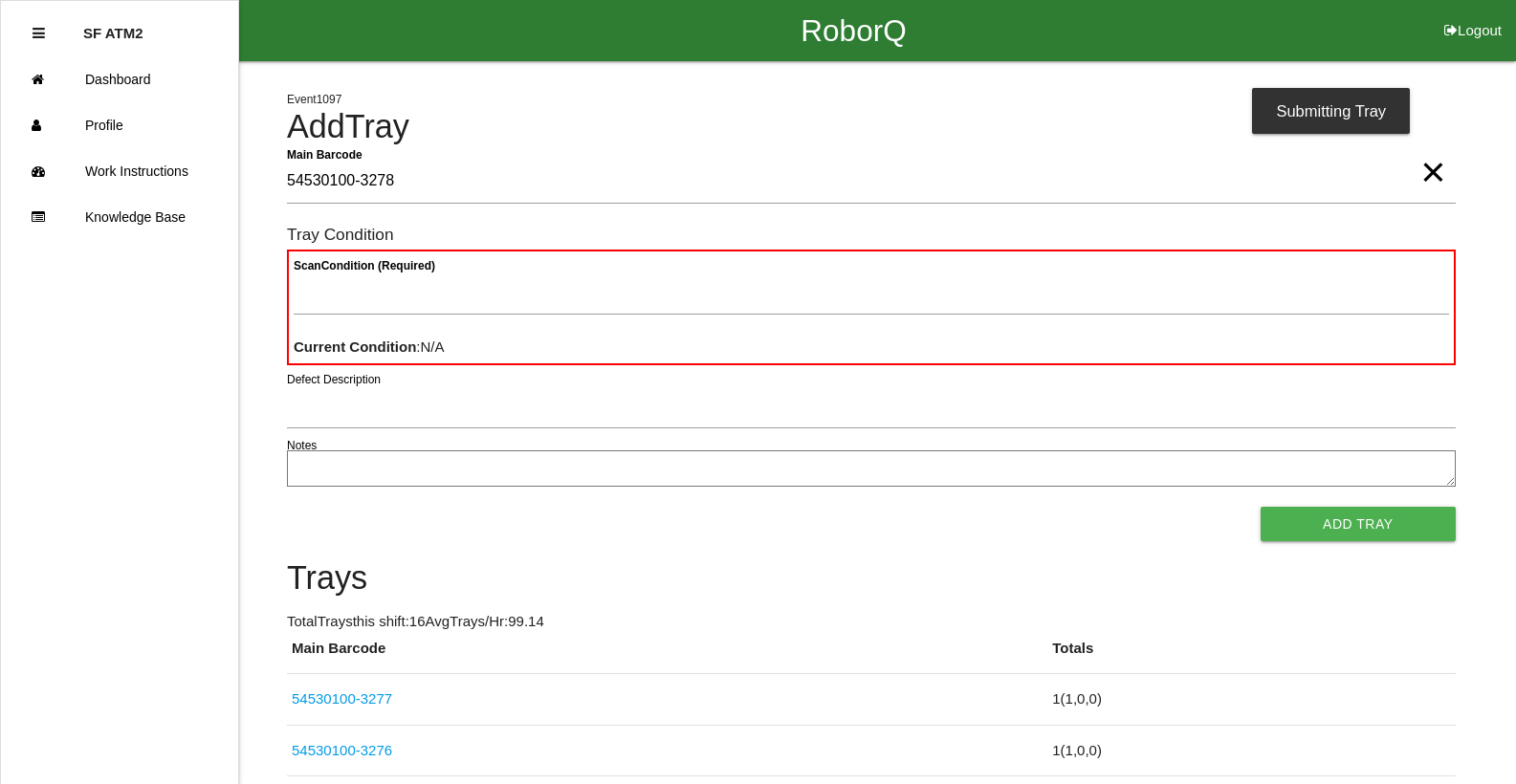
type Barcode "54530100-3278"
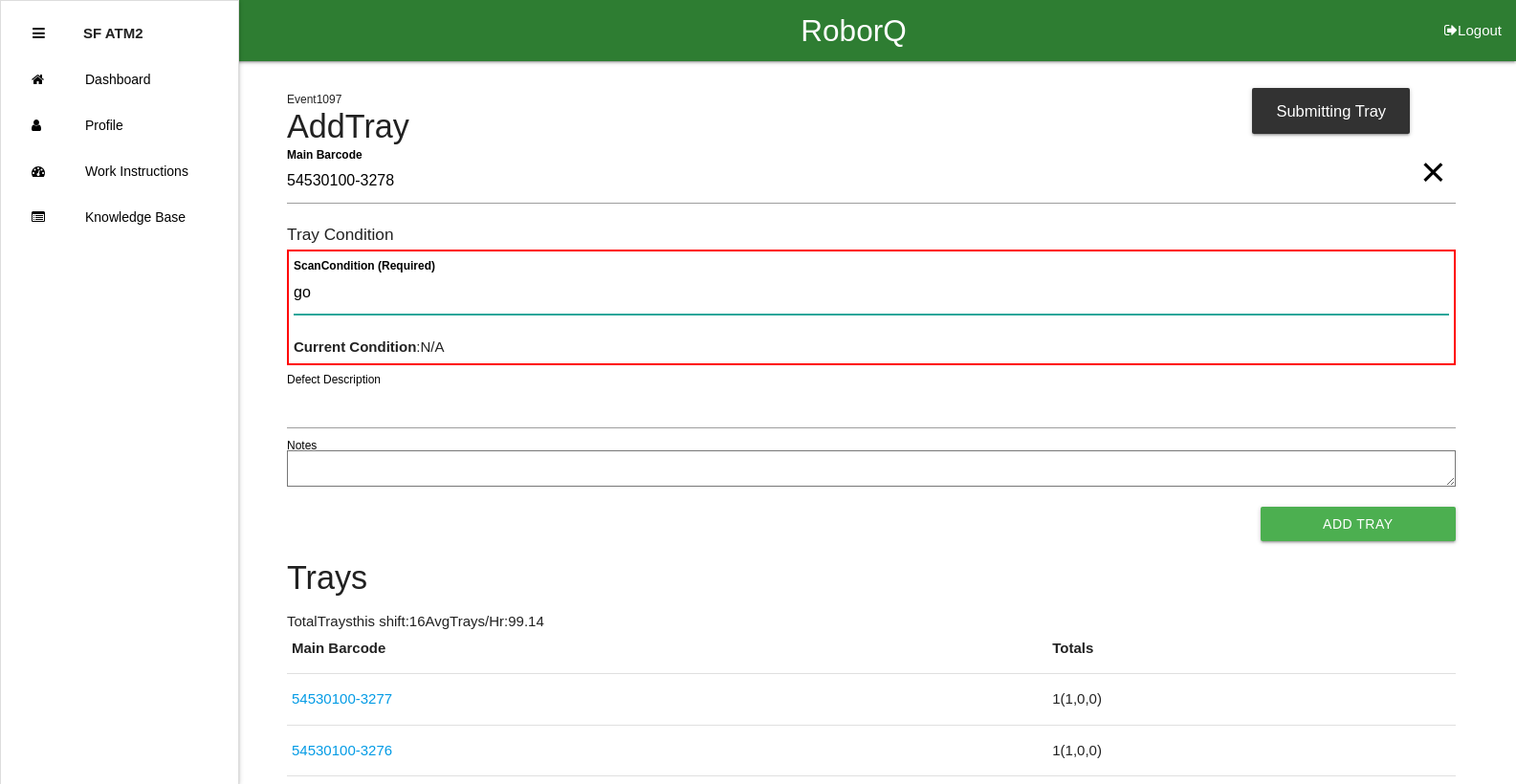
type Condition "goo"
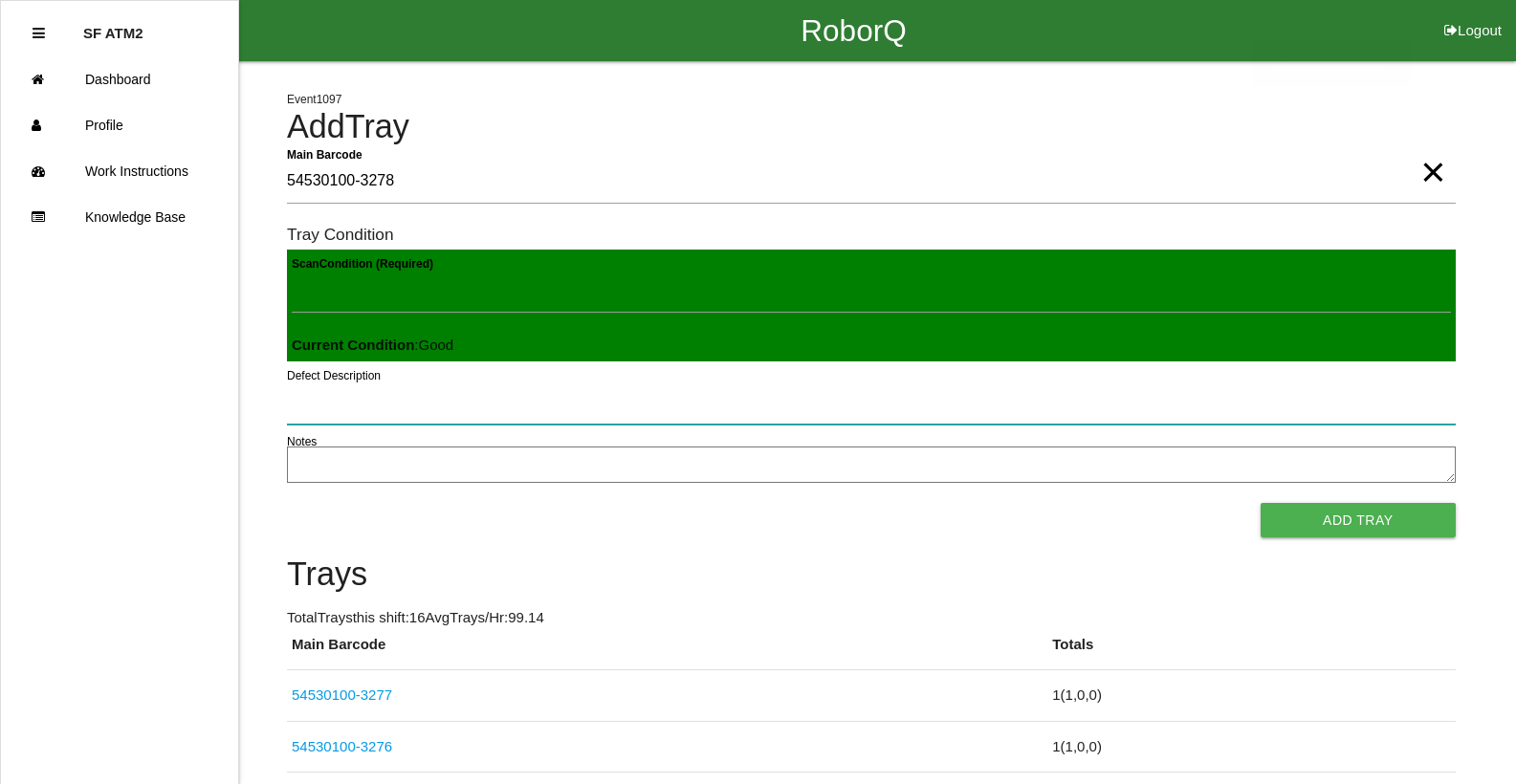
click at [1260, 503] on button "Add Tray" at bounding box center [1358, 520] width 195 height 34
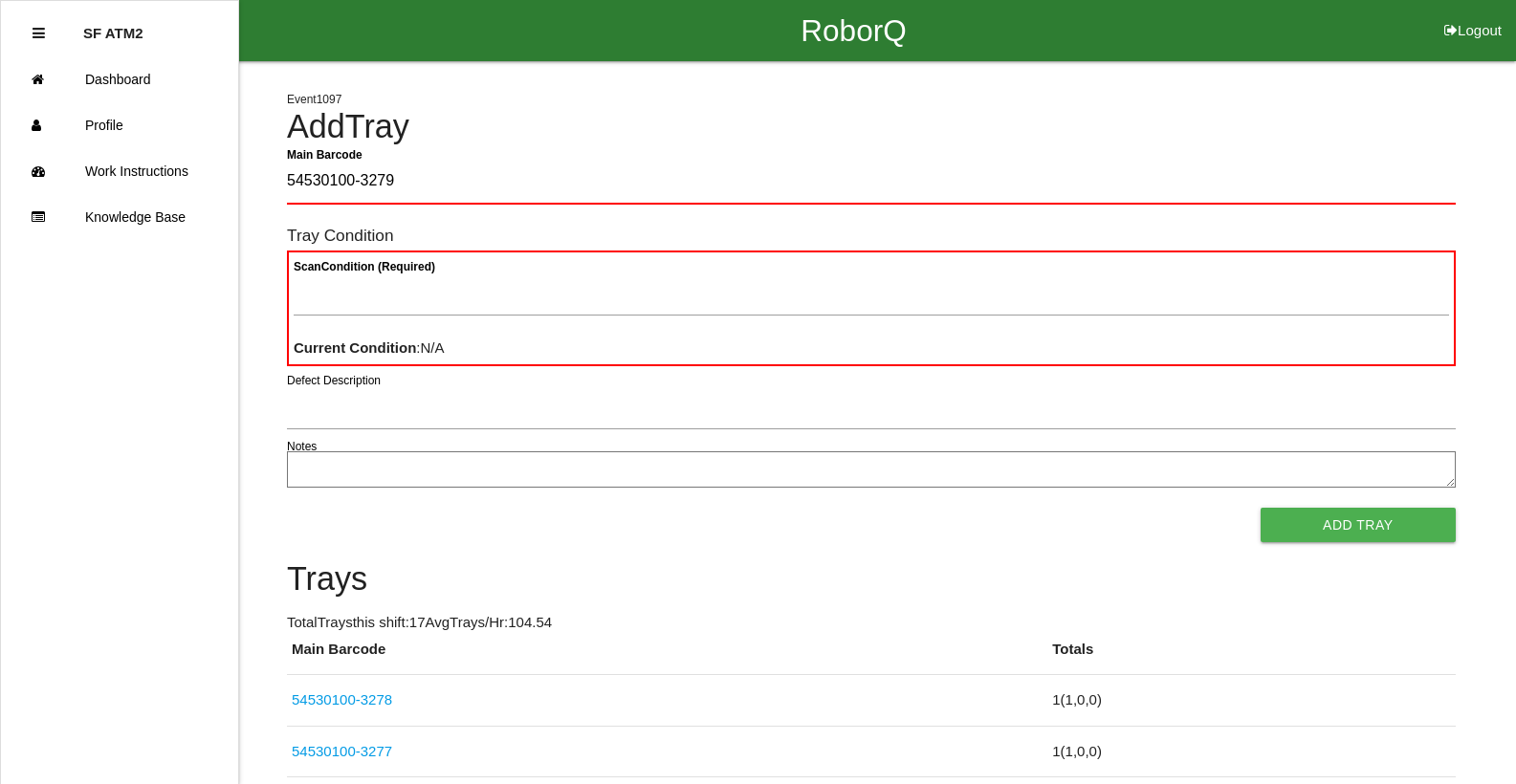
type Barcode "54530100-3279"
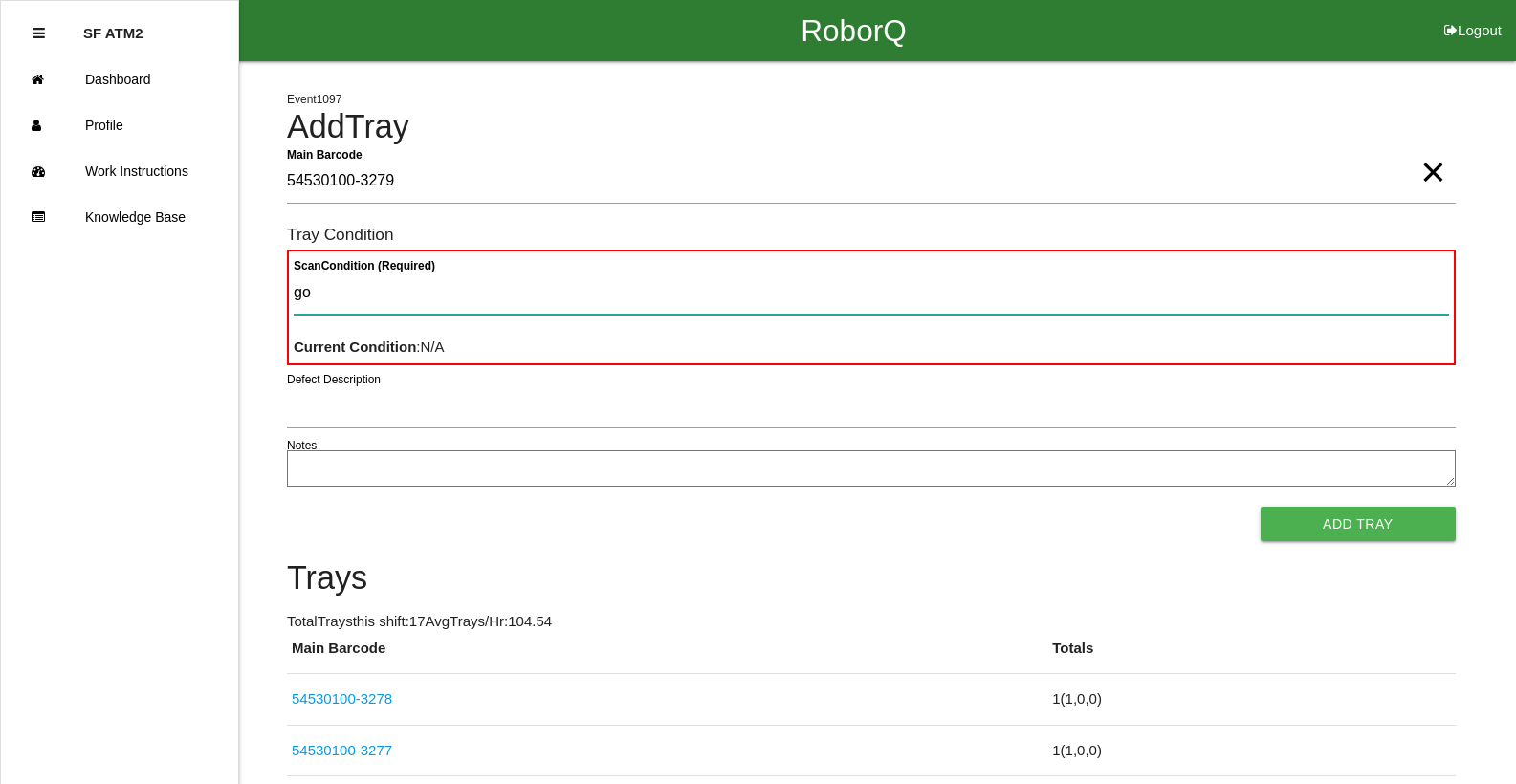
type Condition "goo"
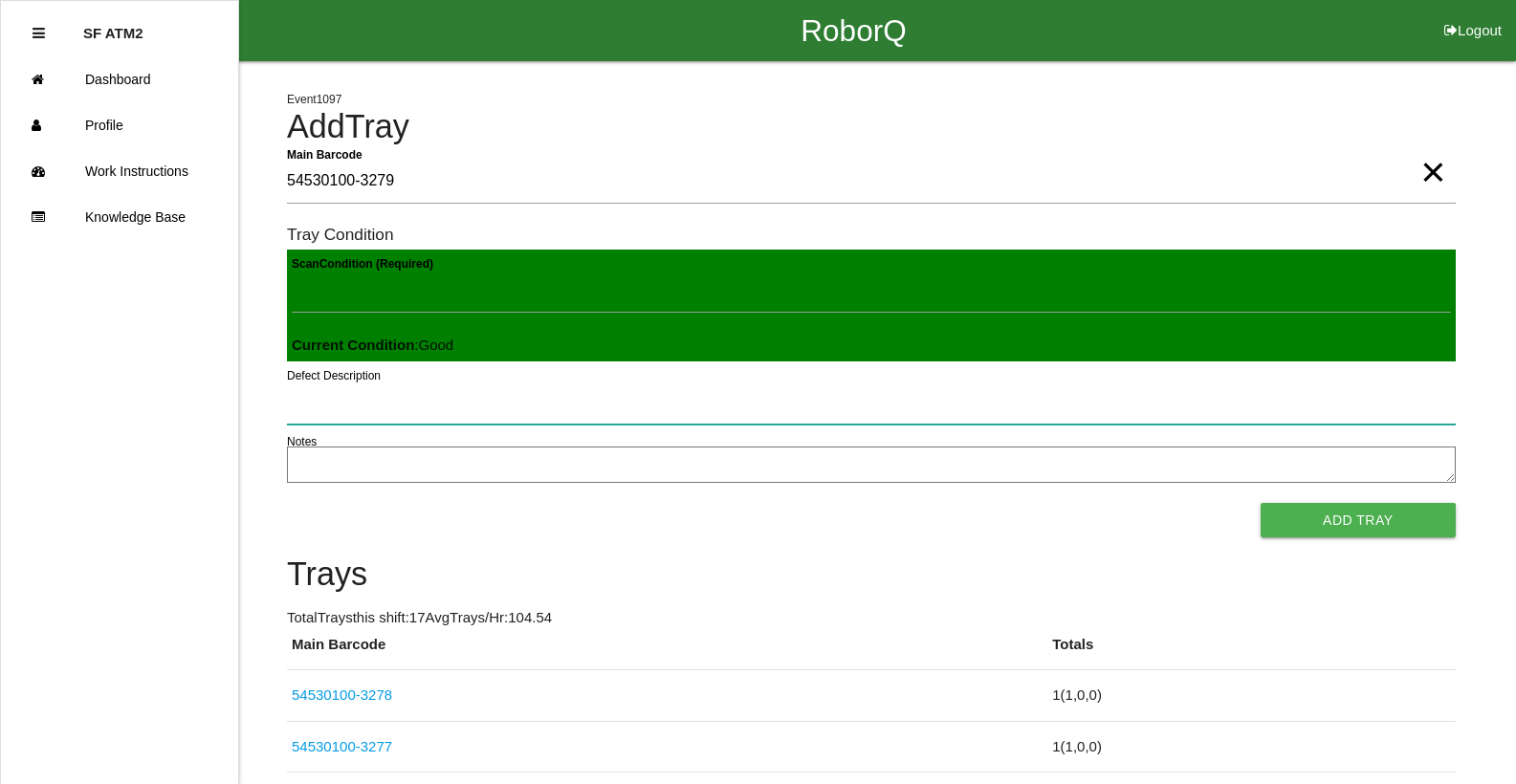
click at [1260, 503] on button "Add Tray" at bounding box center [1358, 520] width 195 height 34
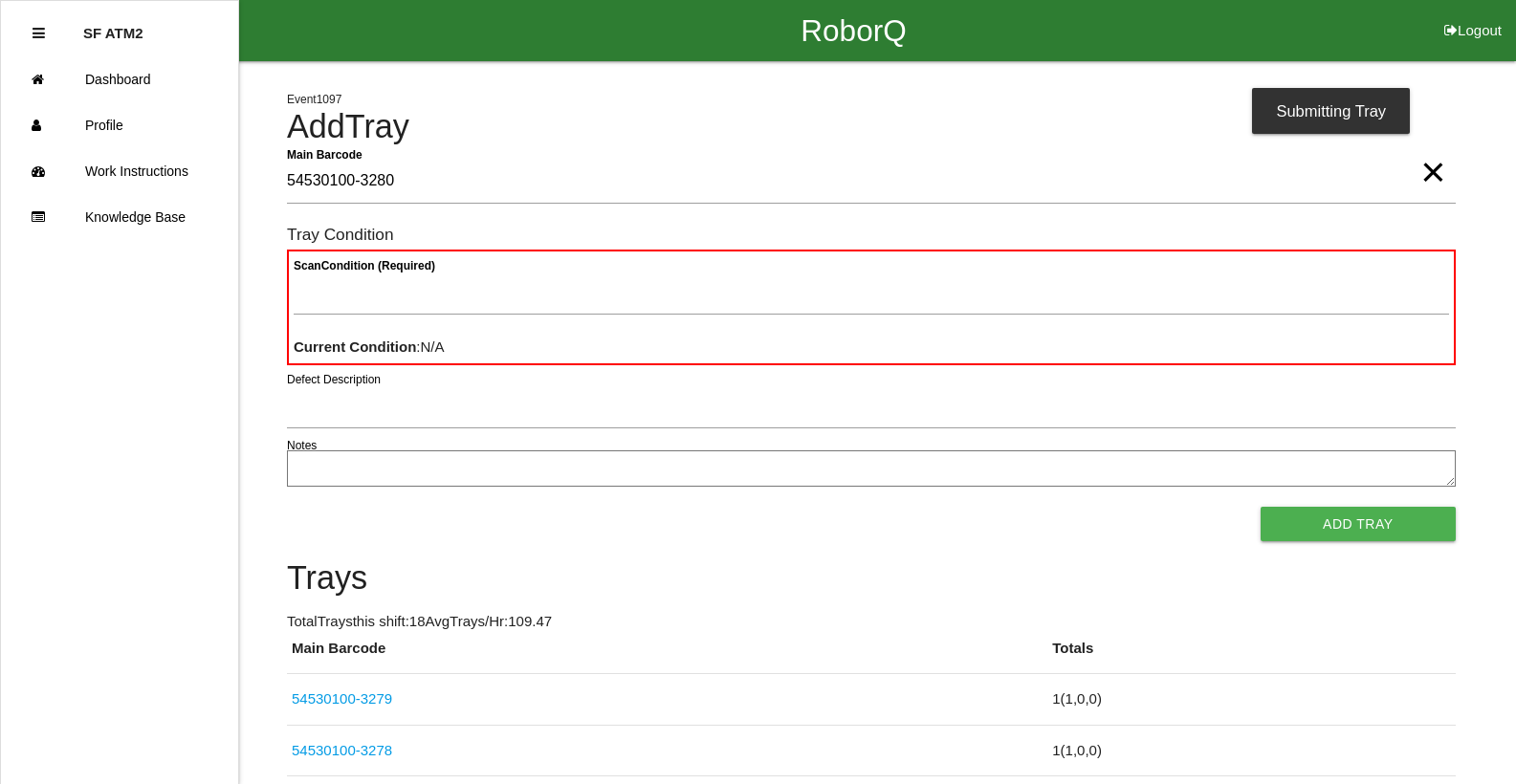
type Barcode "54530100-3280"
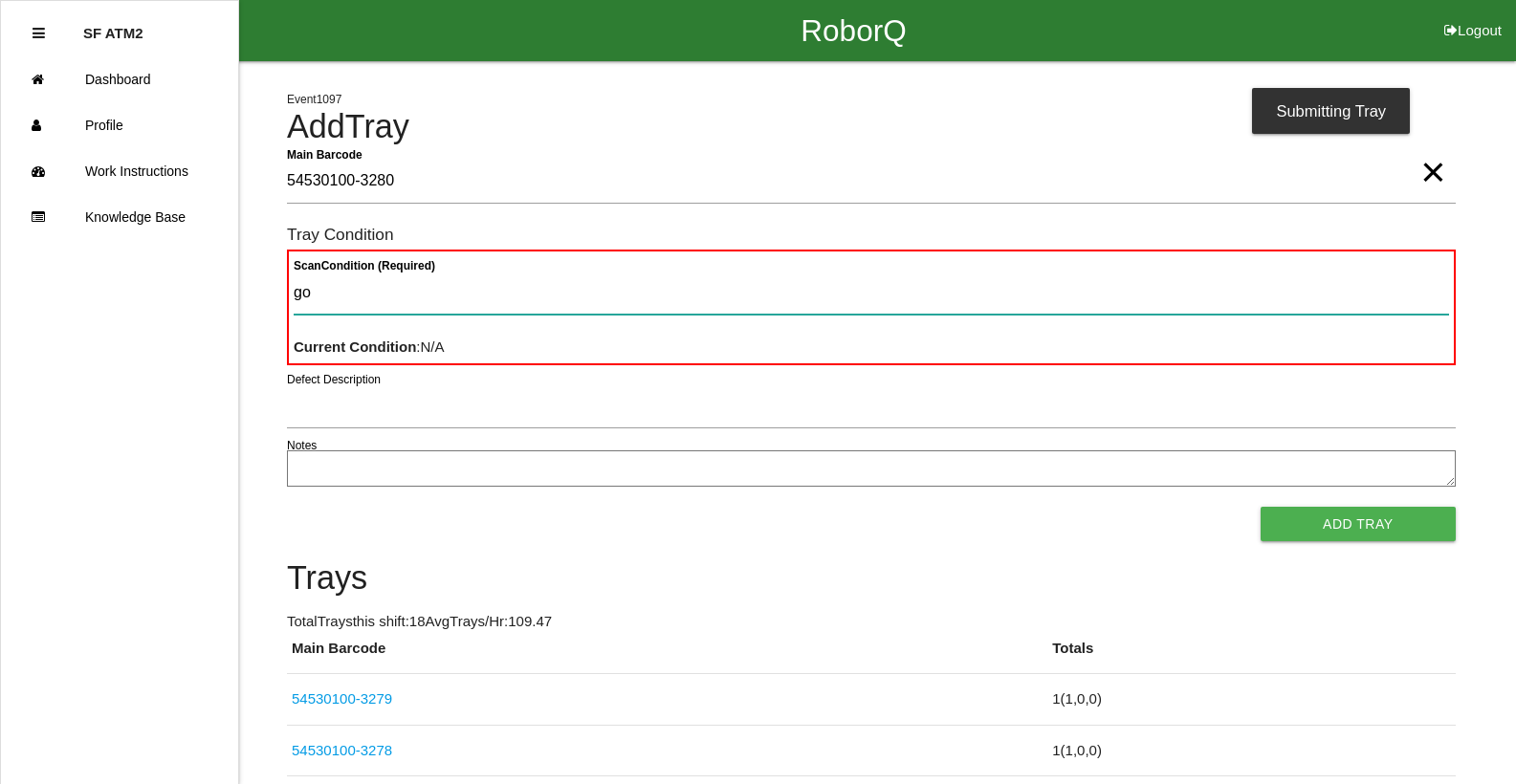
type Condition "goo"
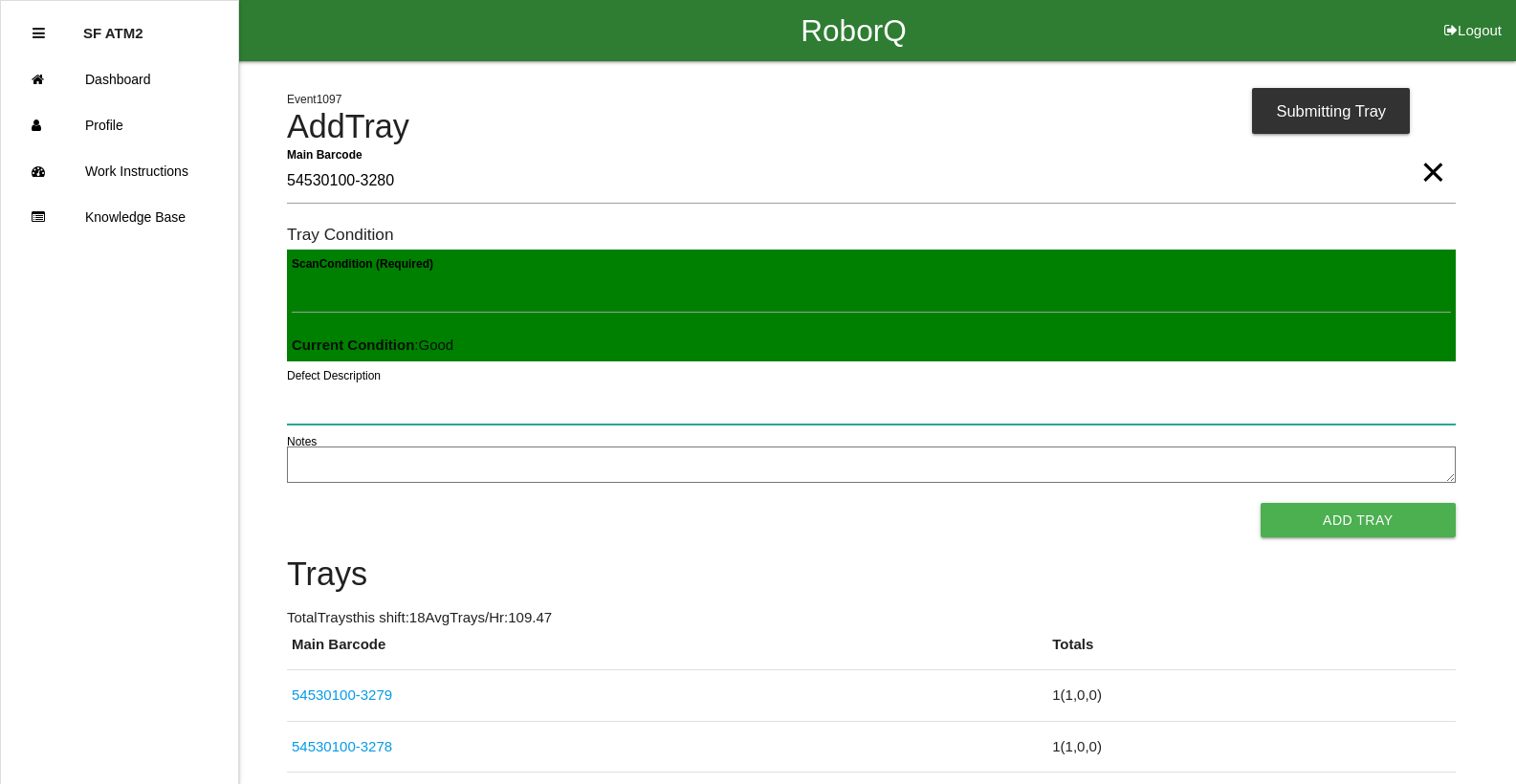
click at [1260, 503] on button "Add Tray" at bounding box center [1358, 520] width 195 height 34
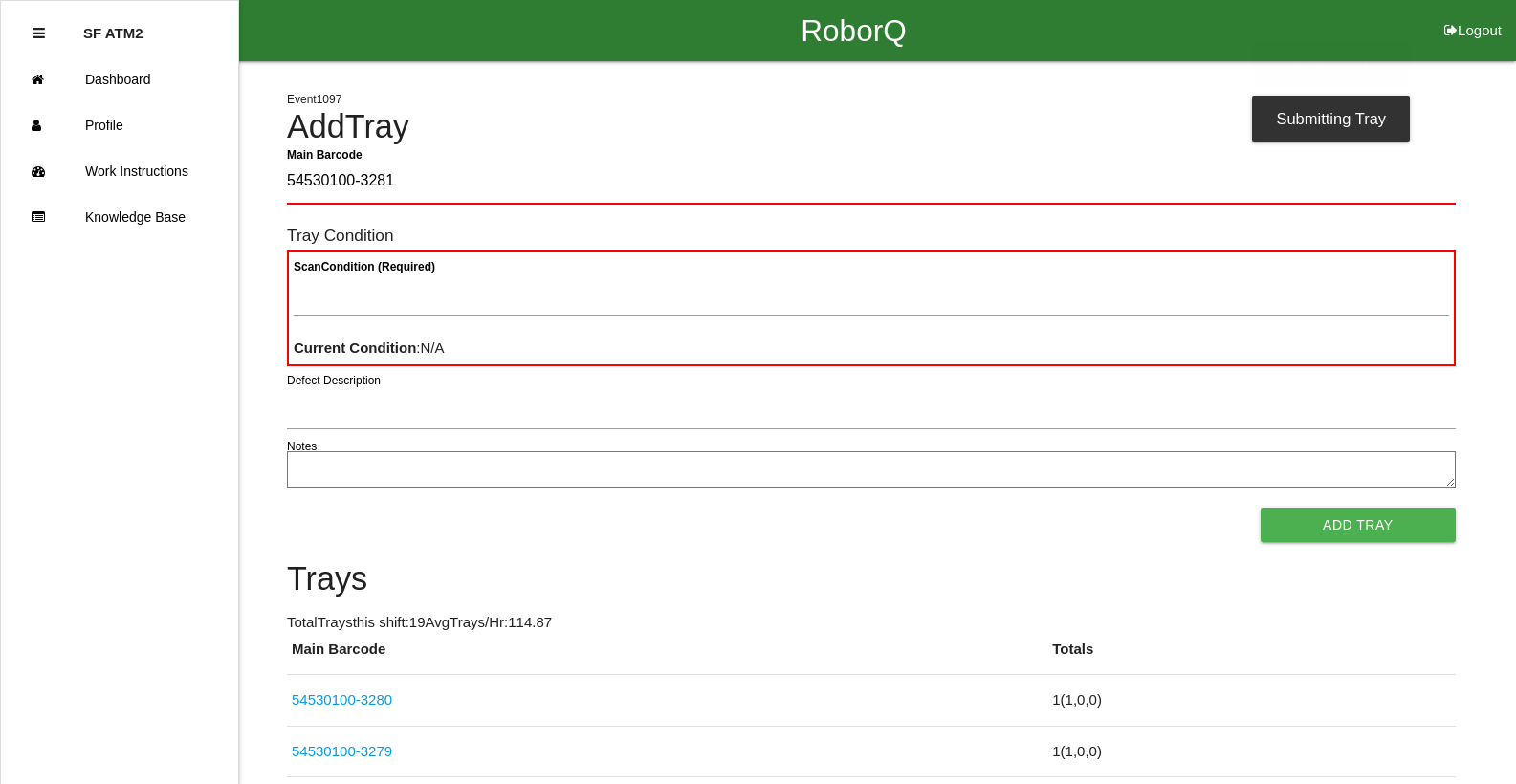
type Barcode "54530100-3281"
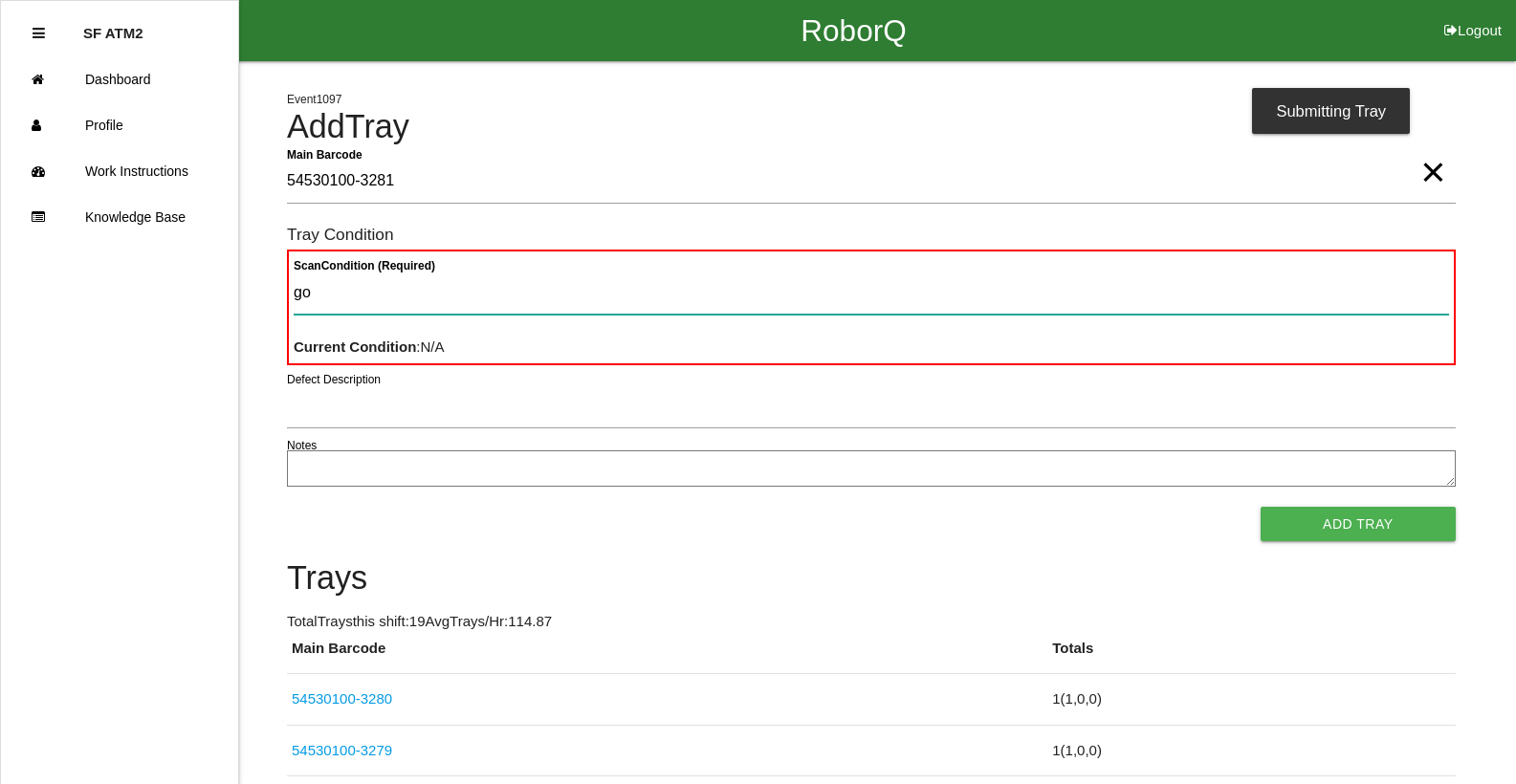
type Condition "goo"
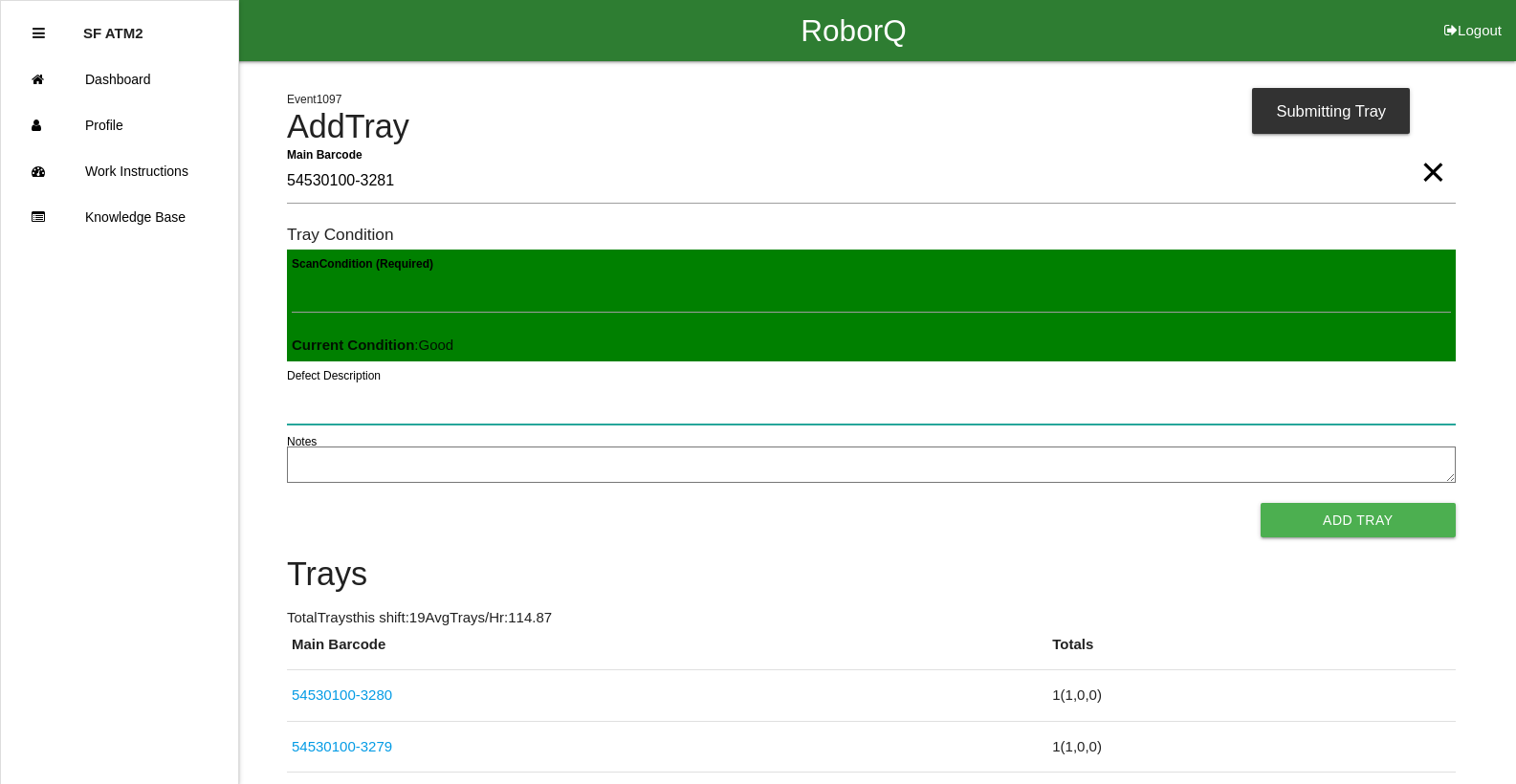
click at [1260, 503] on button "Add Tray" at bounding box center [1358, 520] width 195 height 34
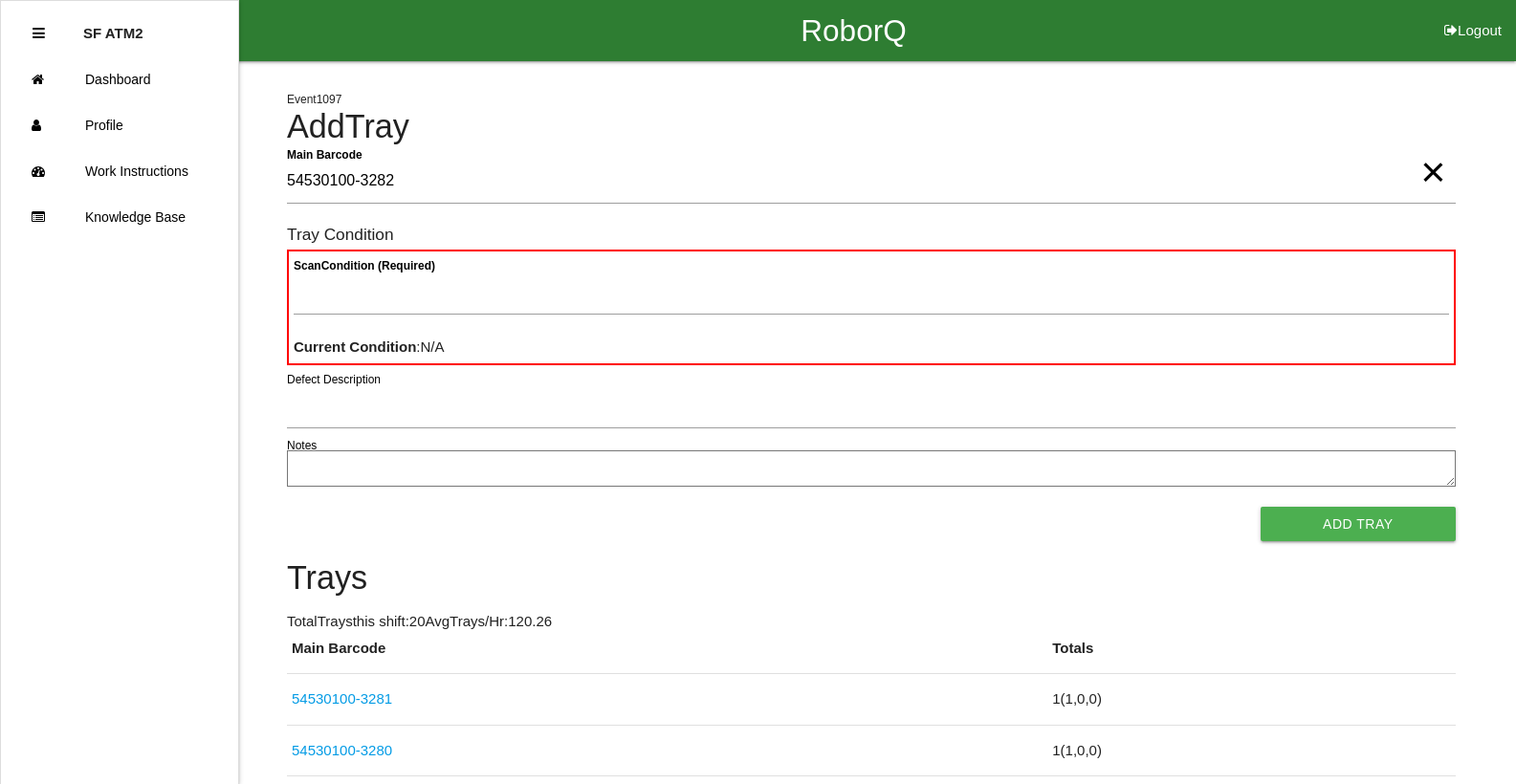
type Barcode "54530100-3282"
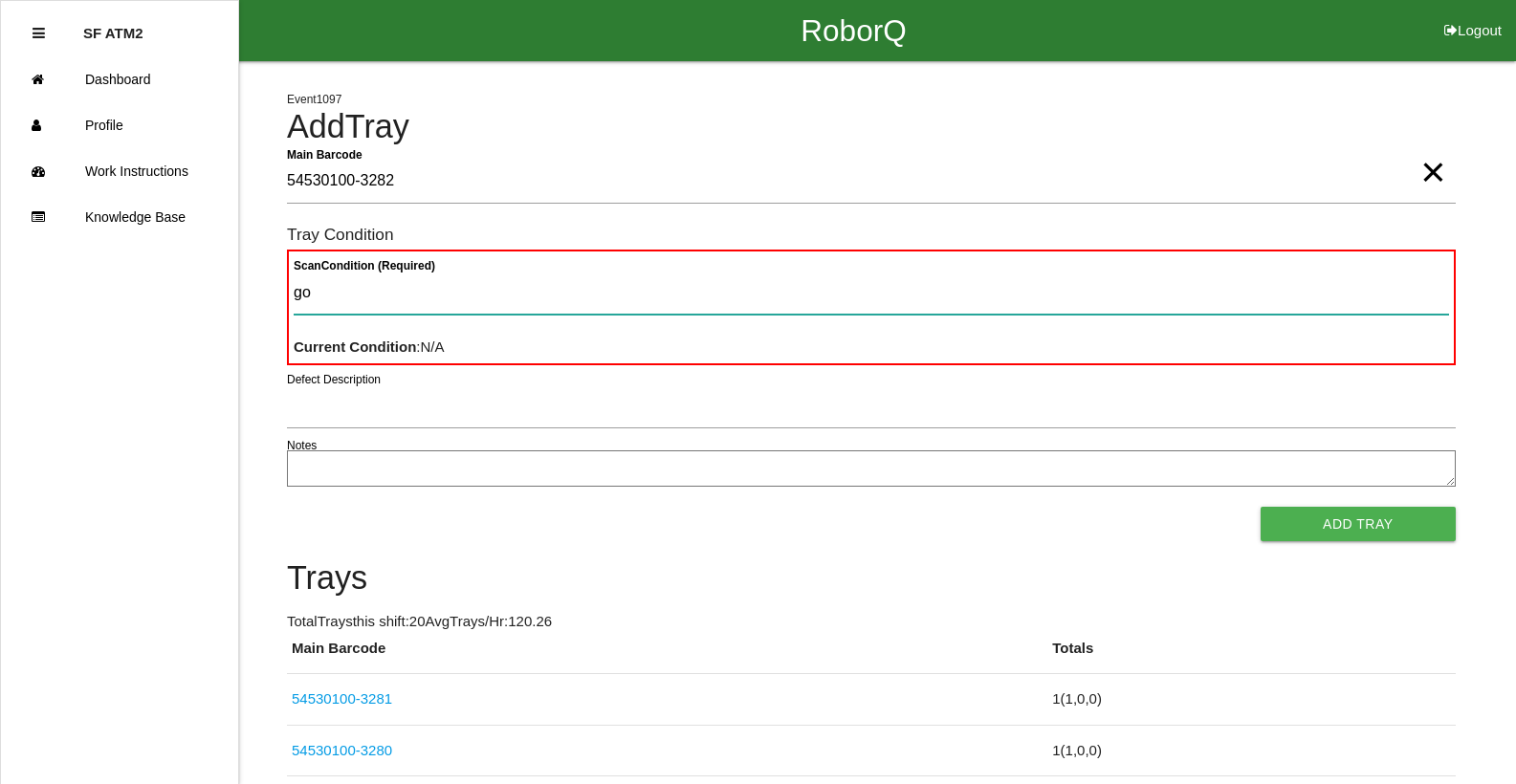
type Condition "goo"
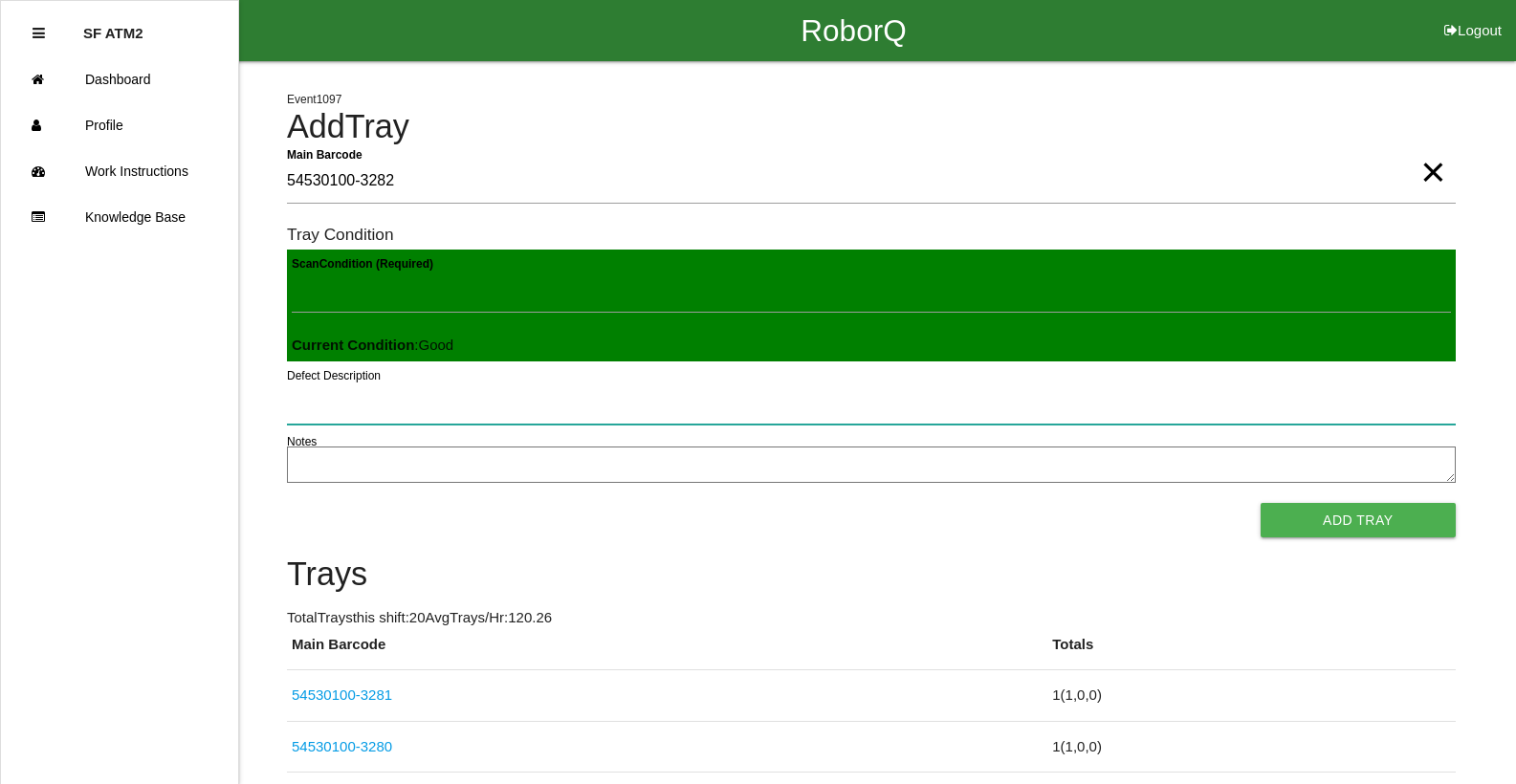
click at [1260, 503] on button "Add Tray" at bounding box center [1358, 520] width 195 height 34
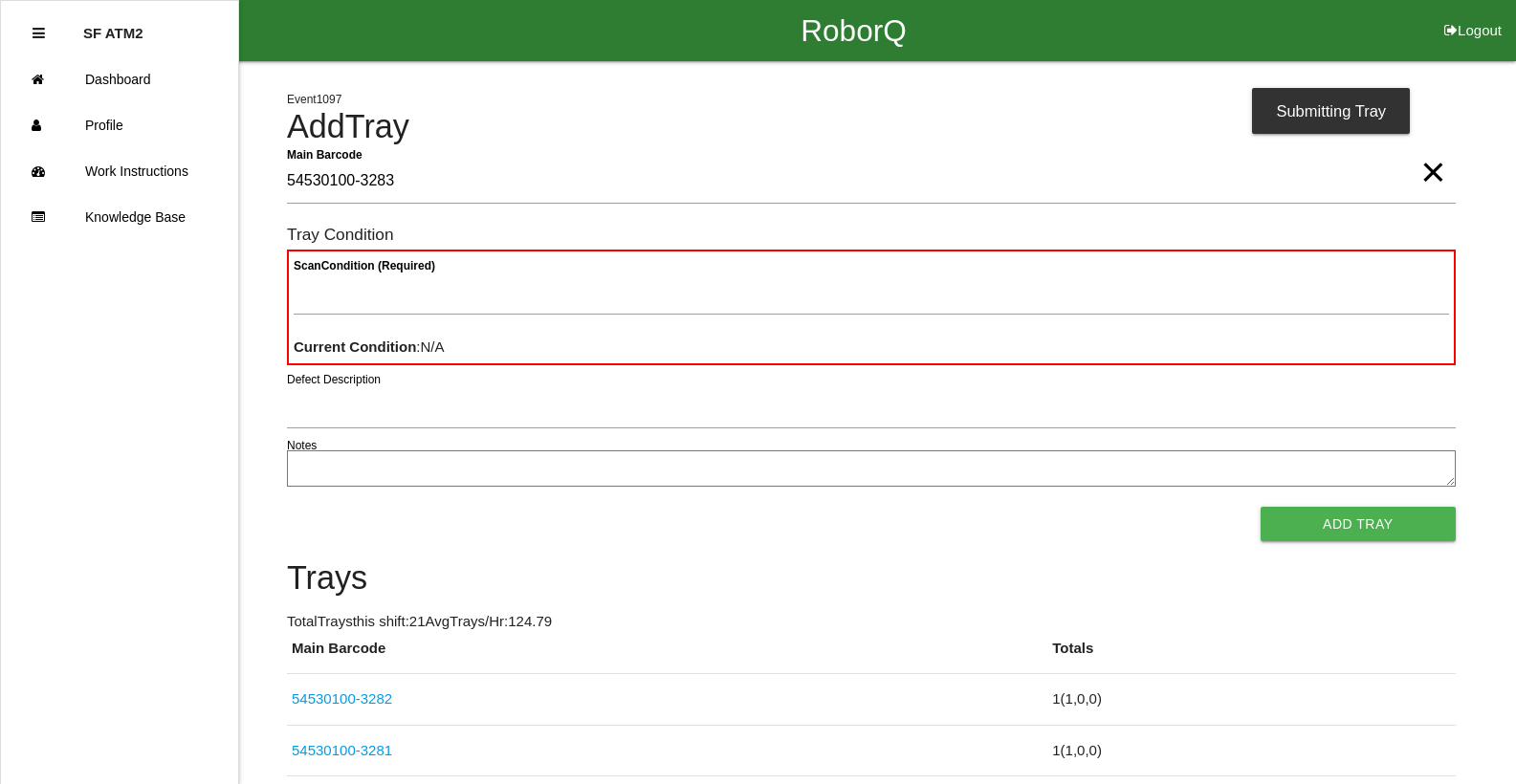
type Barcode "54530100-3283"
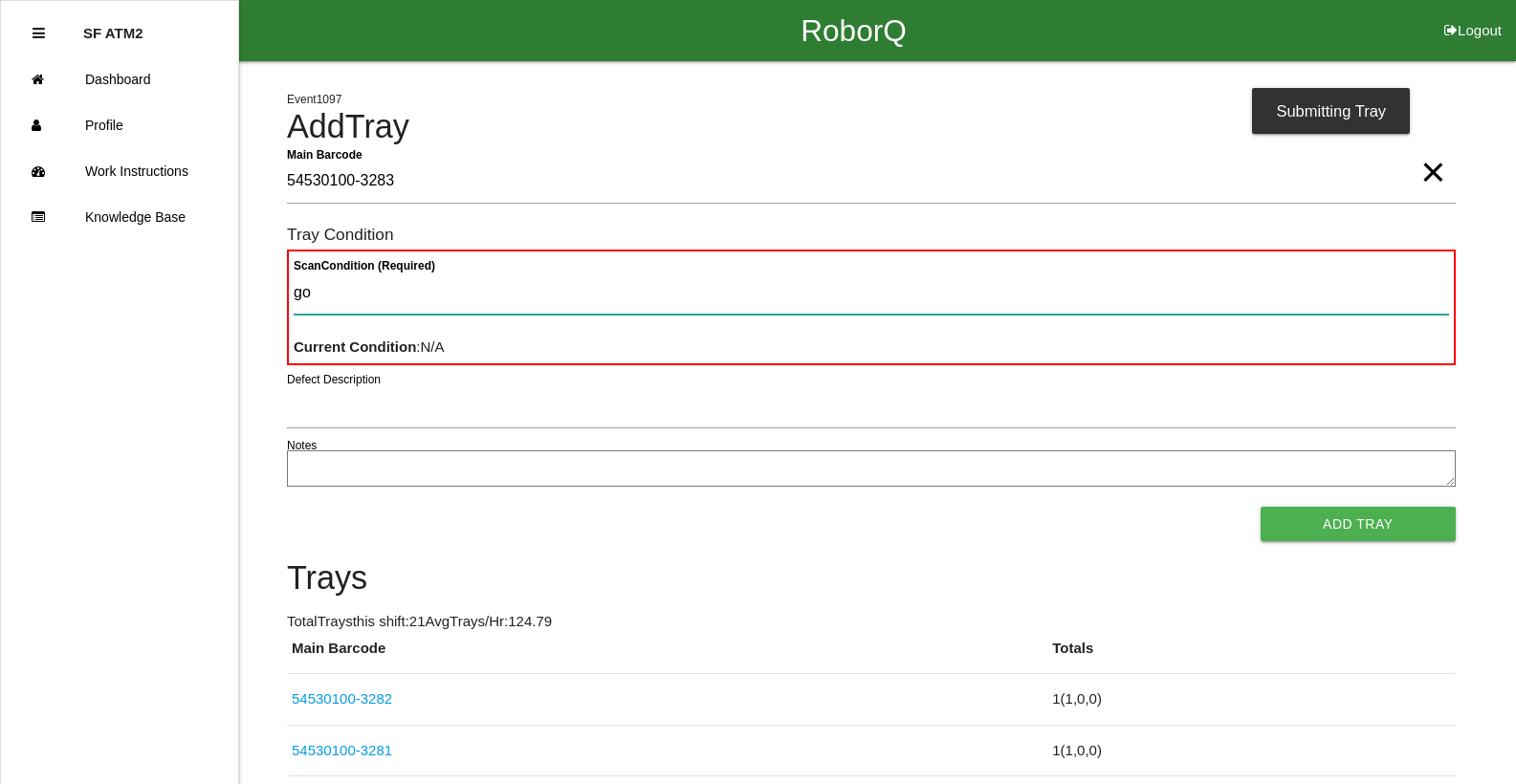
type Condition "goo"
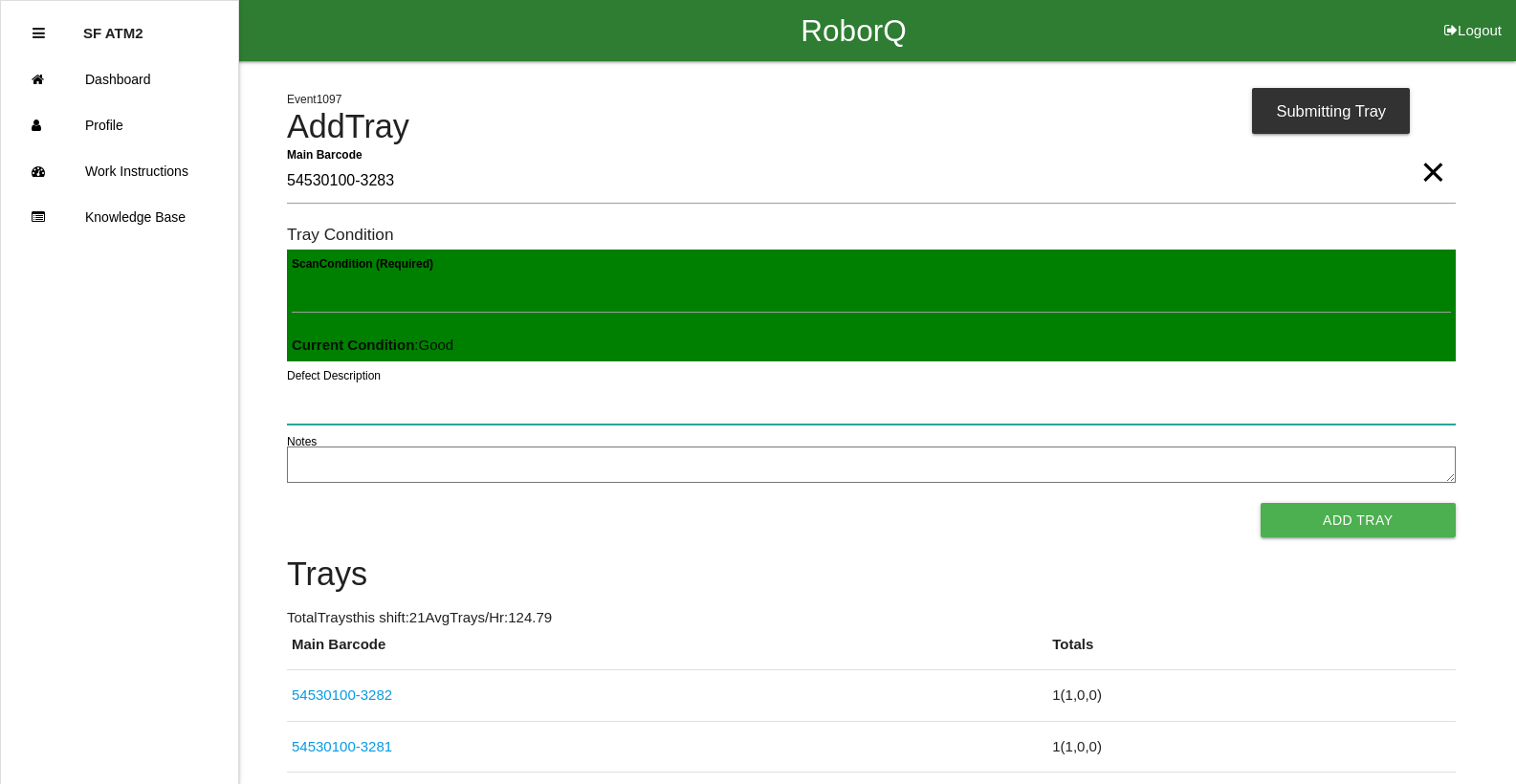
click at [1260, 503] on button "Add Tray" at bounding box center [1358, 520] width 195 height 34
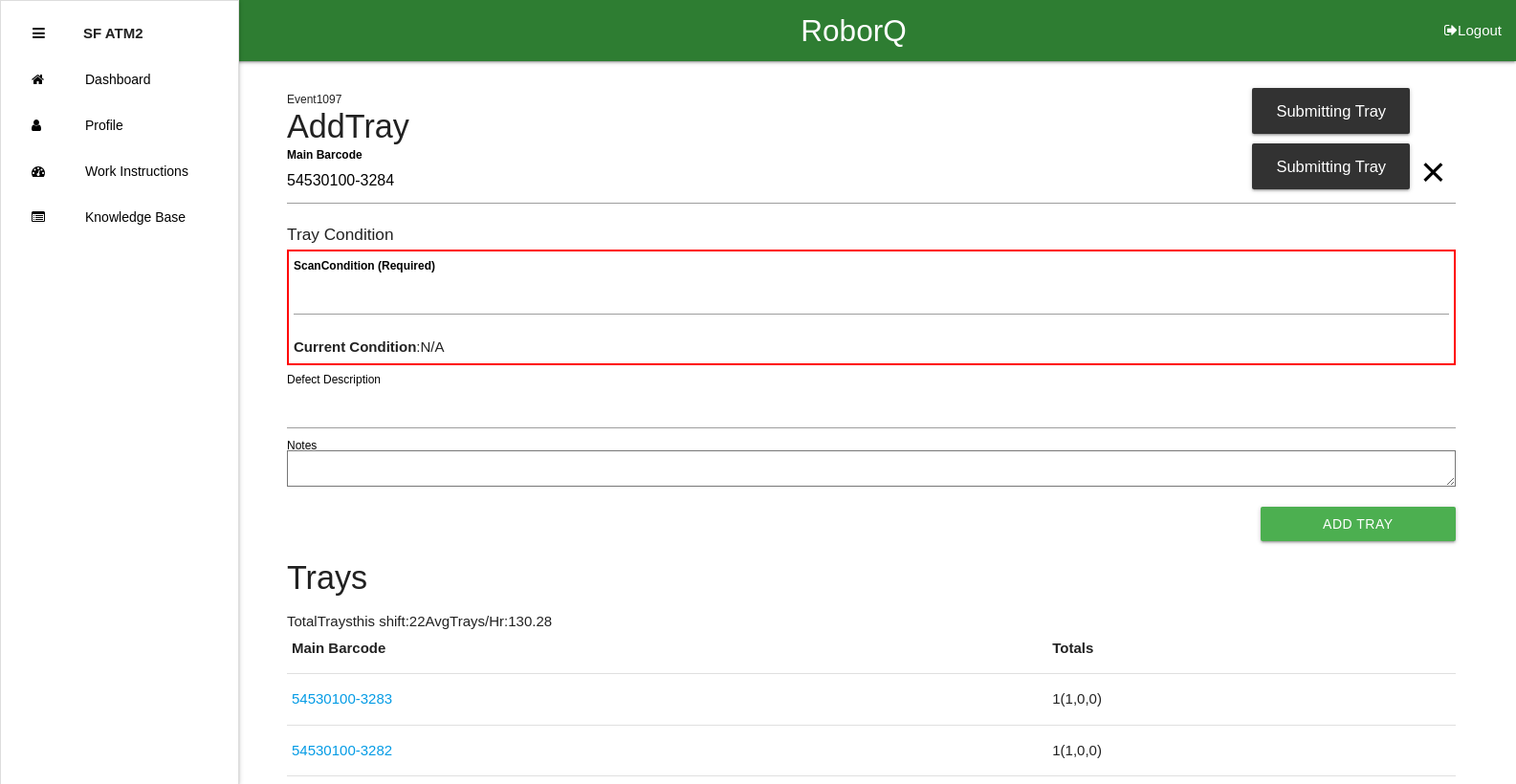
type Barcode "54530100-3284"
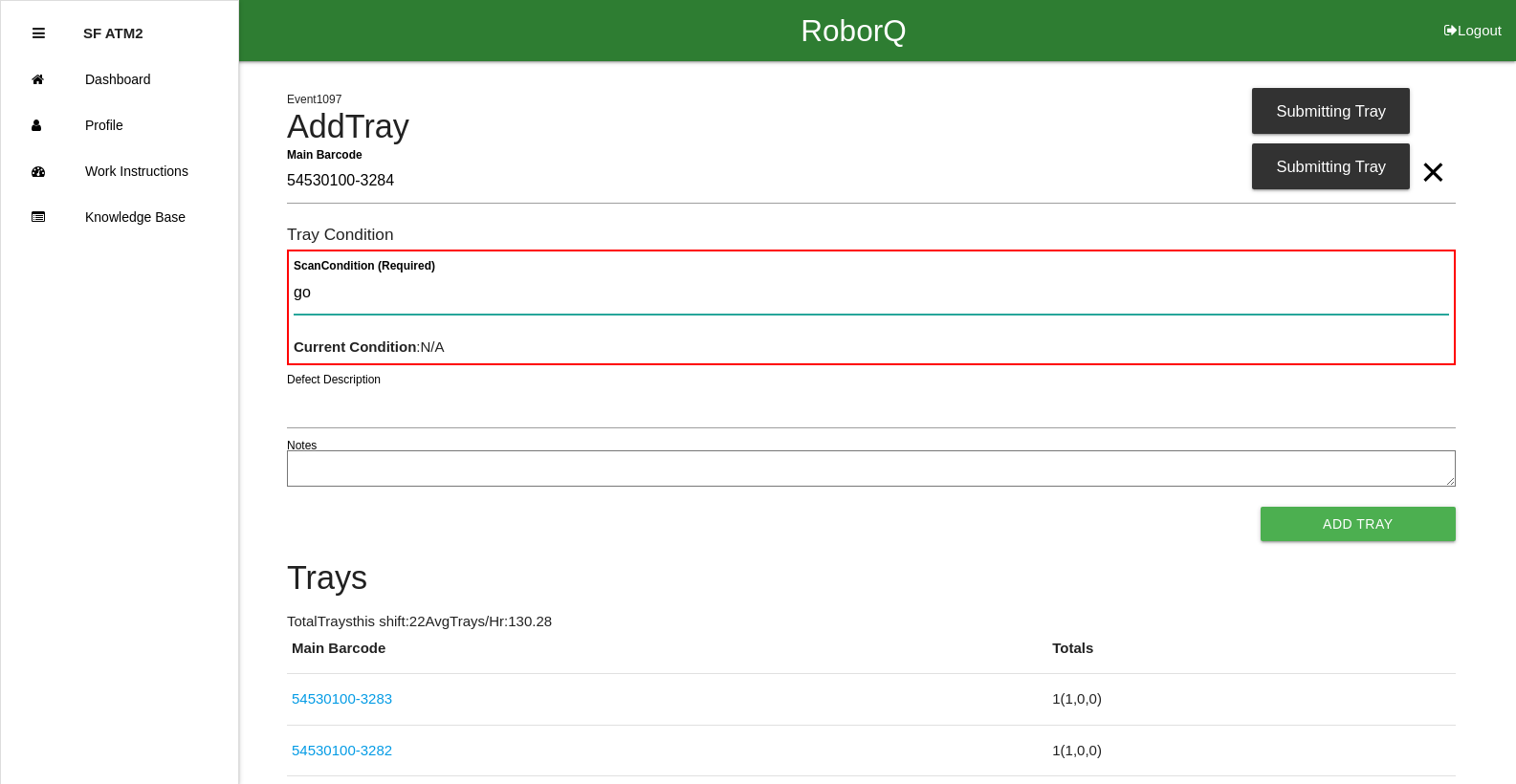
type Condition "goo"
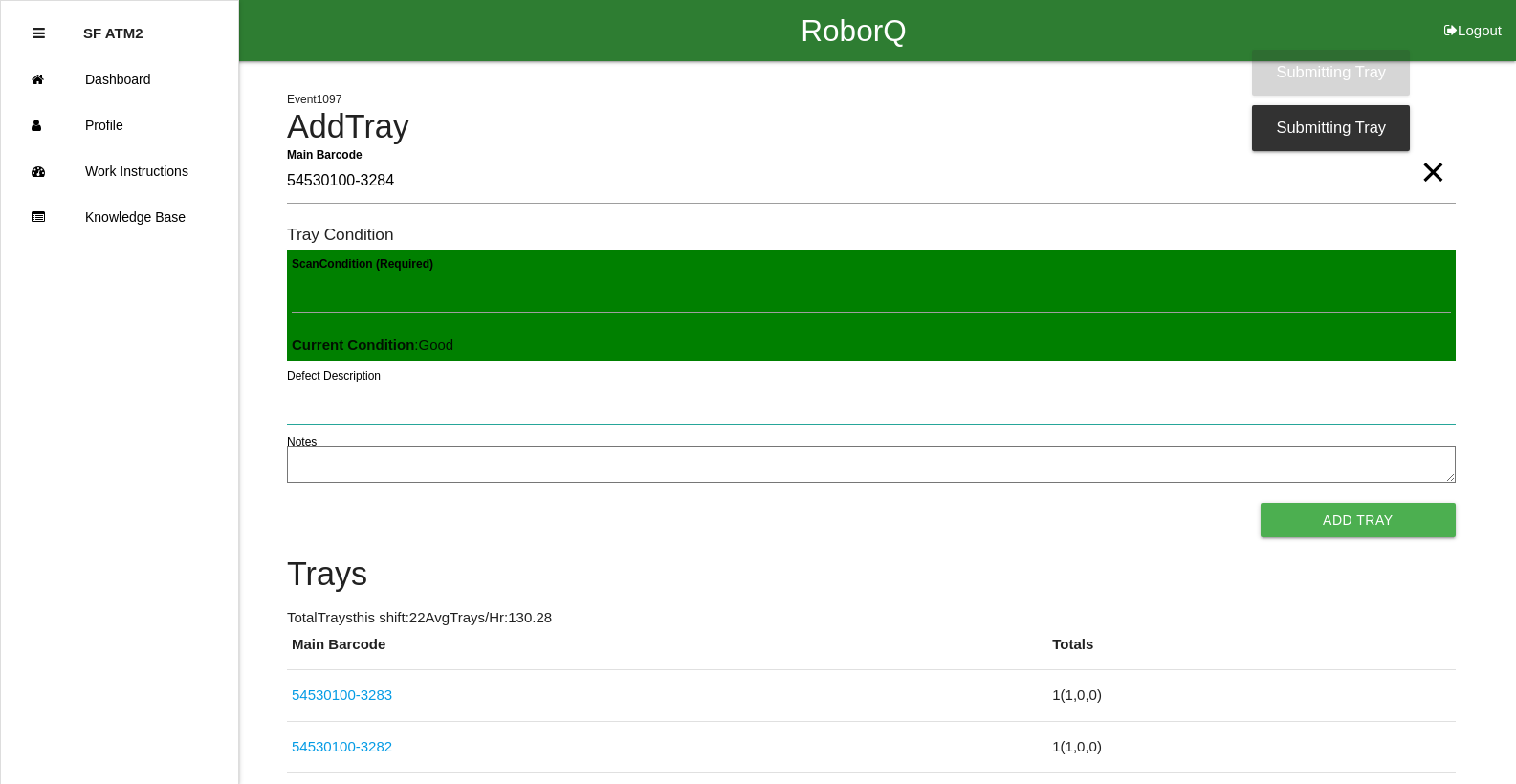
click at [1260, 503] on button "Add Tray" at bounding box center [1358, 520] width 195 height 34
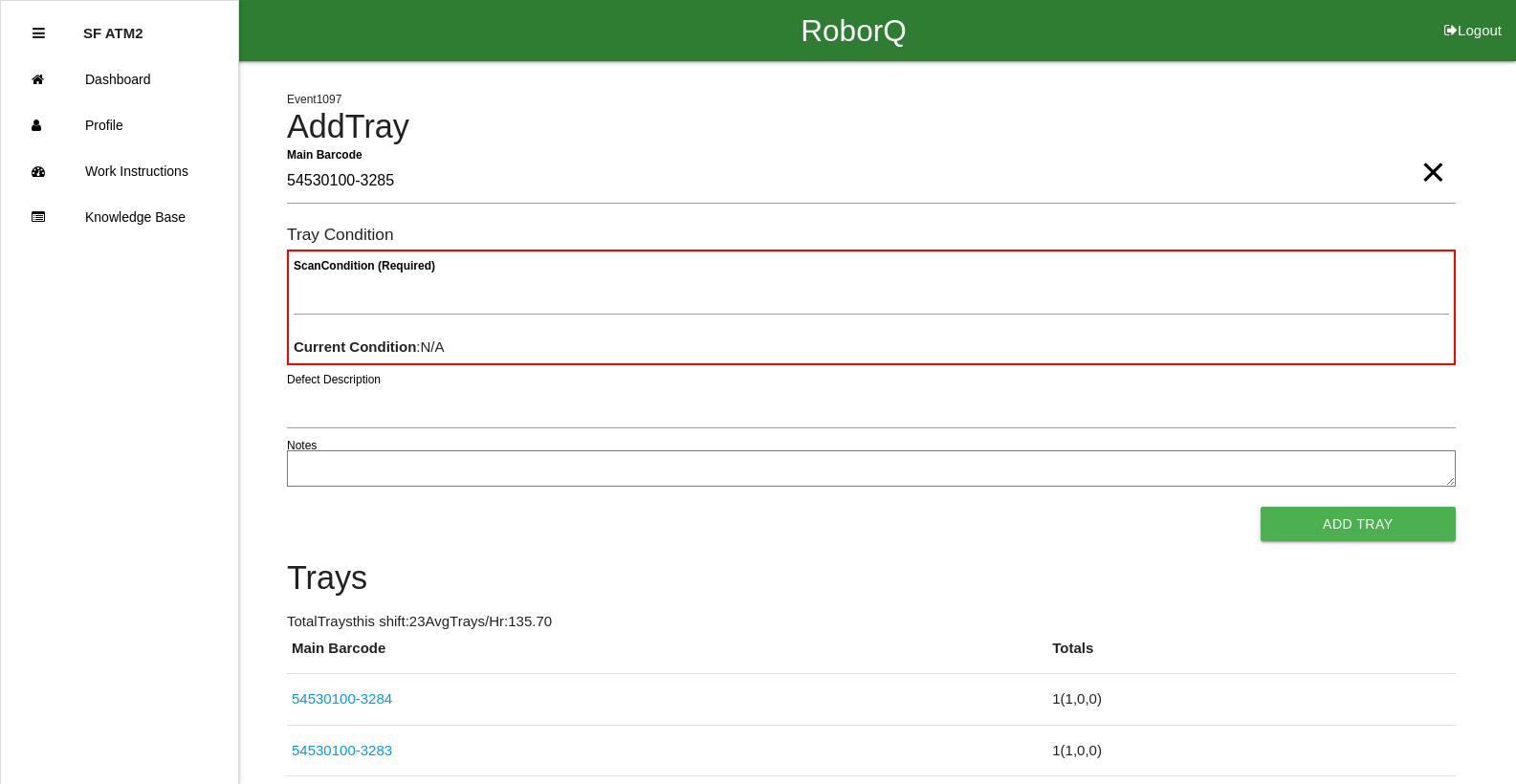
type Barcode "54530100-3285"
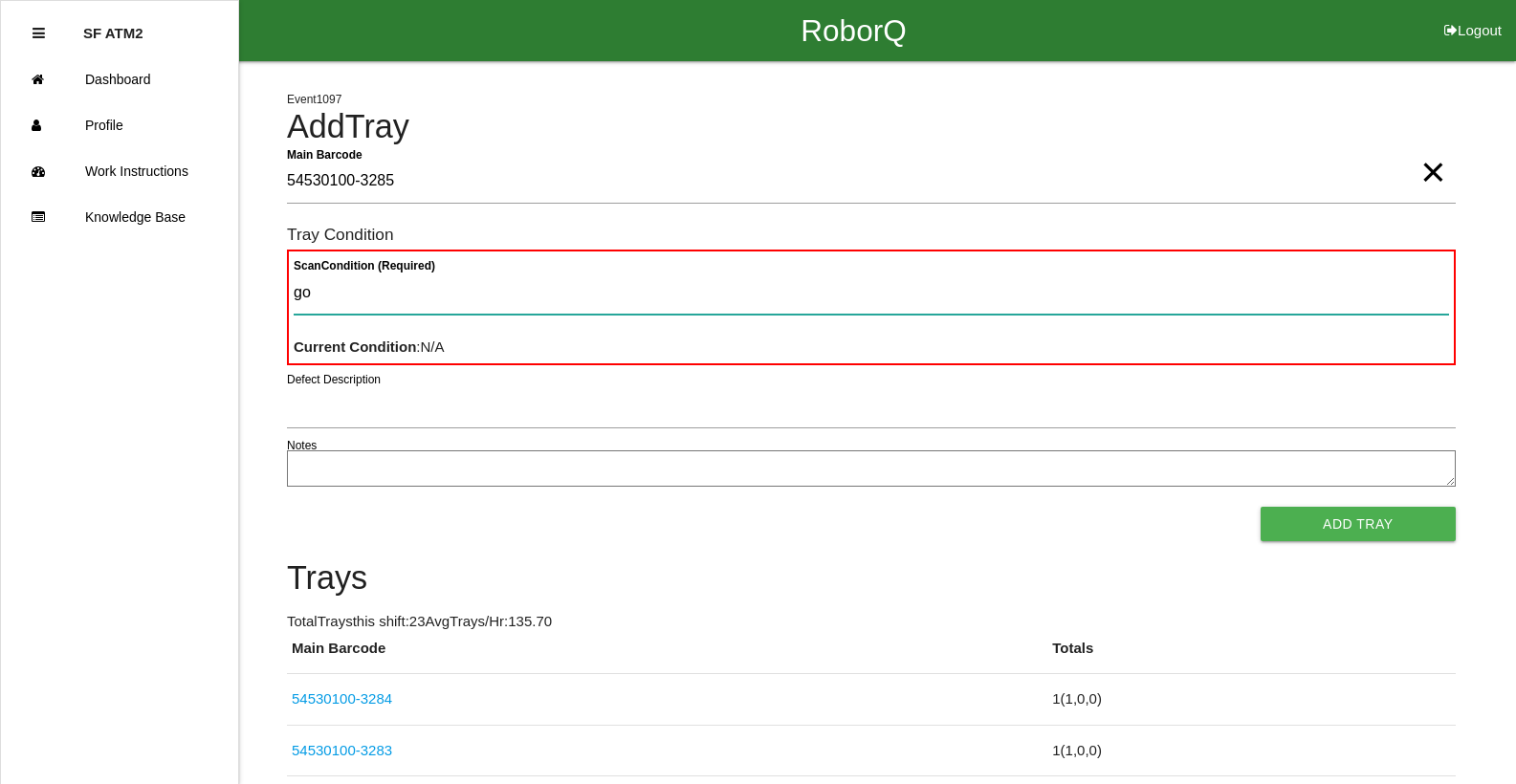
type Condition "goo"
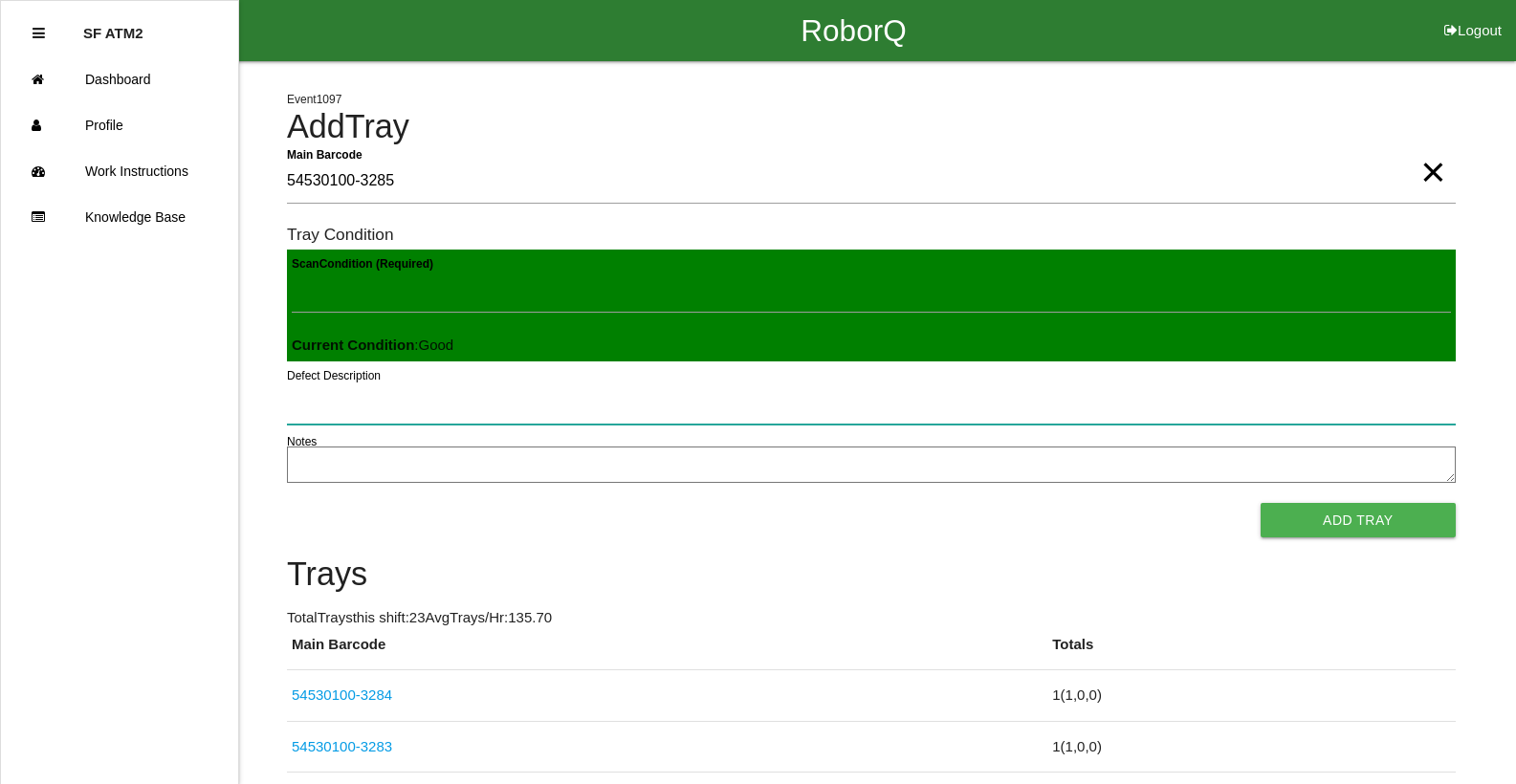
click at [1260, 503] on button "Add Tray" at bounding box center [1358, 520] width 195 height 34
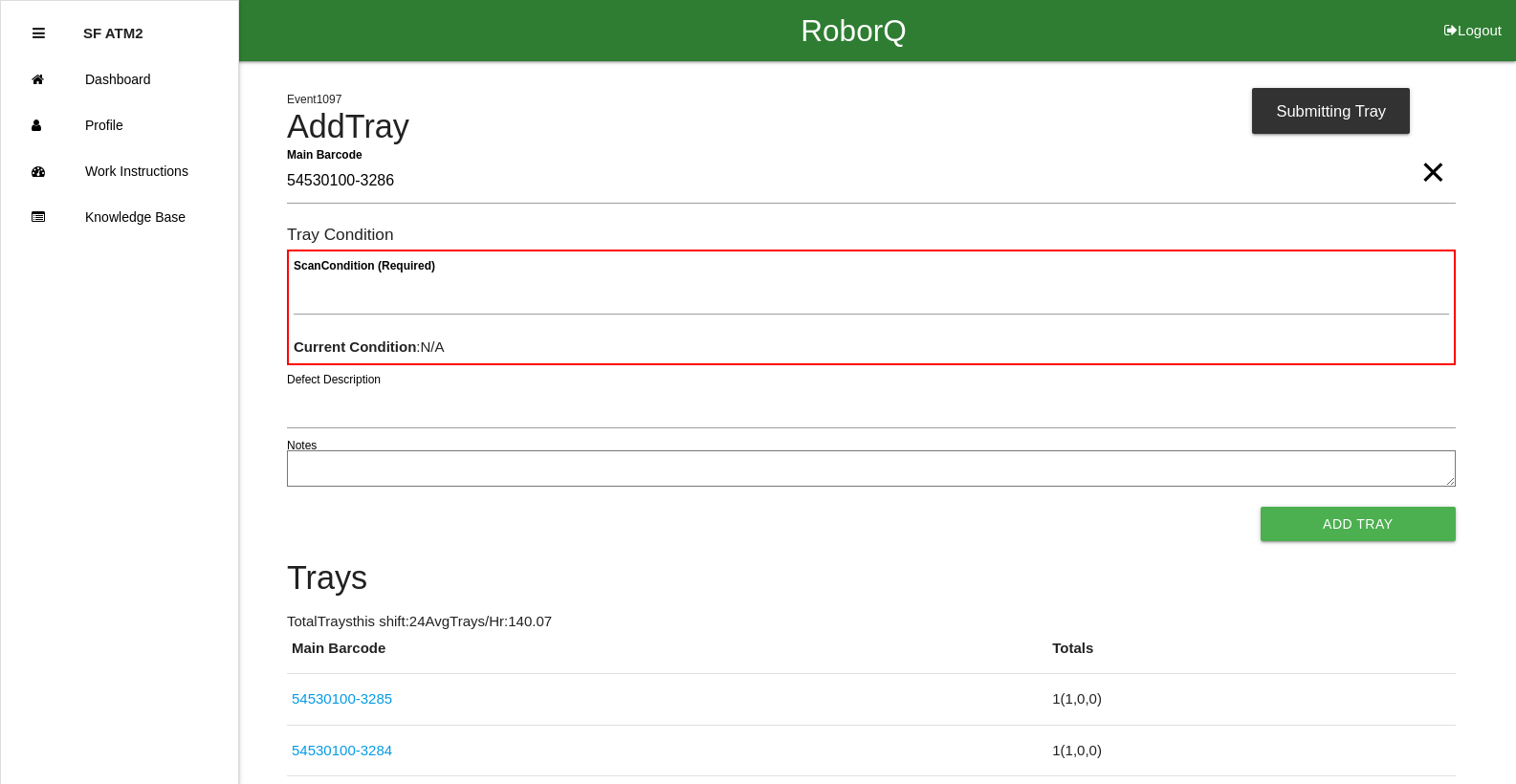
type Barcode "54530100-3286"
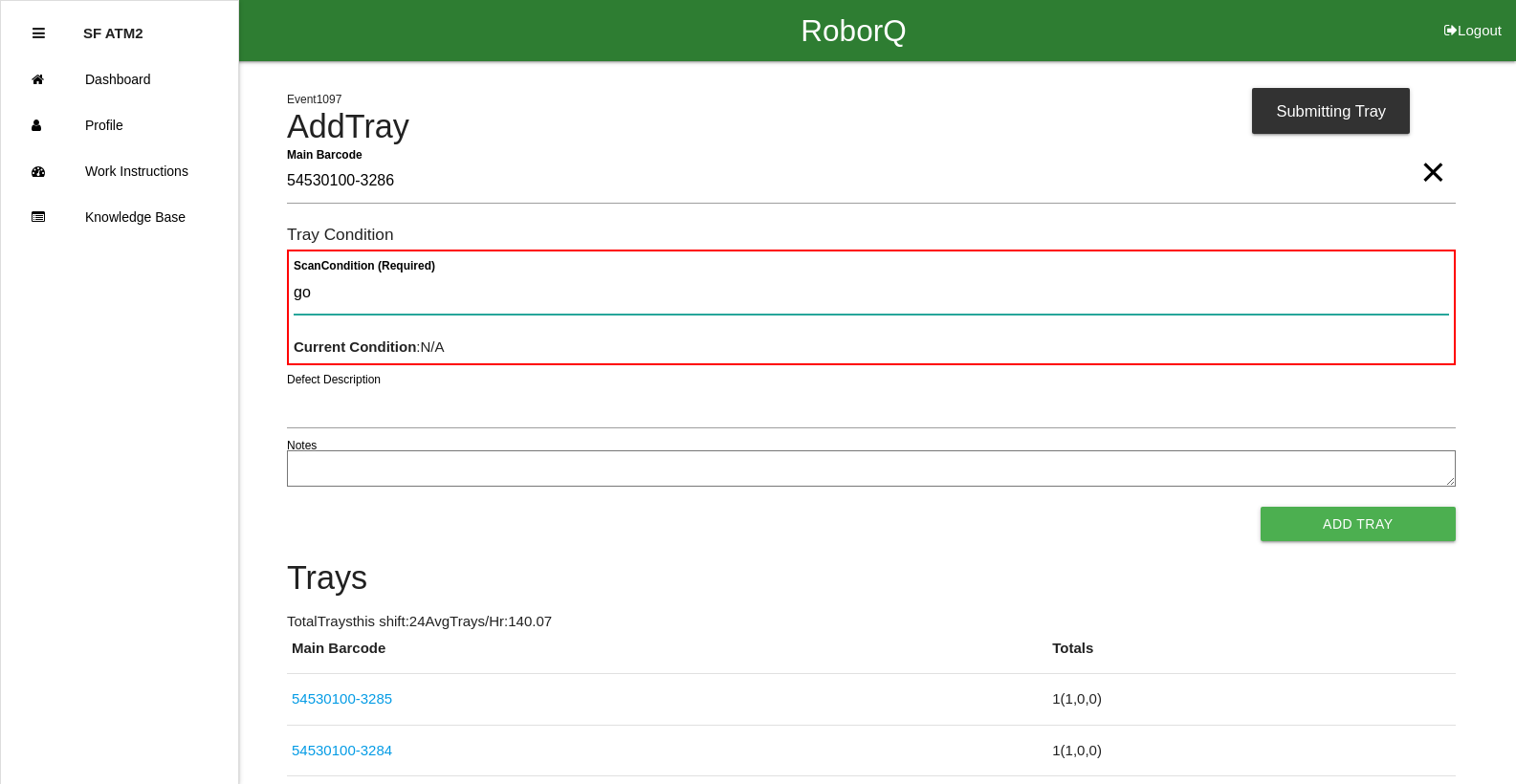
type Condition "goo"
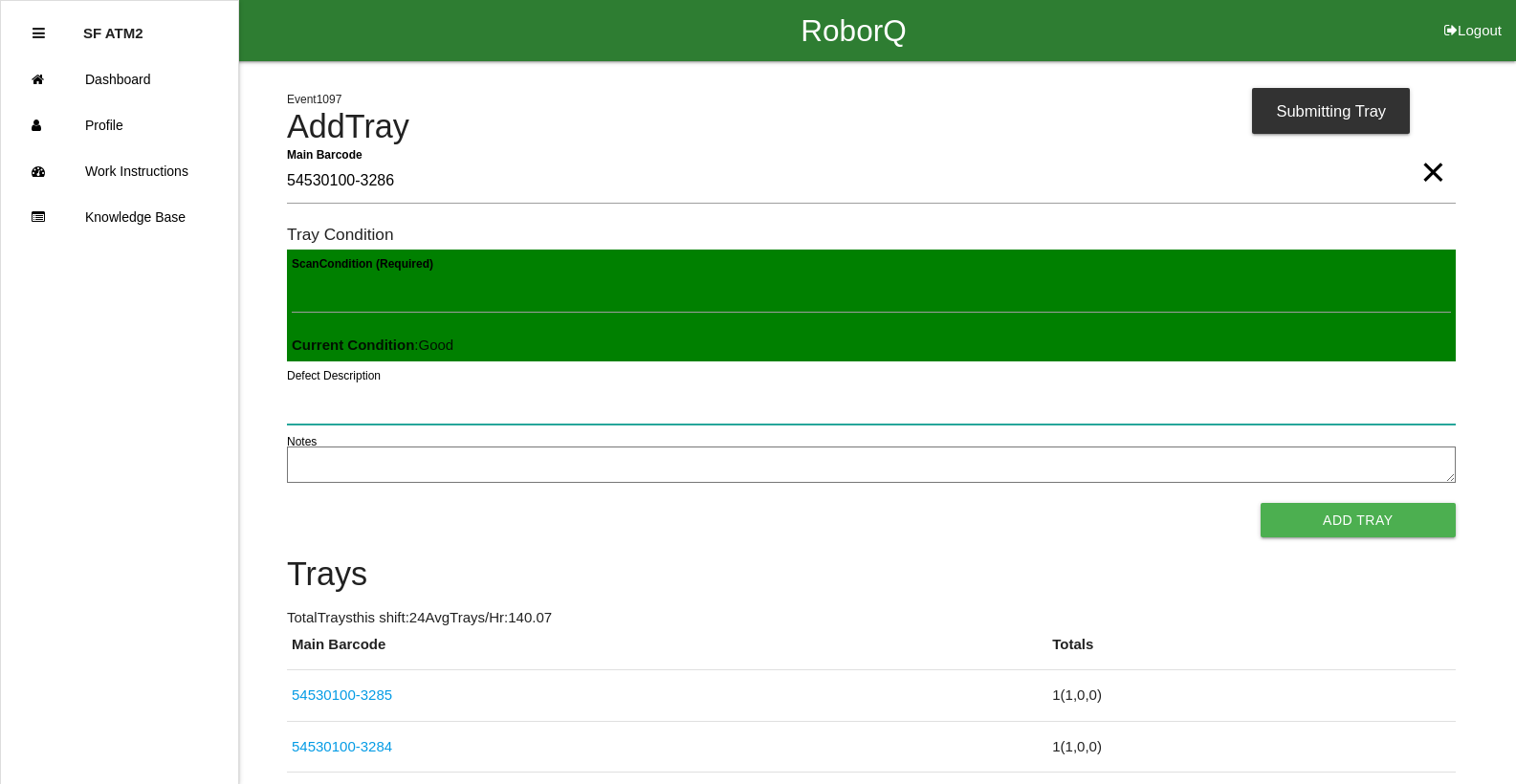
click at [1260, 503] on button "Add Tray" at bounding box center [1358, 520] width 195 height 34
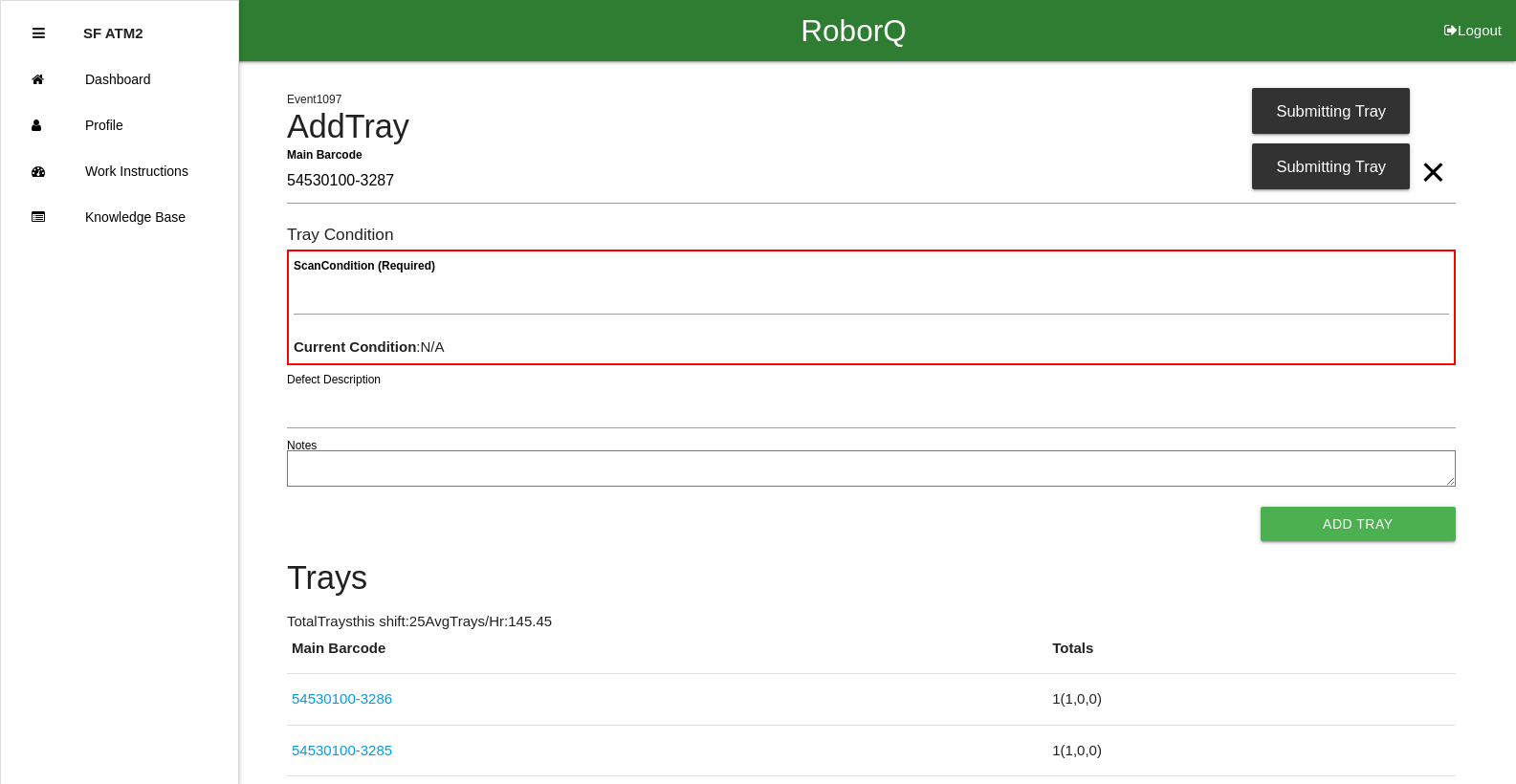
type Barcode "54530100-3287"
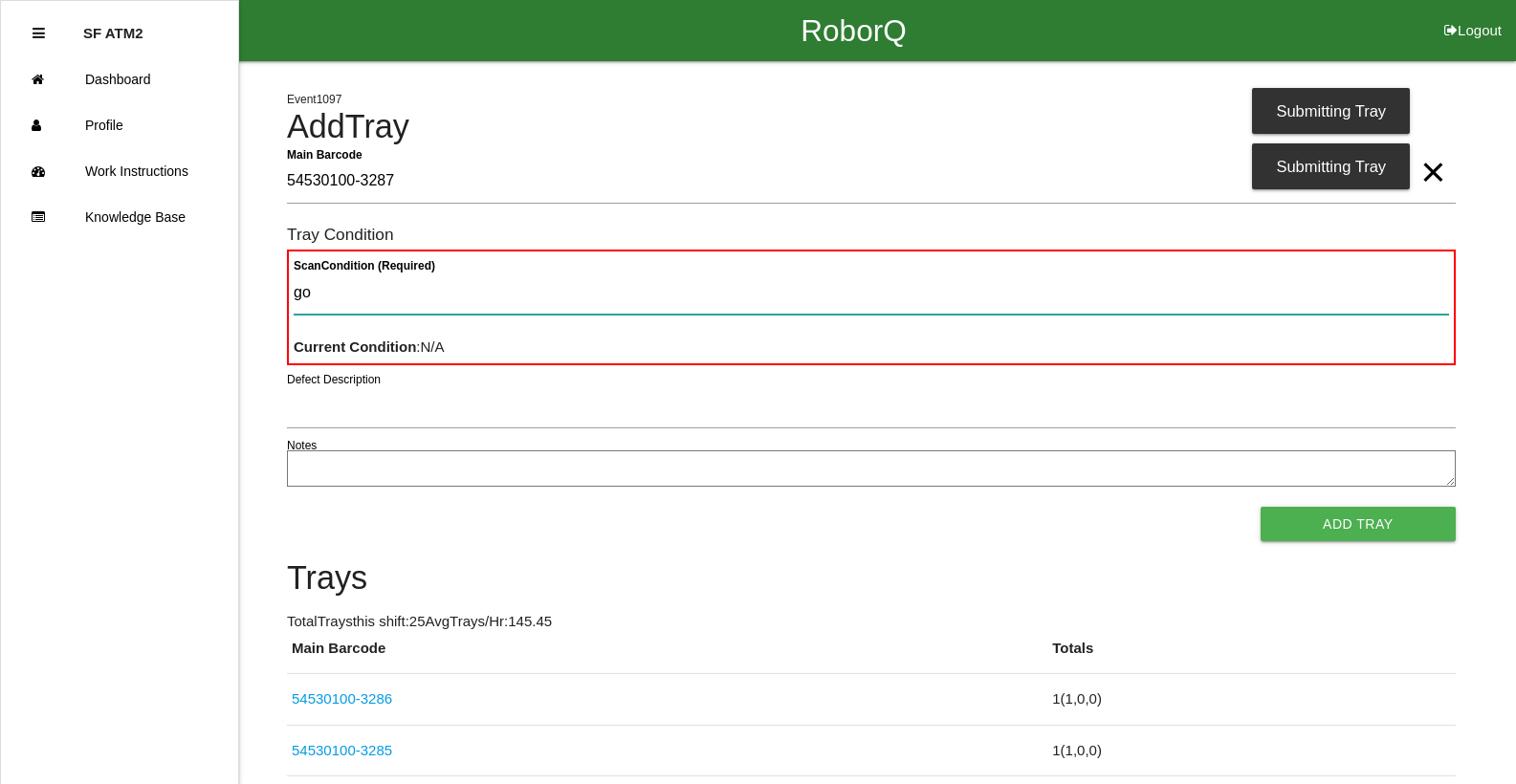
type Condition "goo"
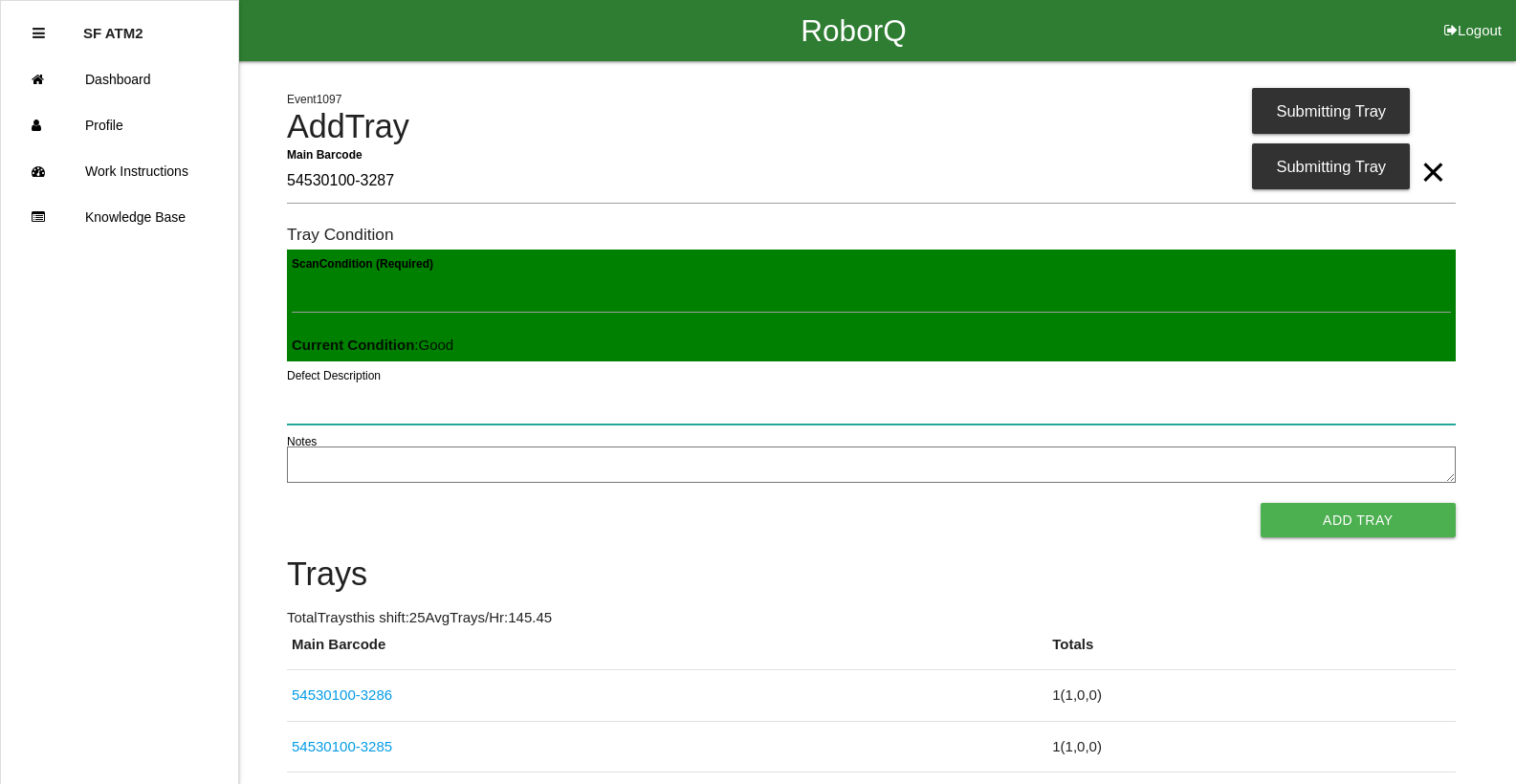
click at [1260, 503] on button "Add Tray" at bounding box center [1358, 520] width 195 height 34
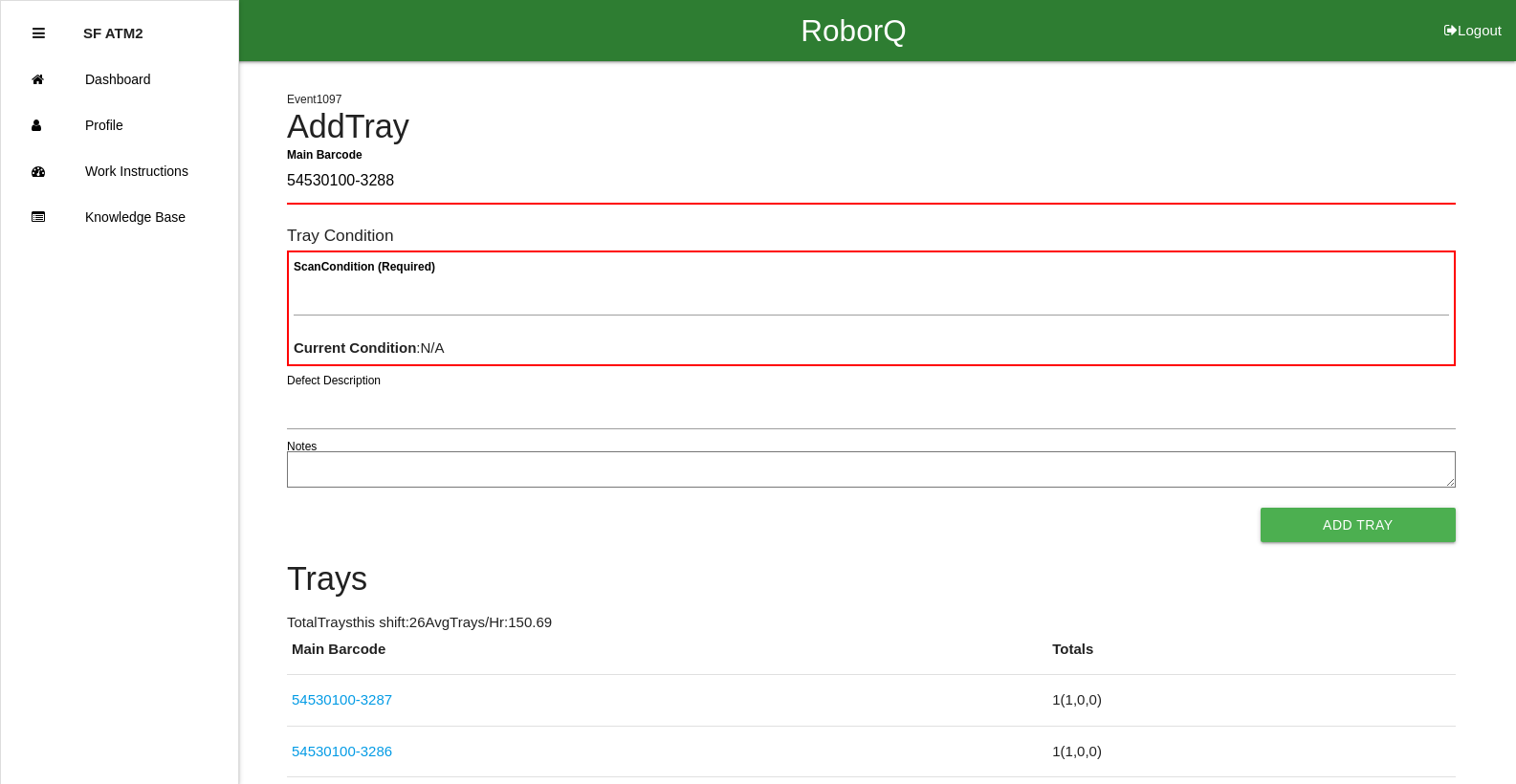
type Barcode "54530100-3288"
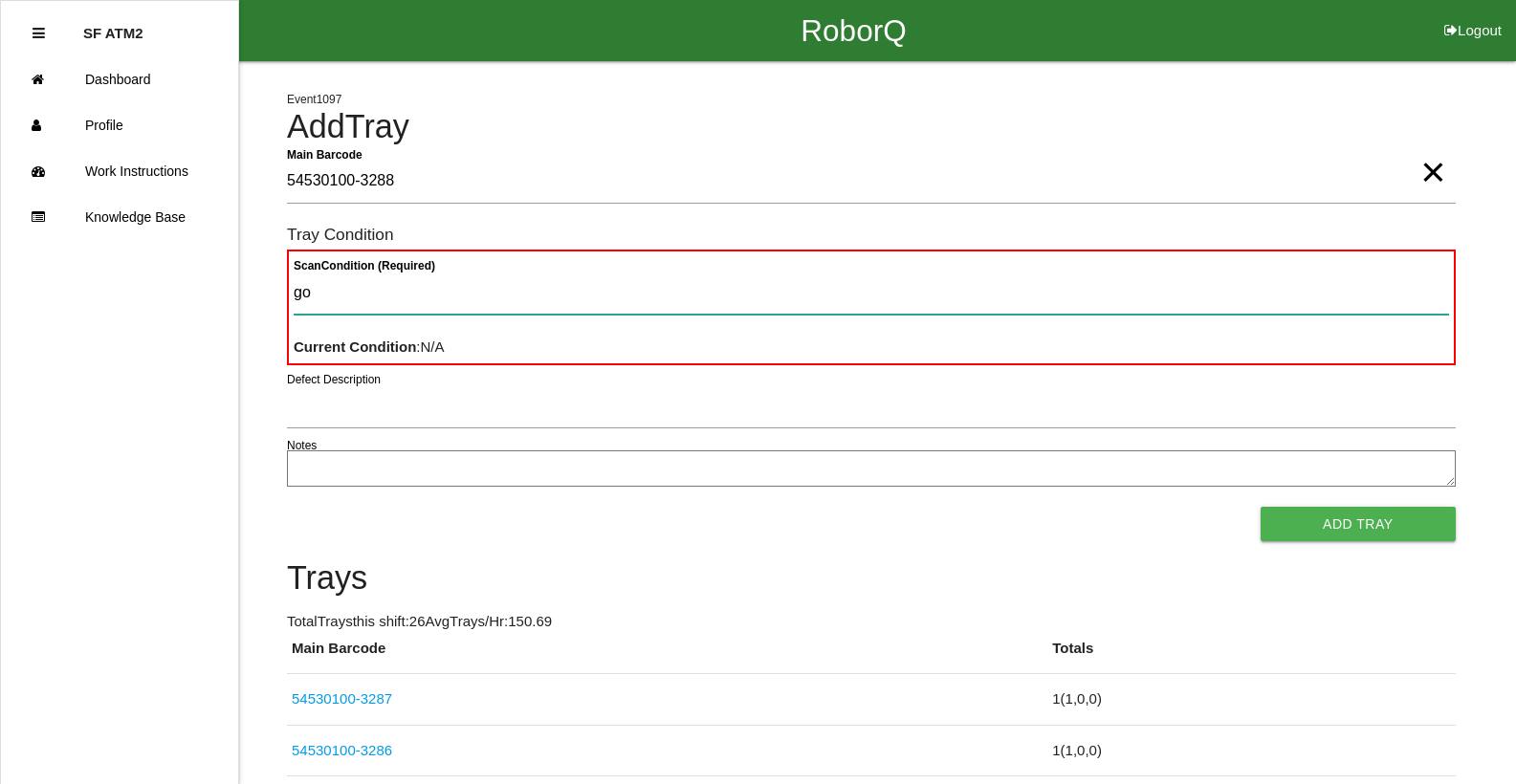
type Condition "goo"
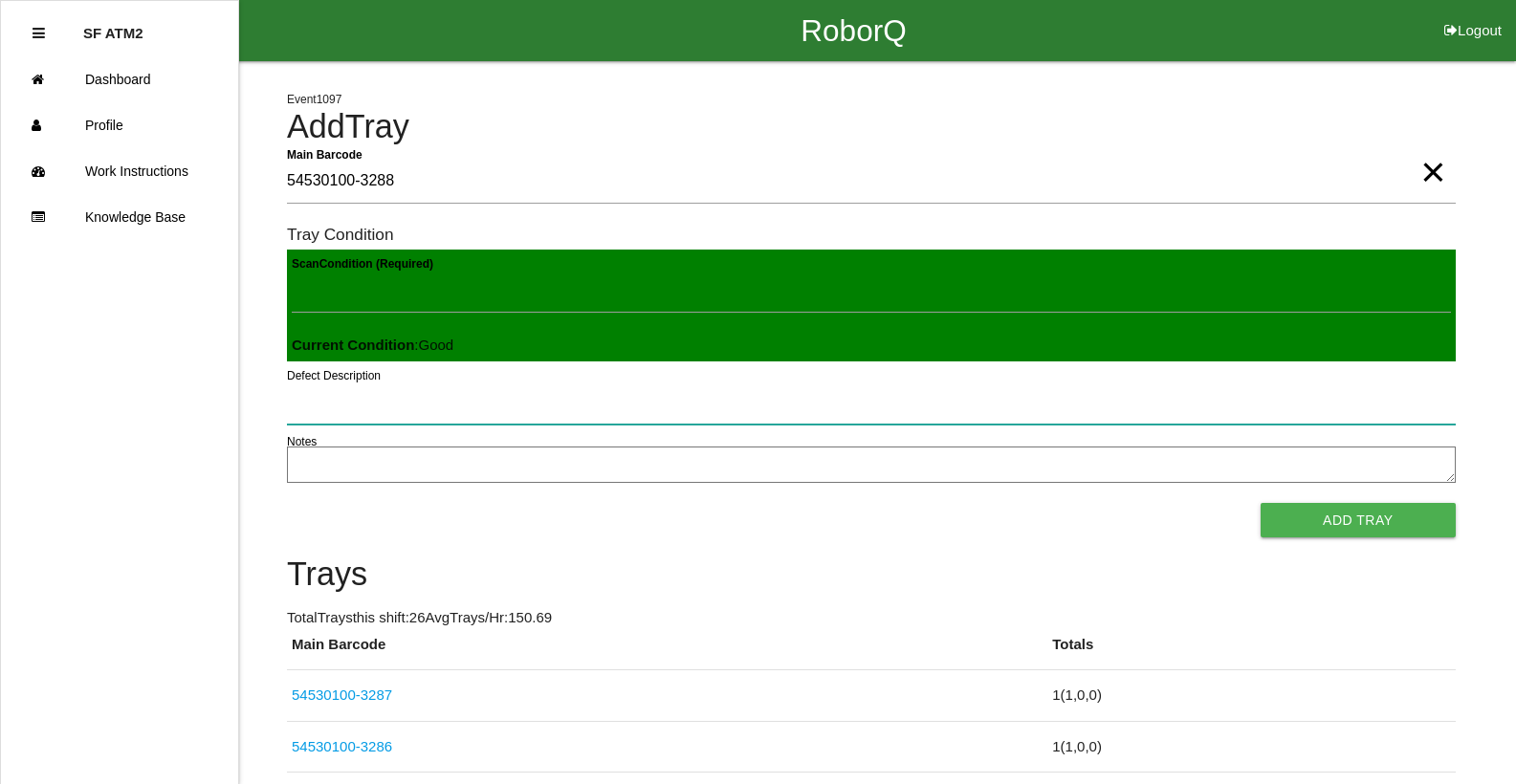
click button "Add Tray" at bounding box center [1358, 520] width 195 height 34
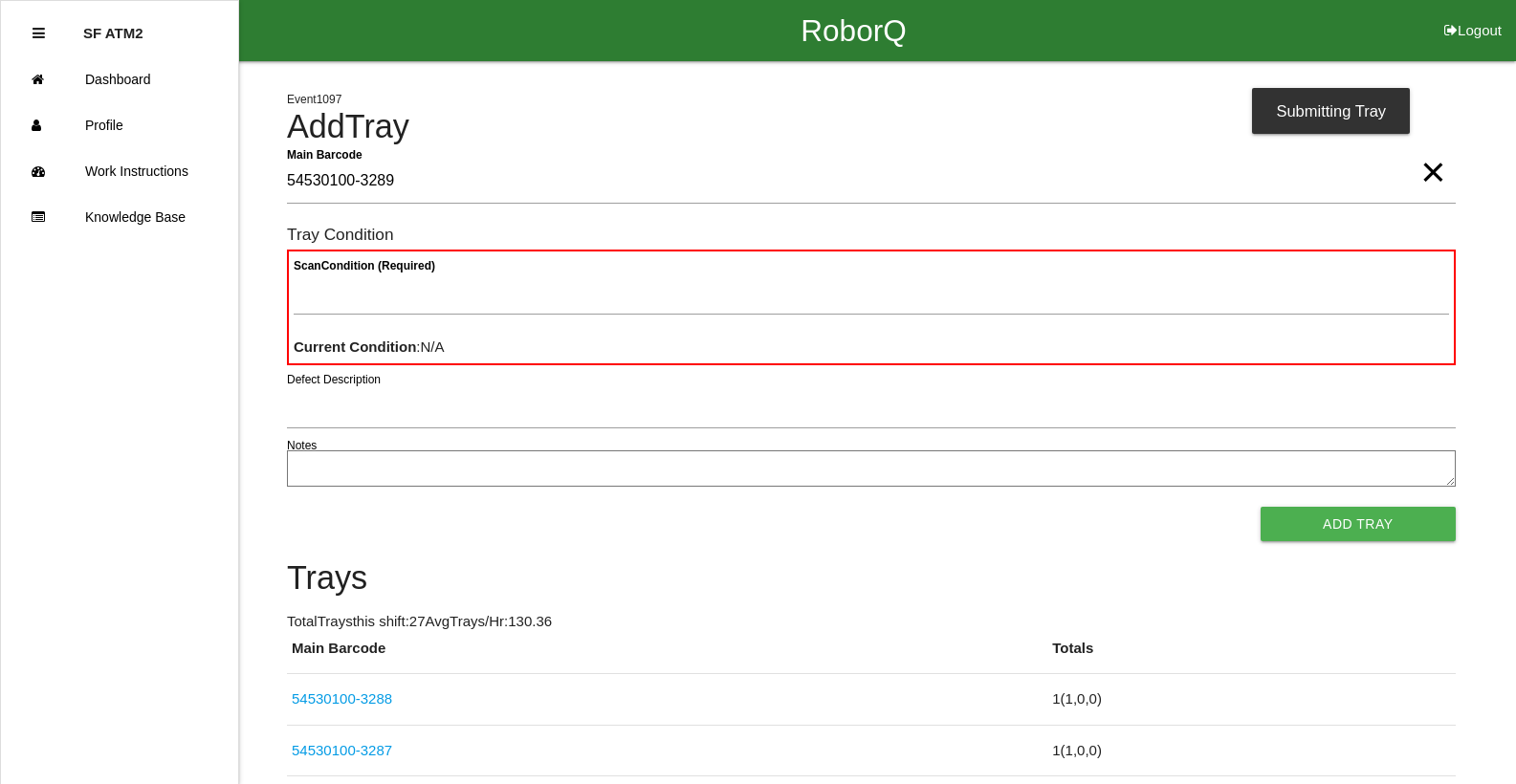
type Barcode "54530100-3289"
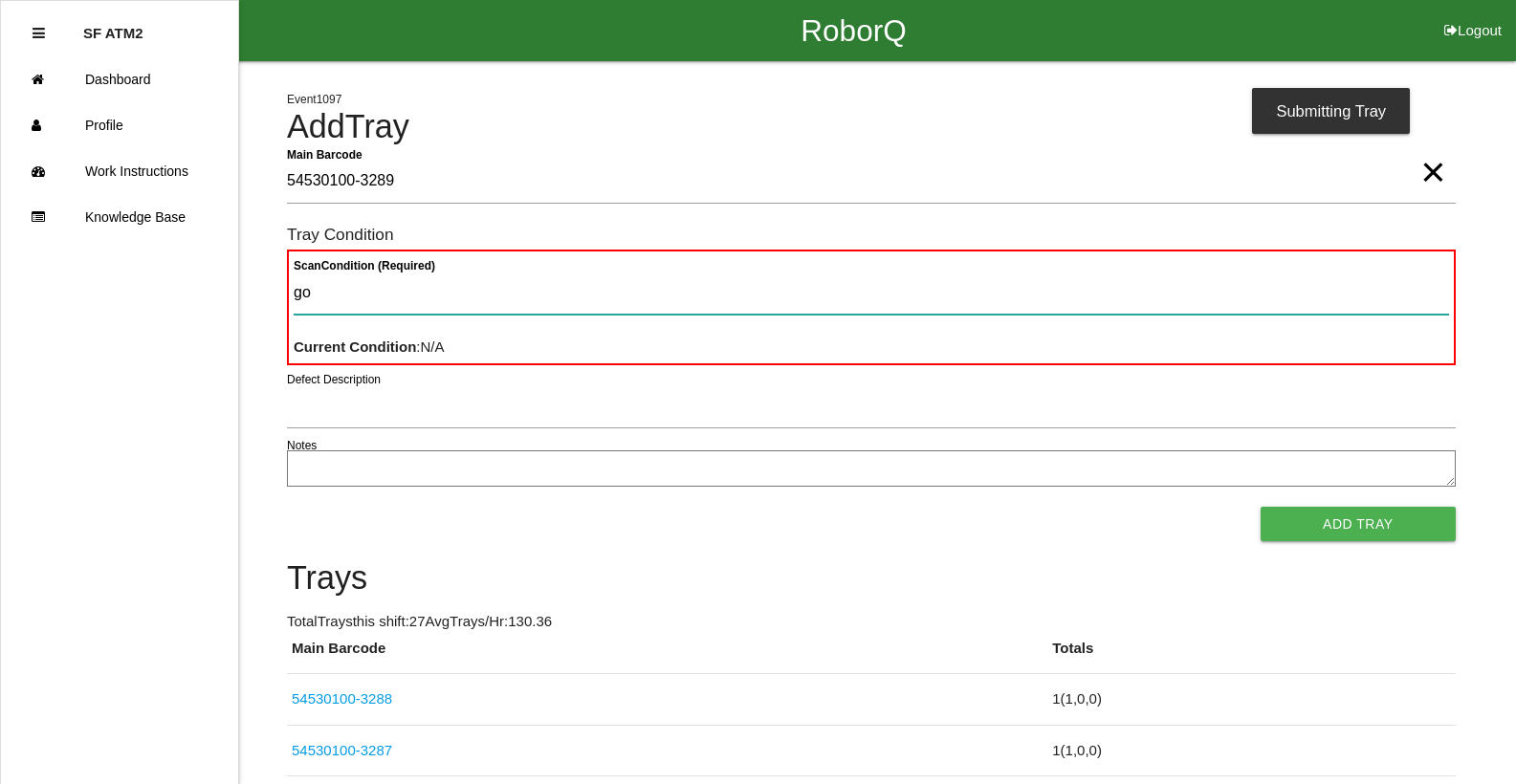
type Condition "goo"
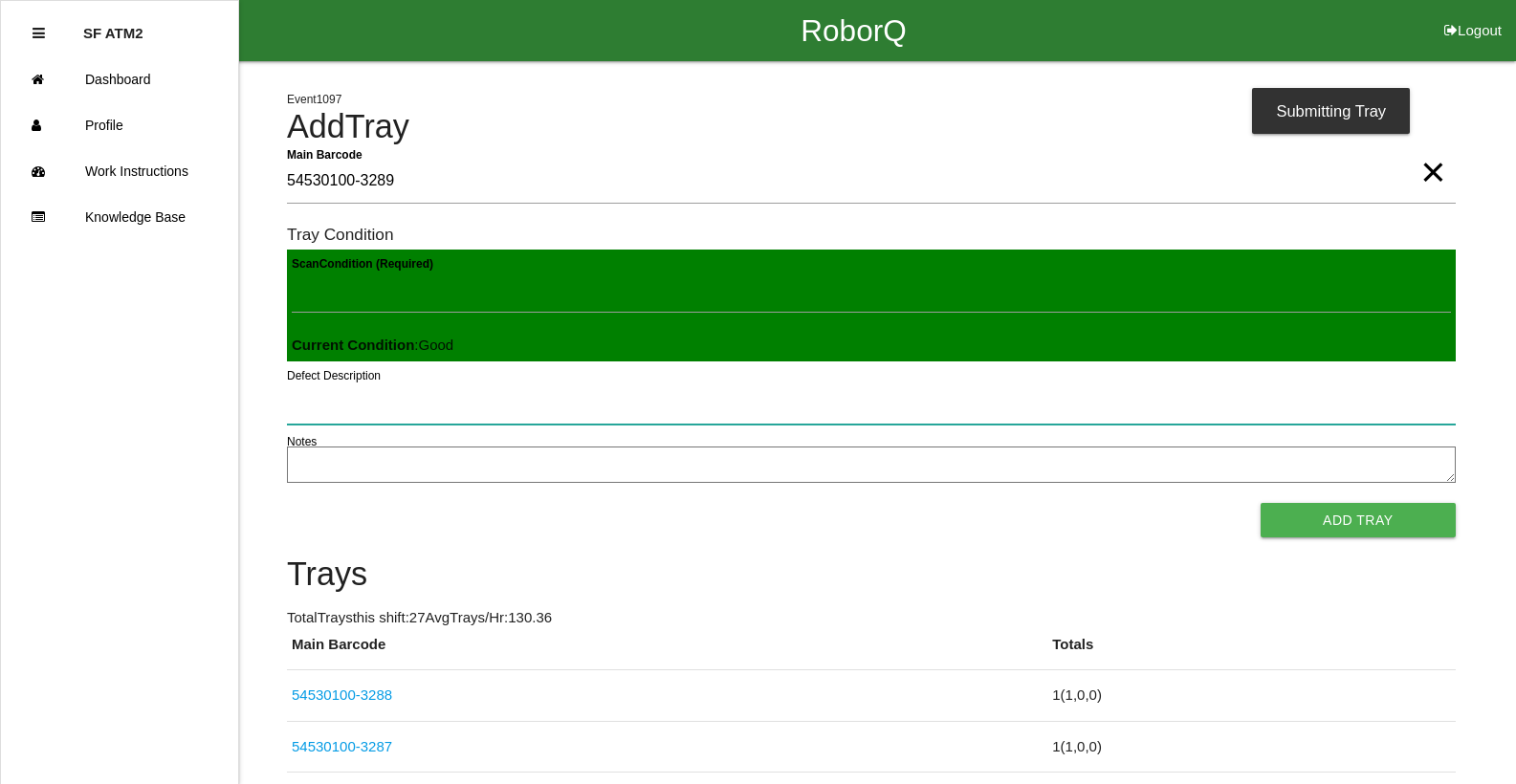
click at [1260, 503] on button "Add Tray" at bounding box center [1358, 520] width 195 height 34
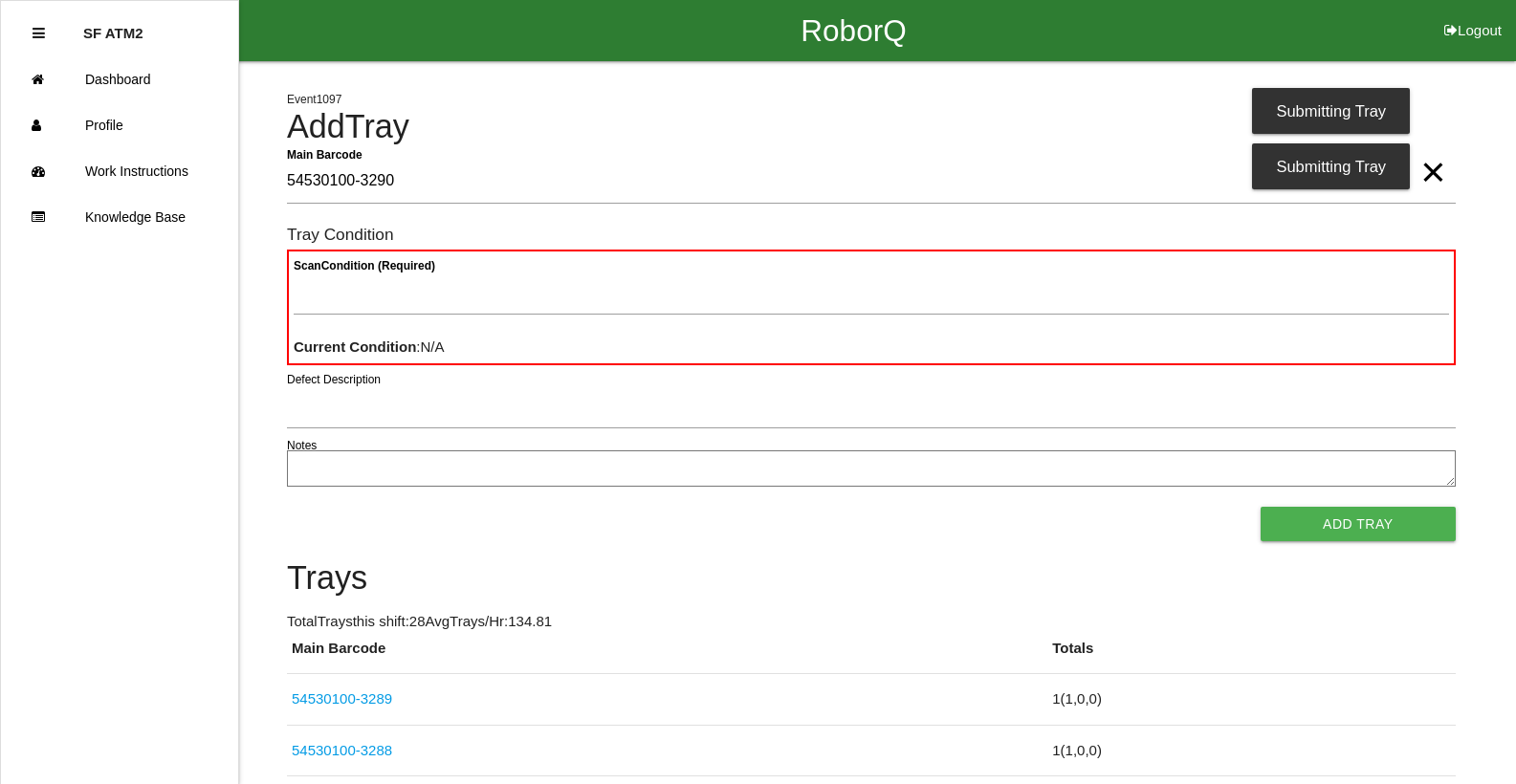
type Barcode "54530100-3290"
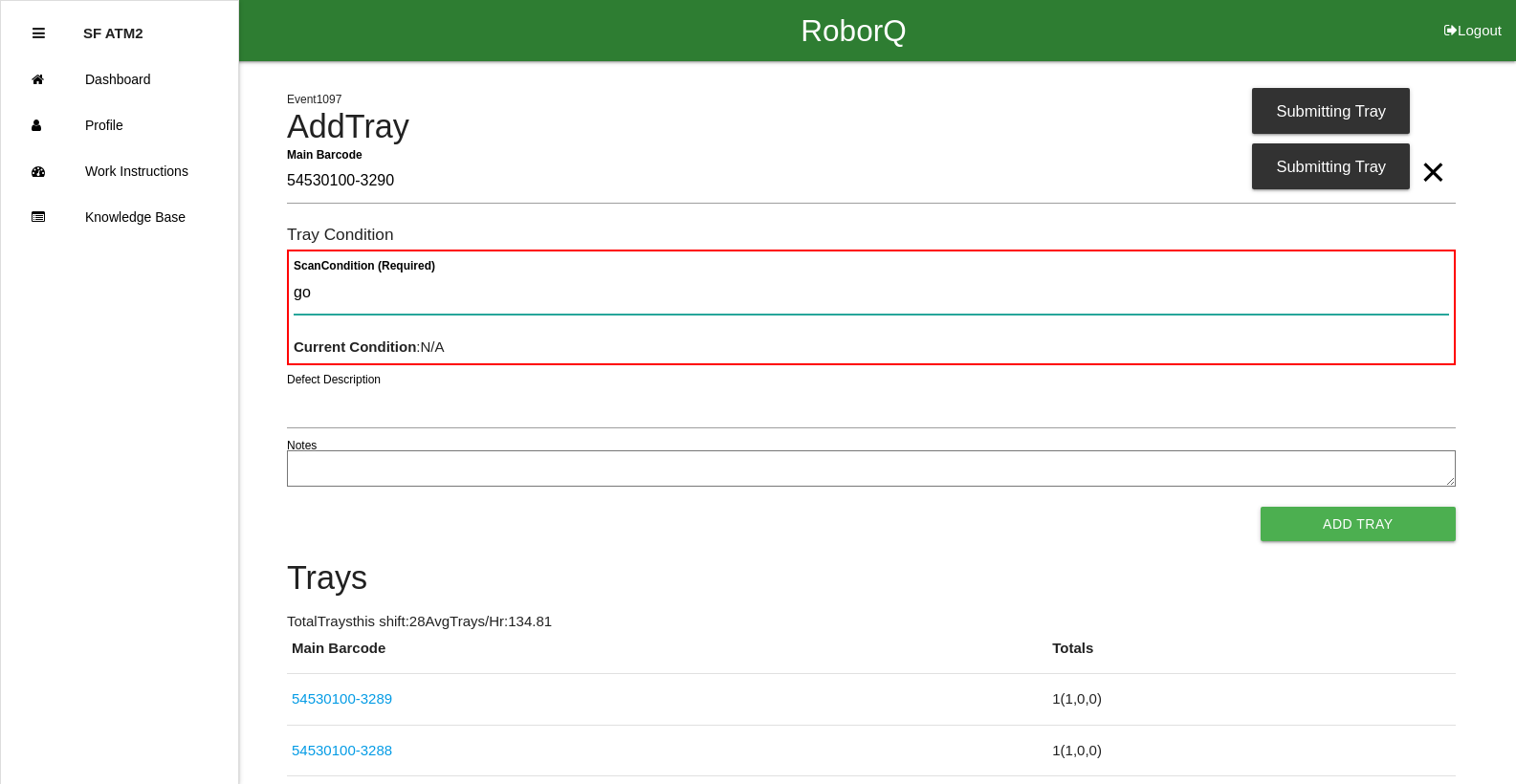
type Condition "goo"
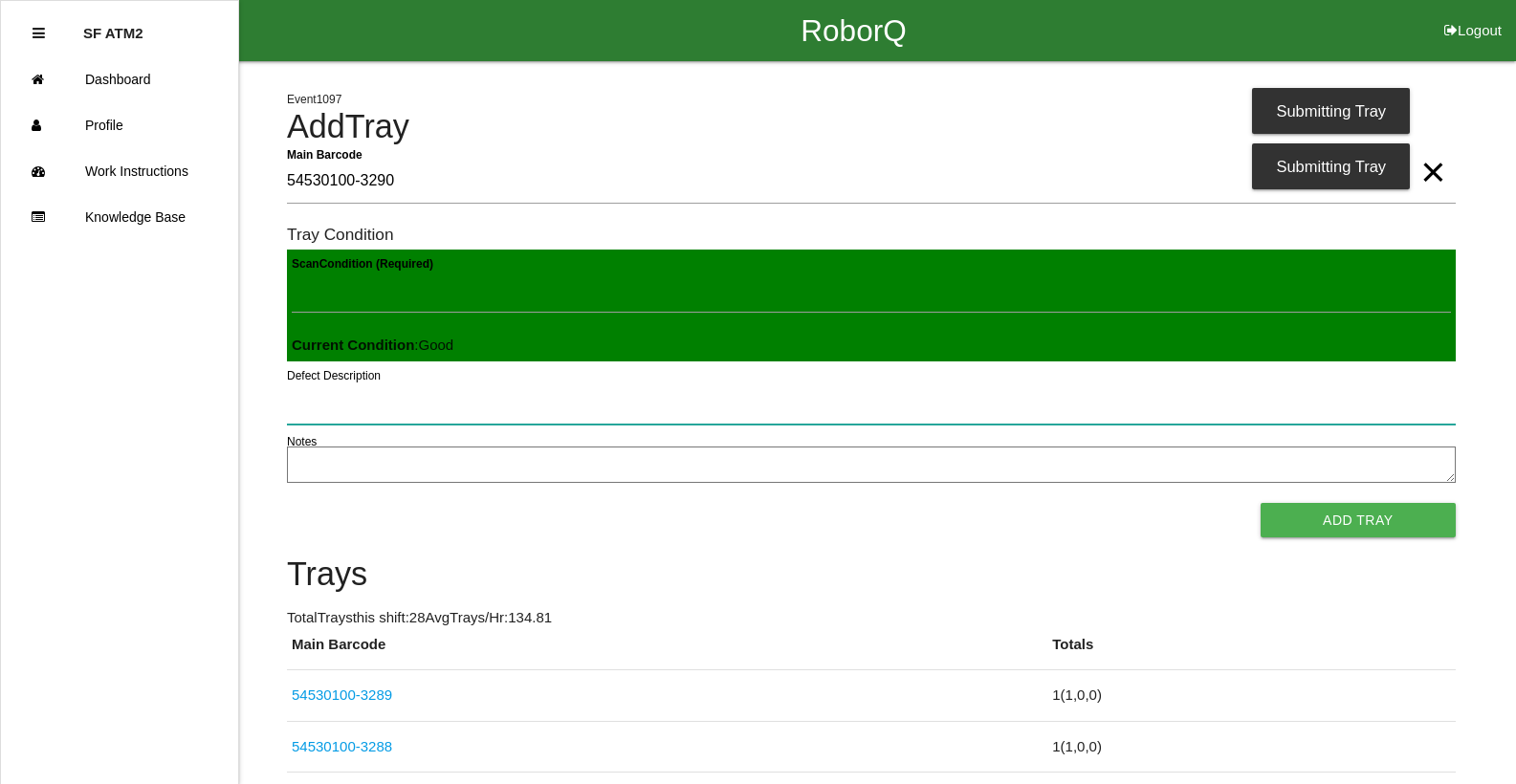
click at [1260, 503] on button "Add Tray" at bounding box center [1358, 520] width 195 height 34
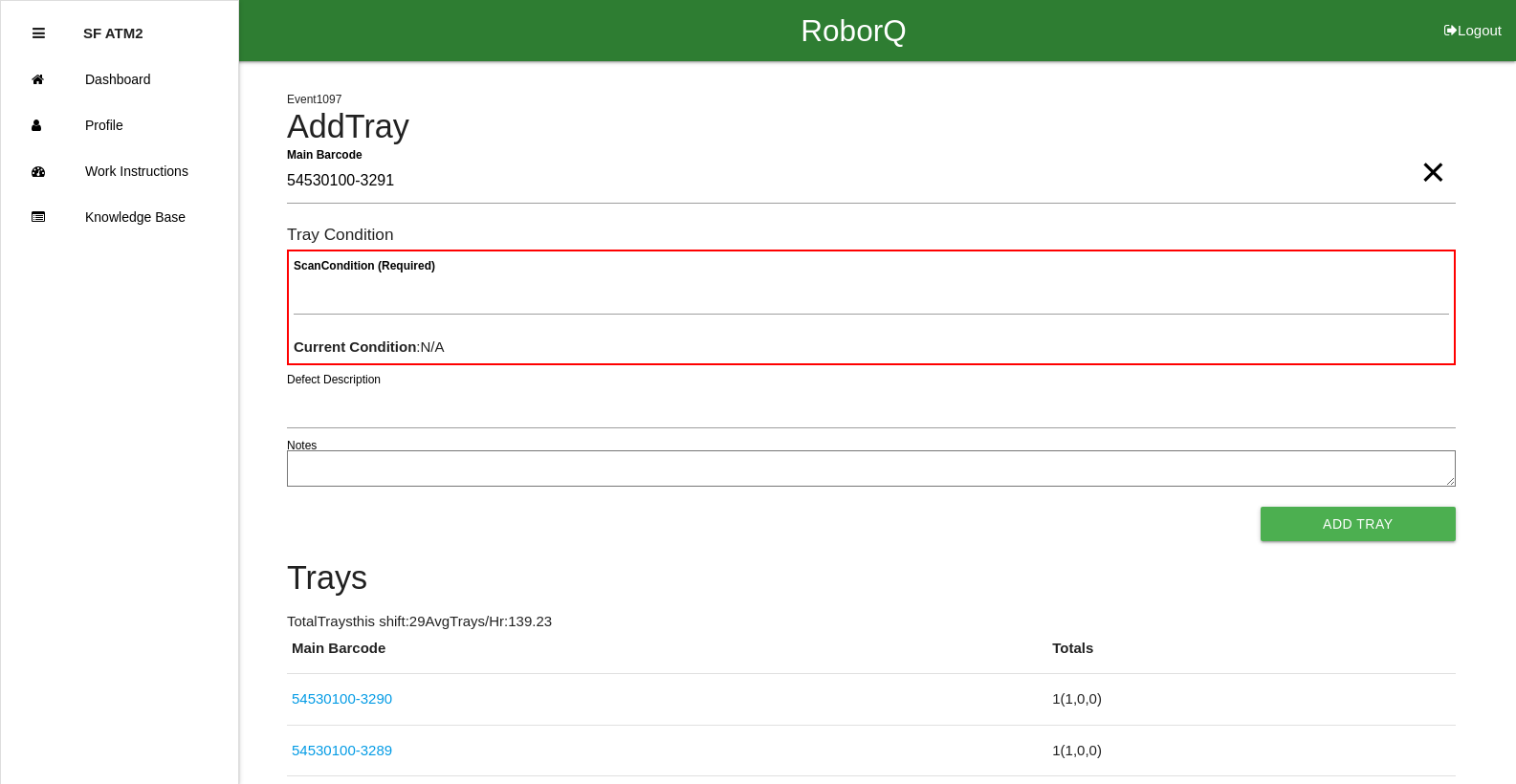
type Barcode "54530100-3291"
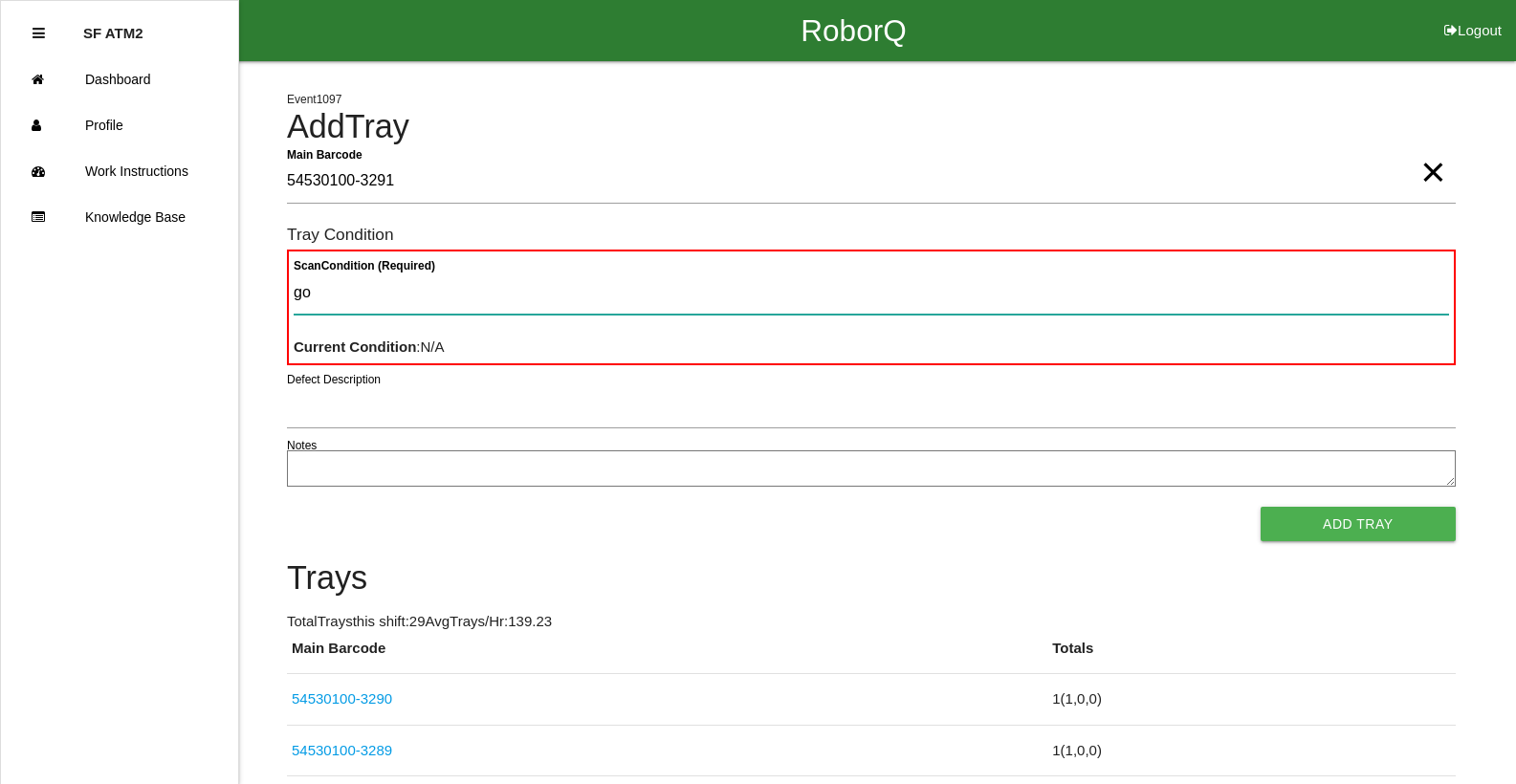
type Condition "goo"
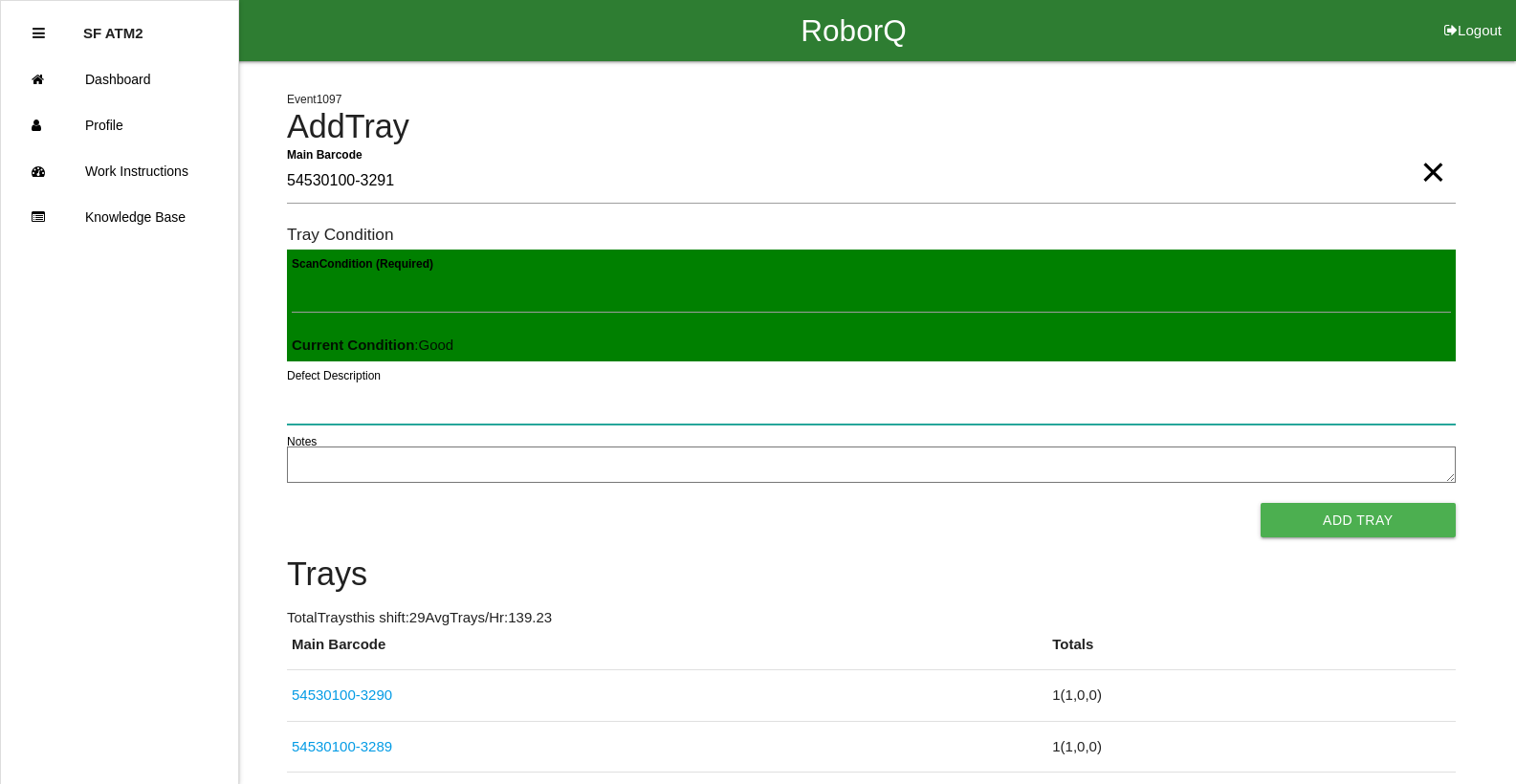
click at [1260, 503] on button "Add Tray" at bounding box center [1358, 520] width 195 height 34
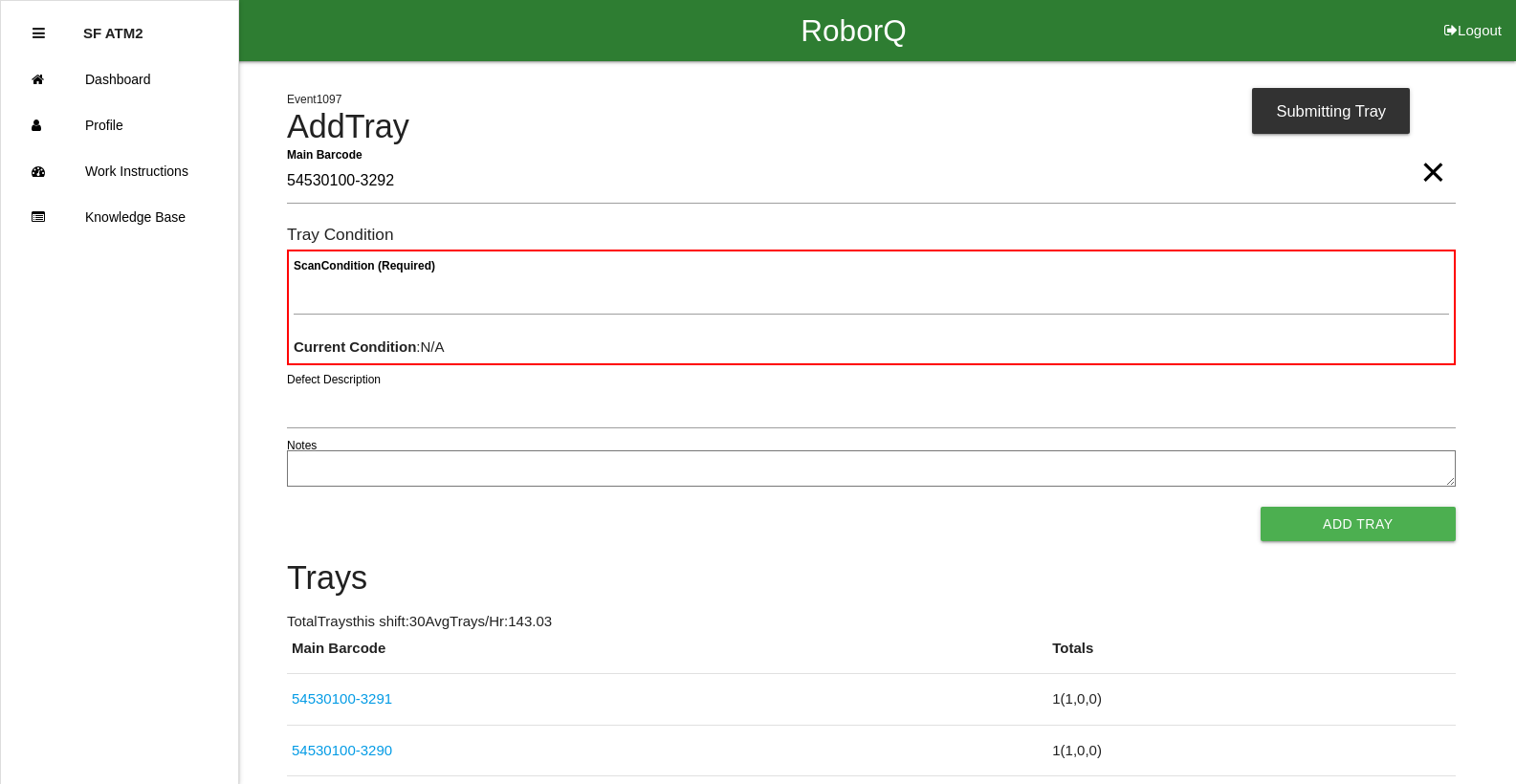
type Barcode "54530100-3292"
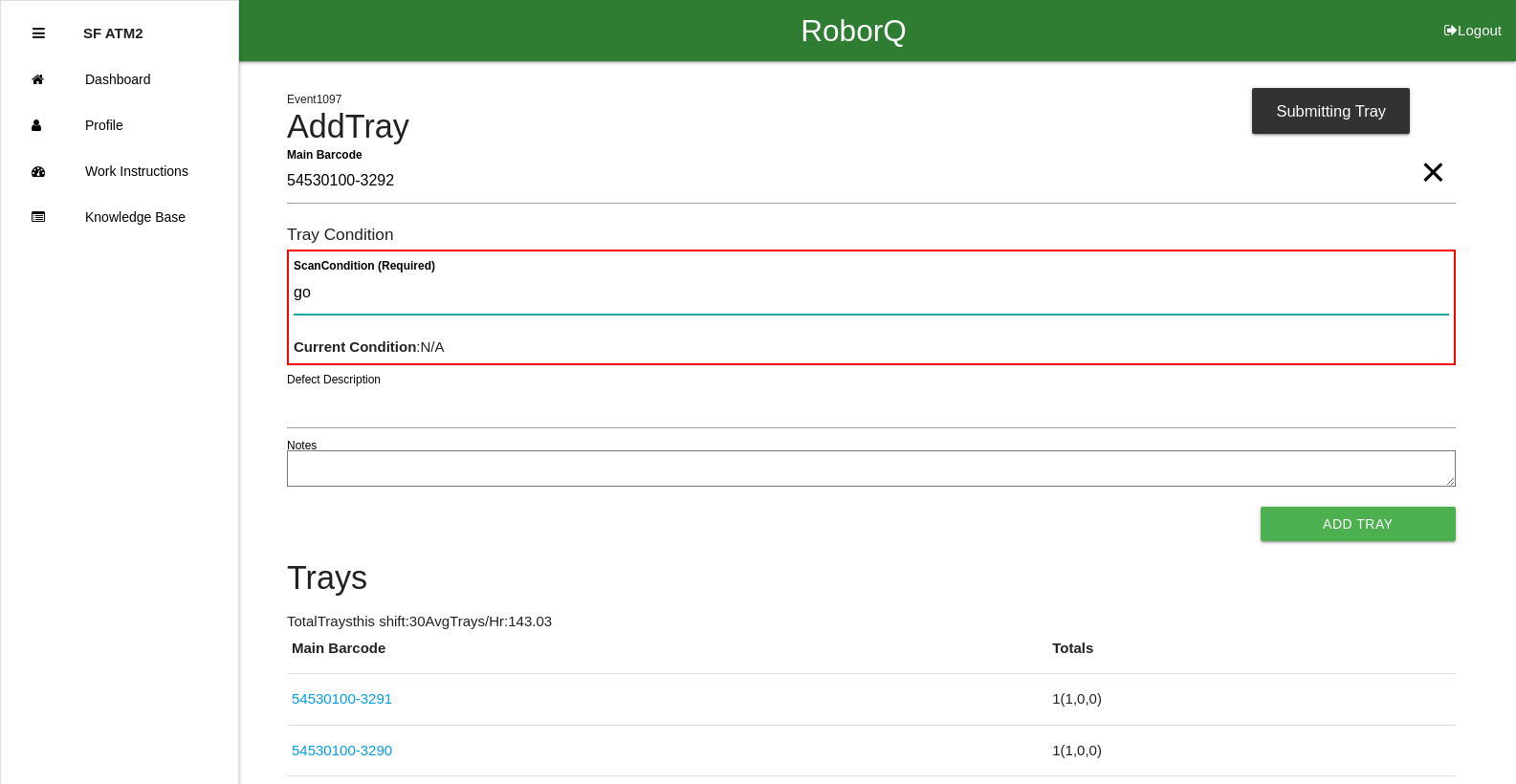
type Condition "goo"
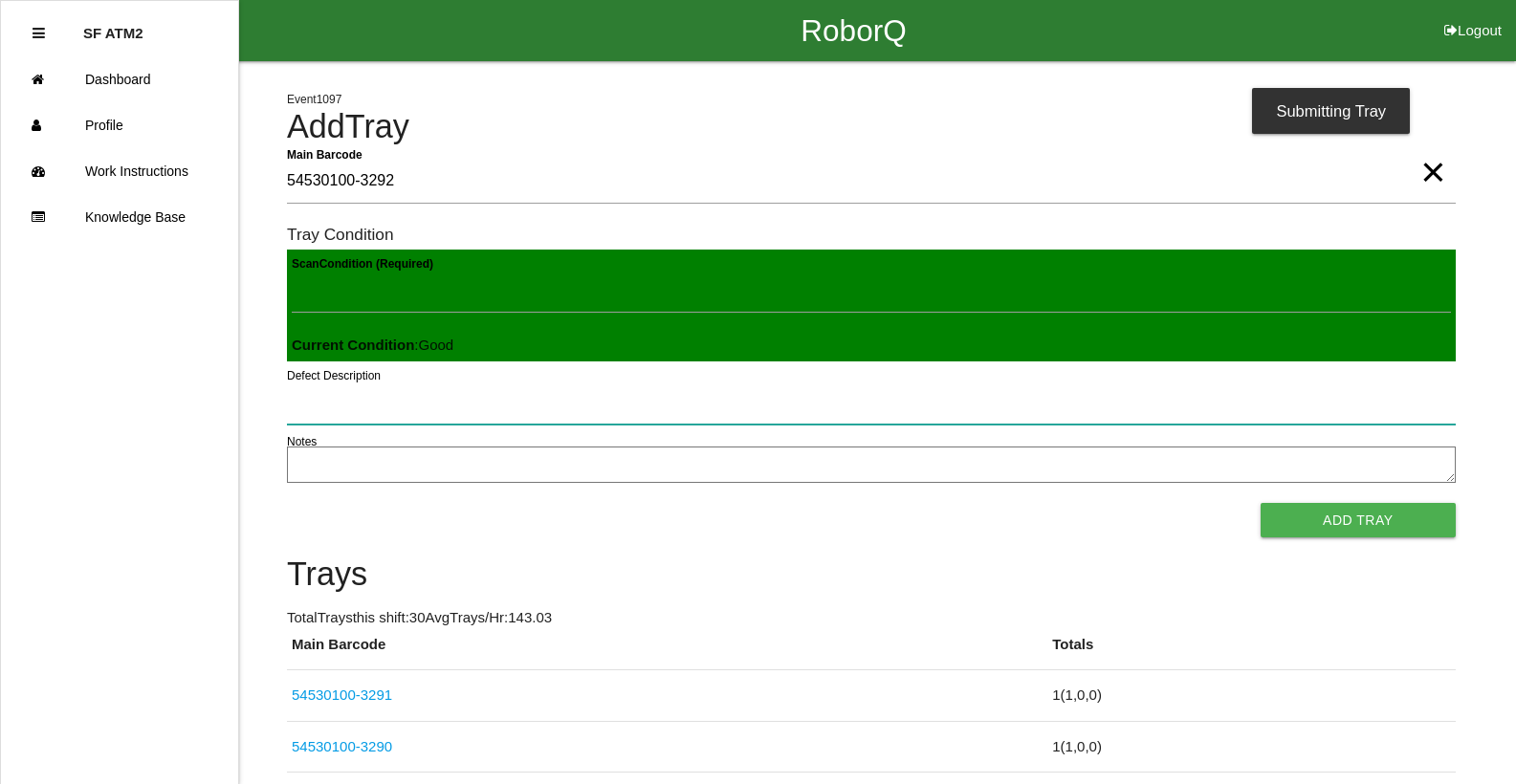
click at [1260, 503] on button "Add Tray" at bounding box center [1358, 520] width 195 height 34
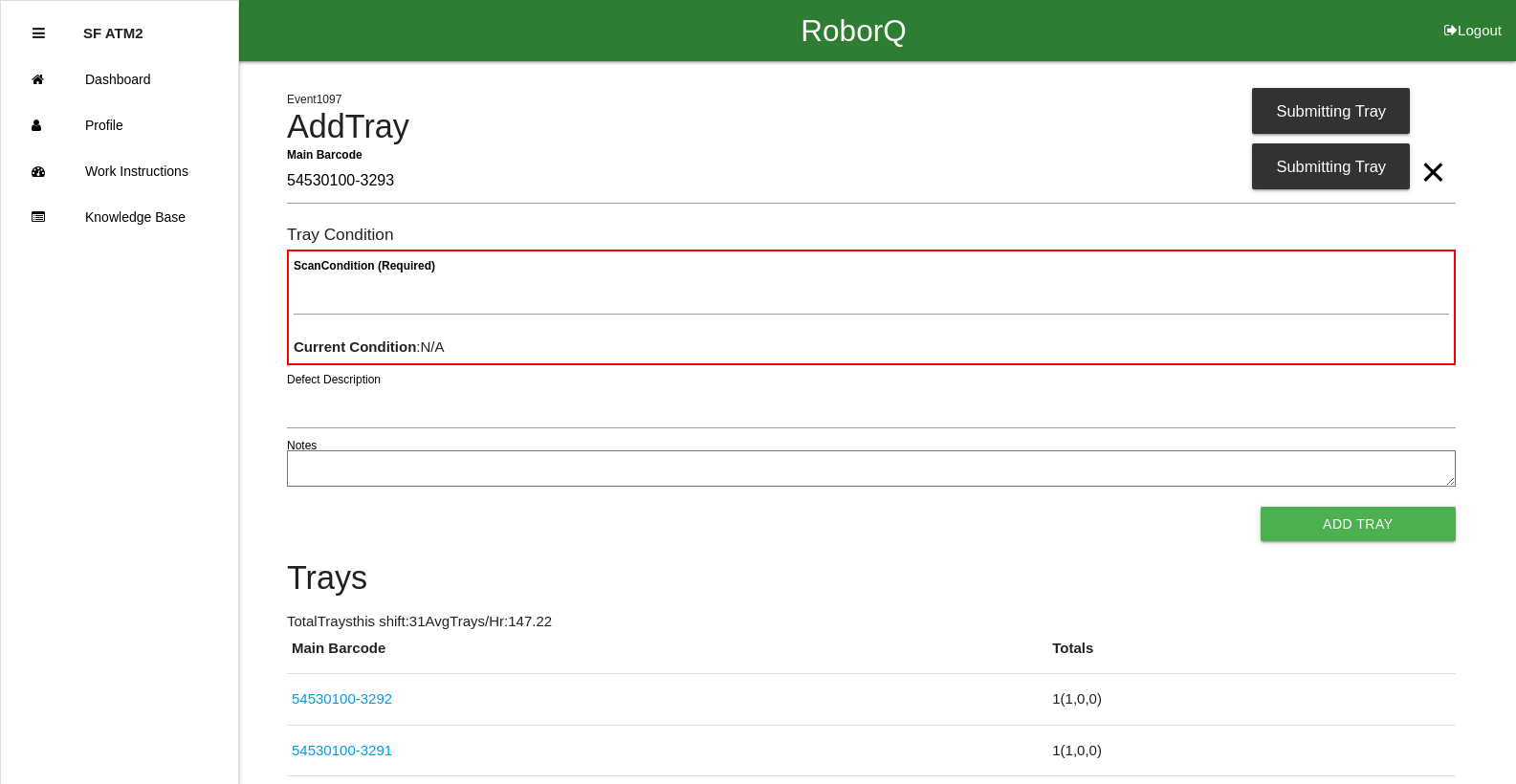
type Barcode "54530100-3293"
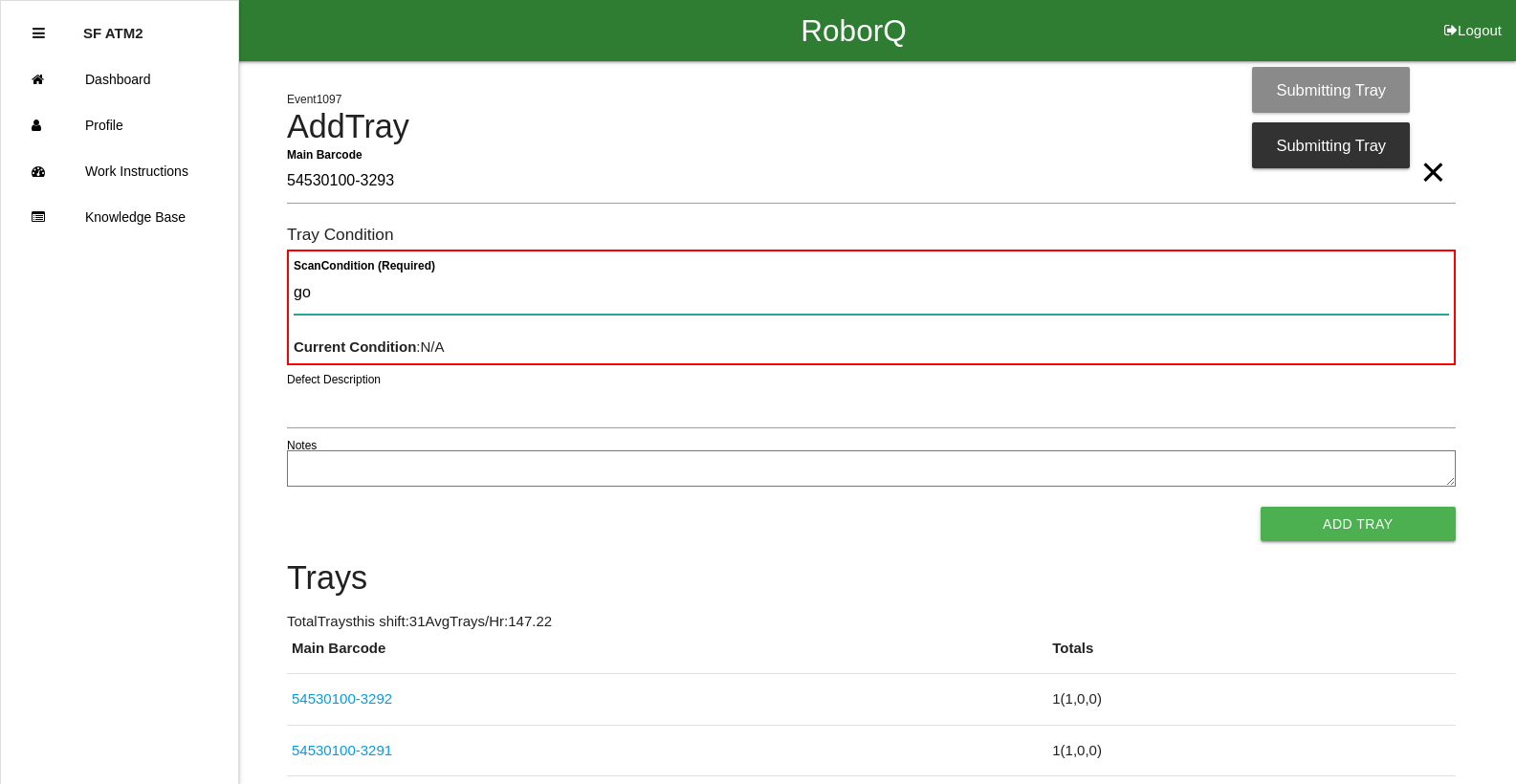
type Condition "goo"
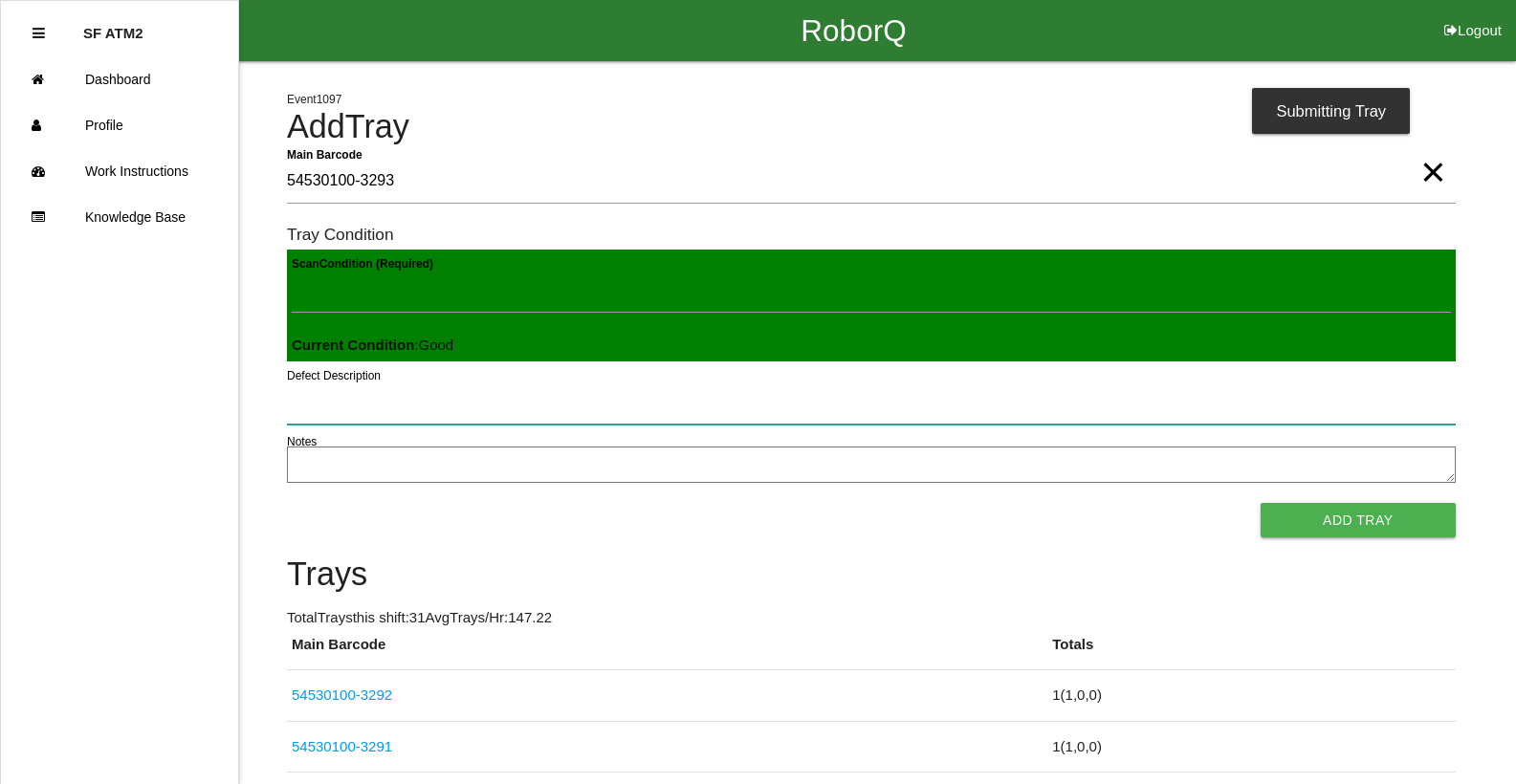
click at [1260, 503] on button "Add Tray" at bounding box center [1358, 520] width 195 height 34
